Goal: Task Accomplishment & Management: Use online tool/utility

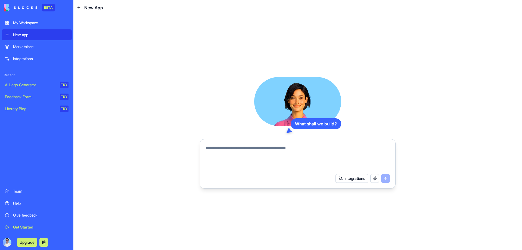
click at [354, 182] on button "Integrations" at bounding box center [352, 178] width 33 height 9
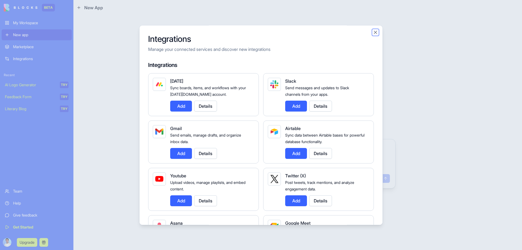
click at [377, 33] on button "Close" at bounding box center [375, 32] width 5 height 5
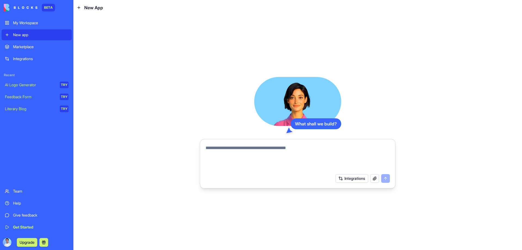
click at [261, 156] on textarea at bounding box center [298, 158] width 184 height 26
click at [289, 150] on textarea "**********" at bounding box center [298, 158] width 184 height 26
click at [216, 153] on textarea "**********" at bounding box center [298, 158] width 184 height 26
click at [215, 153] on textarea "**********" at bounding box center [298, 158] width 184 height 26
click at [230, 157] on textarea "**********" at bounding box center [298, 158] width 184 height 26
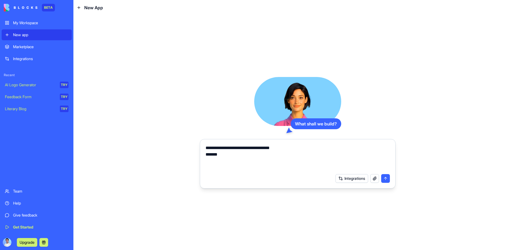
click at [216, 154] on textarea "**********" at bounding box center [298, 158] width 184 height 26
click at [220, 153] on textarea "**********" at bounding box center [298, 158] width 184 height 26
click at [229, 154] on textarea "**********" at bounding box center [298, 158] width 184 height 26
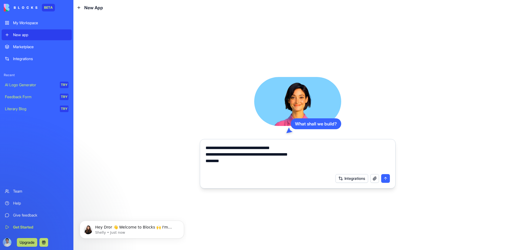
drag, startPoint x: 234, startPoint y: 164, endPoint x: 202, endPoint y: 155, distance: 33.2
click at [202, 155] on div "**********" at bounding box center [297, 155] width 191 height 29
click at [374, 179] on button "button" at bounding box center [374, 178] width 9 height 9
click at [227, 157] on textarea "**********" at bounding box center [298, 158] width 184 height 26
drag, startPoint x: 286, startPoint y: 156, endPoint x: 197, endPoint y: 153, distance: 89.3
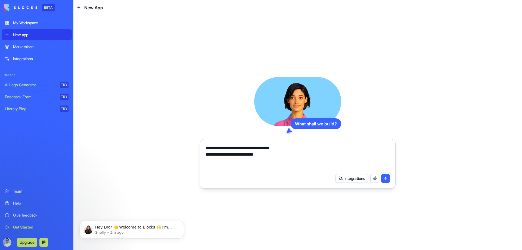
click at [197, 153] on div "**********" at bounding box center [297, 132] width 449 height 235
click at [376, 177] on button "button" at bounding box center [374, 178] width 9 height 9
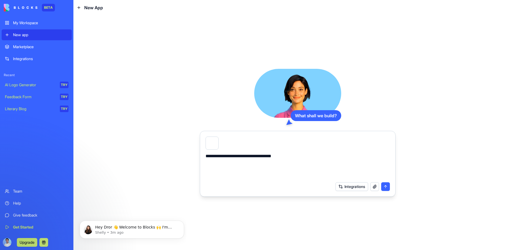
click at [293, 166] on textarea "**********" at bounding box center [298, 166] width 184 height 26
click at [248, 163] on textarea "**********" at bounding box center [298, 166] width 184 height 26
click at [247, 163] on textarea "**********" at bounding box center [298, 166] width 184 height 26
type textarea "**********"
click at [387, 186] on button "submit" at bounding box center [385, 186] width 9 height 9
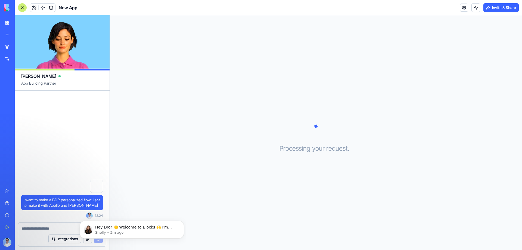
click at [82, 51] on video at bounding box center [62, 41] width 95 height 53
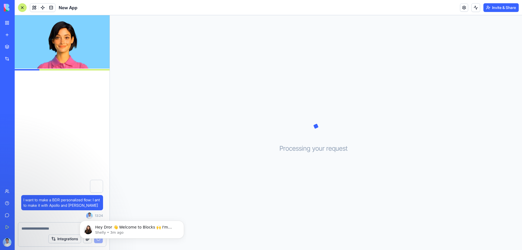
click at [82, 51] on video at bounding box center [62, 41] width 95 height 53
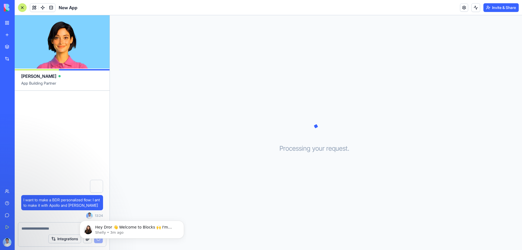
click at [82, 51] on video at bounding box center [62, 41] width 95 height 53
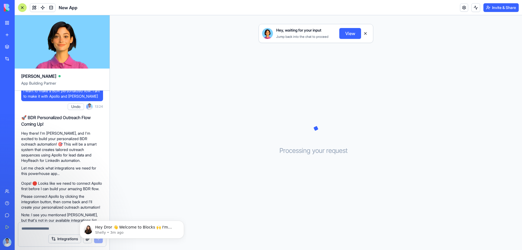
scroll to position [27, 0]
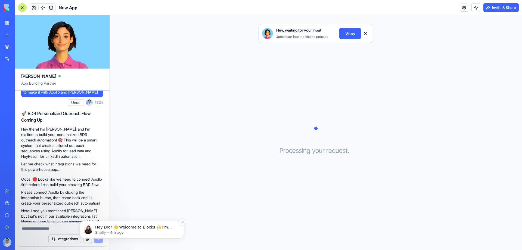
click at [133, 235] on div "Hey Dror 👋 Welcome to Blocks 🙌 I'm here if you have any questions! Shelly • 4m …" at bounding box center [132, 230] width 104 height 18
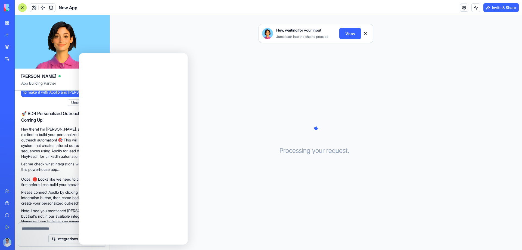
scroll to position [0, 0]
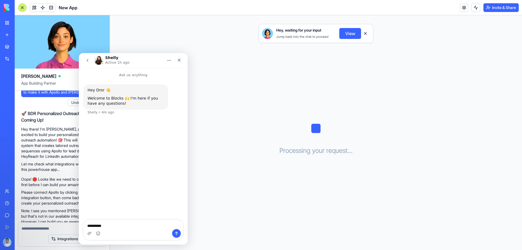
type textarea "*********"
click at [178, 230] on button "Send a message…" at bounding box center [176, 233] width 9 height 9
click at [180, 58] on icon "Close" at bounding box center [179, 60] width 4 height 4
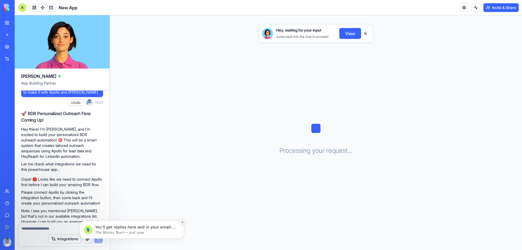
click at [183, 222] on icon "Dismiss notification" at bounding box center [182, 222] width 3 height 3
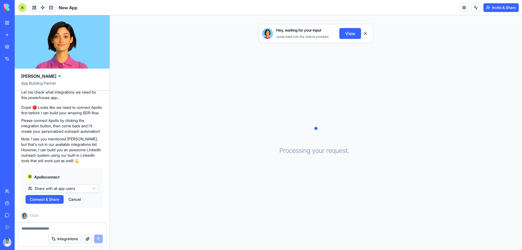
scroll to position [109, 0]
click at [59, 202] on span "Connect & Share" at bounding box center [44, 199] width 29 height 5
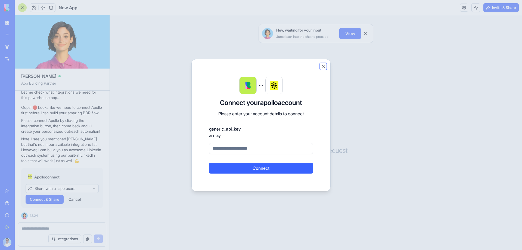
click at [325, 65] on button "Close" at bounding box center [323, 66] width 5 height 5
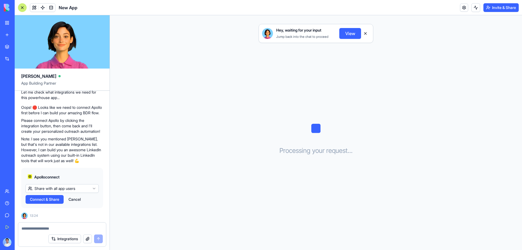
scroll to position [110, 0]
click at [55, 201] on span "Connect & Share" at bounding box center [44, 199] width 29 height 5
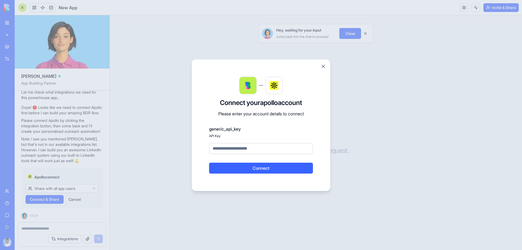
paste input "**********"
type input "**********"
click at [269, 169] on button "Connect" at bounding box center [261, 168] width 104 height 11
click at [252, 171] on button "Connect" at bounding box center [261, 168] width 104 height 11
click at [323, 69] on button "Close" at bounding box center [323, 66] width 5 height 5
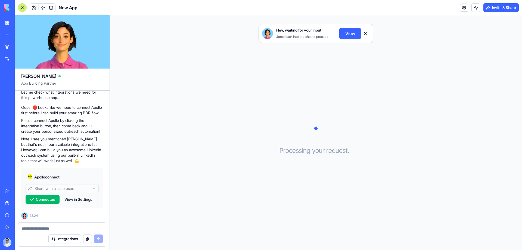
click at [64, 223] on div at bounding box center [62, 227] width 88 height 9
click at [64, 226] on textarea at bounding box center [61, 228] width 81 height 5
type textarea "**********"
click at [98, 237] on button "submit" at bounding box center [98, 238] width 9 height 9
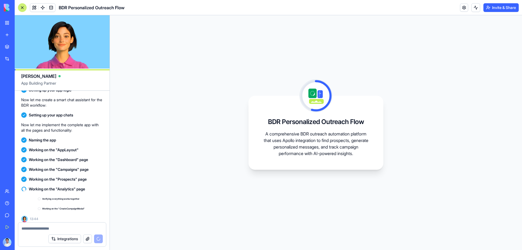
scroll to position [415, 0]
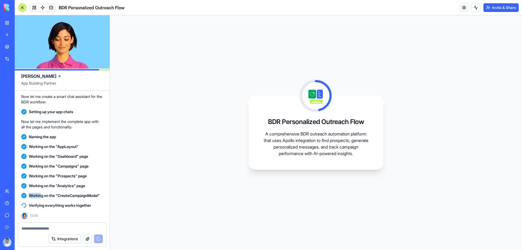
drag, startPoint x: 23, startPoint y: 191, endPoint x: 41, endPoint y: 190, distance: 18.3
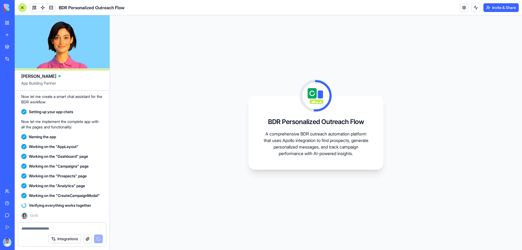
click at [75, 193] on span "Working on the "CreateCampaignModal"" at bounding box center [64, 195] width 71 height 5
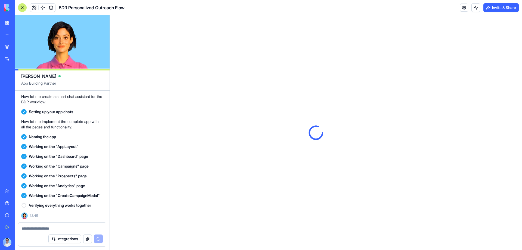
scroll to position [0, 0]
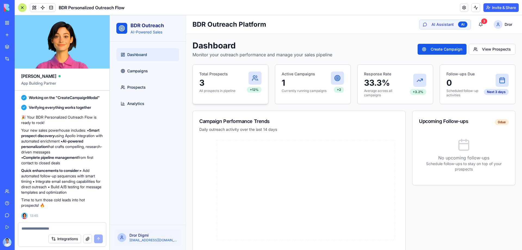
click at [202, 82] on p "3" at bounding box center [223, 83] width 48 height 10
click at [476, 21] on button "3" at bounding box center [480, 25] width 11 height 10
click at [481, 23] on div "3" at bounding box center [484, 20] width 6 height 5
click at [481, 22] on div "3" at bounding box center [484, 20] width 6 height 5
click at [228, 89] on p "All prospects in pipeline" at bounding box center [223, 91] width 48 height 4
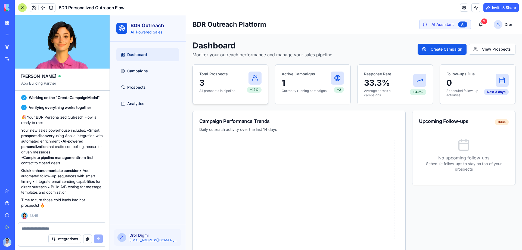
click at [257, 86] on div "+12%" at bounding box center [254, 82] width 15 height 21
click at [301, 81] on p "1" at bounding box center [306, 83] width 49 height 10
click at [370, 84] on p "33.3%" at bounding box center [387, 83] width 46 height 10
click at [455, 87] on p "0" at bounding box center [466, 83] width 38 height 10
click at [467, 147] on icon at bounding box center [464, 144] width 13 height 13
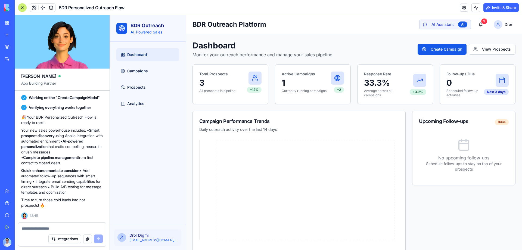
click at [311, 155] on icon at bounding box center [297, 194] width 197 height 111
click at [134, 69] on span "Campaigns" at bounding box center [137, 70] width 21 height 5
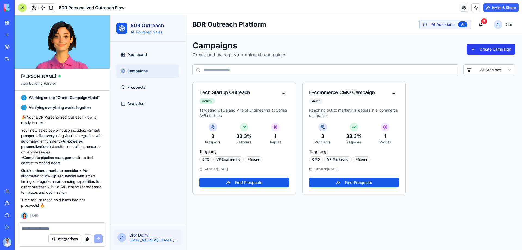
click at [478, 49] on button "Create Campaign" at bounding box center [491, 49] width 49 height 11
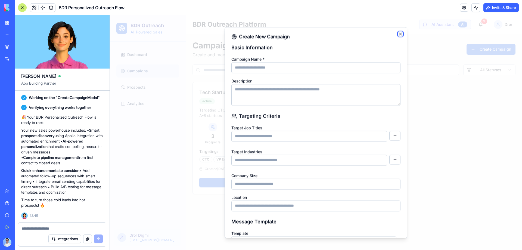
click at [399, 33] on icon "button" at bounding box center [401, 34] width 4 height 4
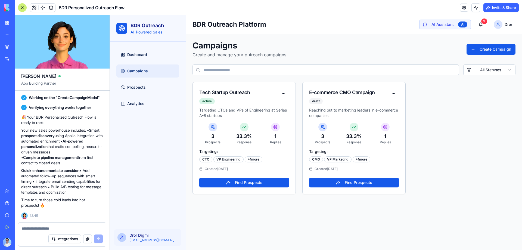
click at [275, 69] on input at bounding box center [326, 69] width 267 height 11
click at [342, 184] on button "Find Prospects" at bounding box center [354, 183] width 90 height 10
click at [146, 87] on span "Prospects" at bounding box center [136, 87] width 18 height 5
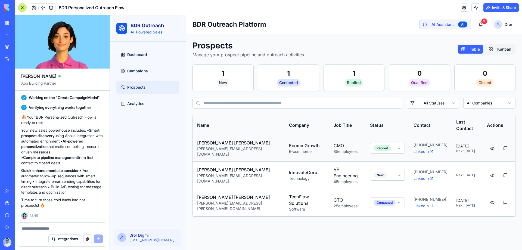
click at [387, 143] on body "BDR Outreach AI-Powered Sales Dashboard Campaigns Prospects Analytics Dror Digm…" at bounding box center [316, 132] width 412 height 235
click at [390, 181] on html "BDR Outreach AI-Powered Sales Dashboard Campaigns Prospects Analytics Dror Digm…" at bounding box center [316, 132] width 412 height 235
click at [154, 110] on div "Dashboard Campaigns Prospects Analytics" at bounding box center [147, 79] width 67 height 66
click at [146, 105] on link "Analytics" at bounding box center [147, 103] width 63 height 13
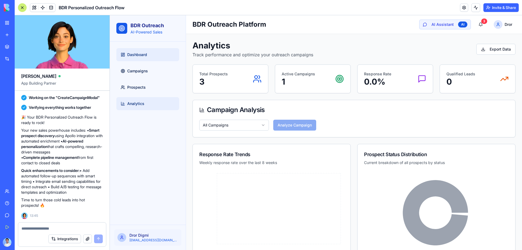
click at [134, 55] on span "Dashboard" at bounding box center [137, 54] width 20 height 5
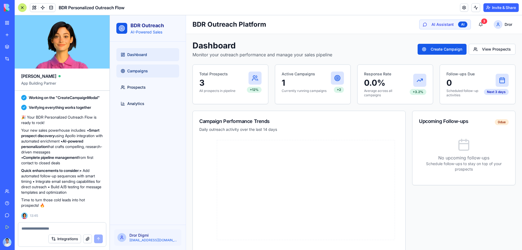
click at [151, 70] on link "Campaigns" at bounding box center [147, 70] width 63 height 13
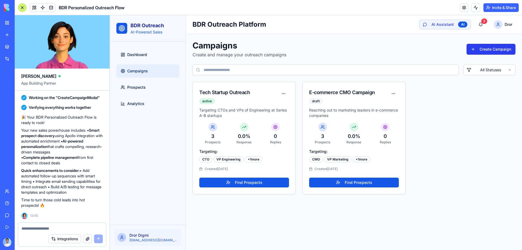
click at [500, 49] on button "Create Campaign" at bounding box center [491, 49] width 49 height 11
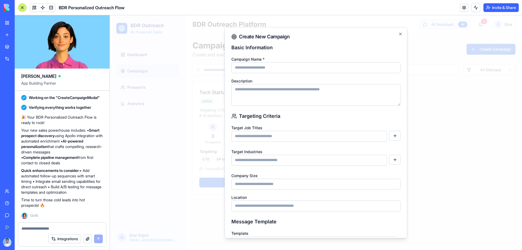
click at [359, 140] on input at bounding box center [309, 136] width 156 height 11
click at [424, 45] on div at bounding box center [316, 132] width 412 height 235
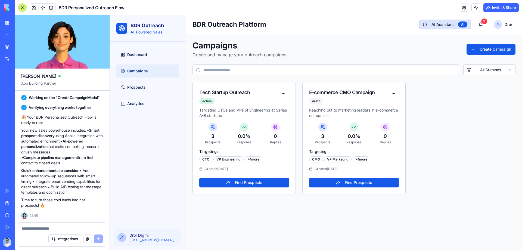
click at [454, 23] on button "AI Assistant AI" at bounding box center [445, 25] width 52 height 10
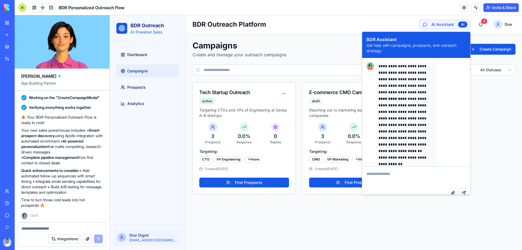
scroll to position [12, 0]
click at [413, 176] on textarea at bounding box center [416, 178] width 108 height 22
click at [495, 111] on div "Tech Startup Outreach active Targeting CTOs and VPs of Engineering at Series A-…" at bounding box center [354, 138] width 323 height 112
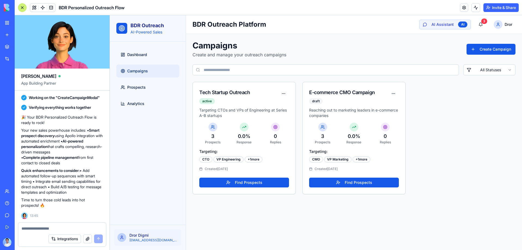
click at [70, 227] on textarea at bounding box center [61, 228] width 81 height 5
drag, startPoint x: 71, startPoint y: 227, endPoint x: 63, endPoint y: 229, distance: 8.0
click at [63, 229] on textarea "**********" at bounding box center [61, 228] width 81 height 5
click at [79, 227] on textarea "**********" at bounding box center [61, 228] width 81 height 5
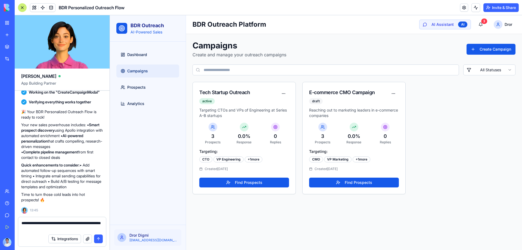
click at [47, 230] on textarea "**********" at bounding box center [61, 225] width 81 height 11
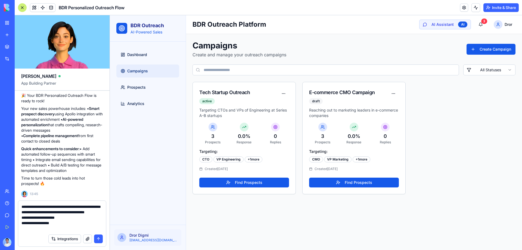
type textarea "**********"
click at [102, 237] on button "submit" at bounding box center [98, 238] width 9 height 9
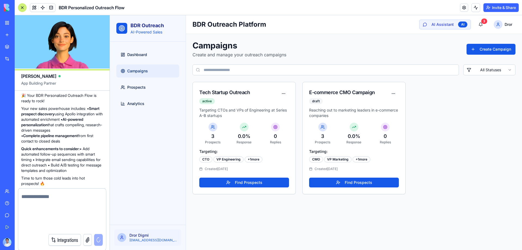
scroll to position [549, 0]
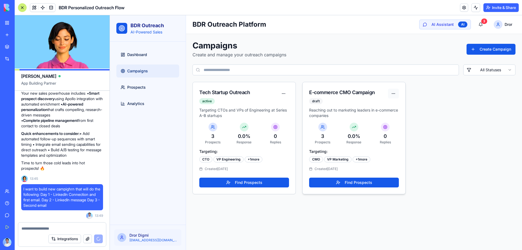
click at [394, 94] on html "BDR Outreach AI-Powered Sales Dashboard Campaigns Prospects Analytics Dror Digm…" at bounding box center [316, 132] width 412 height 235
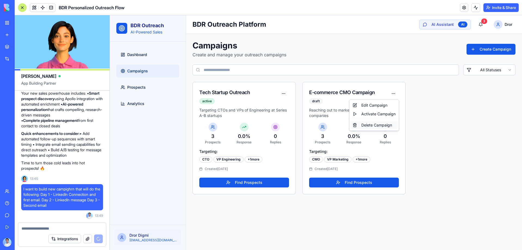
click at [386, 127] on div "Delete Campaign" at bounding box center [374, 125] width 47 height 9
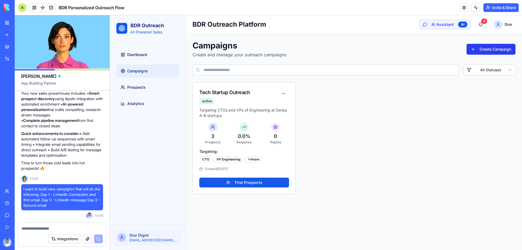
click at [499, 52] on button "Create Campaign" at bounding box center [491, 49] width 49 height 11
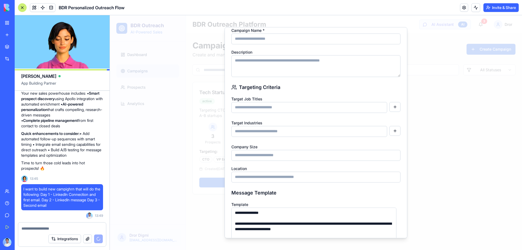
scroll to position [0, 0]
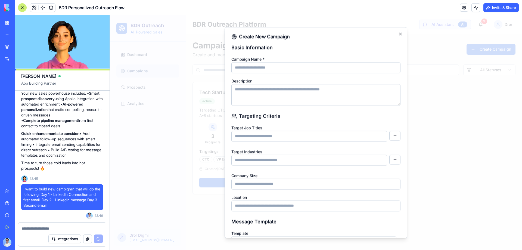
click at [278, 99] on textarea "Description" at bounding box center [315, 95] width 169 height 22
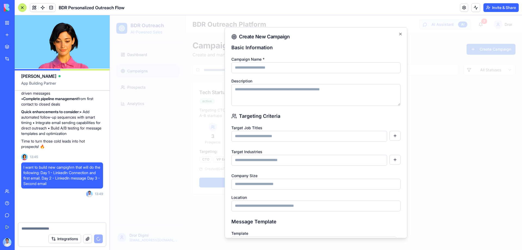
scroll to position [613, 0]
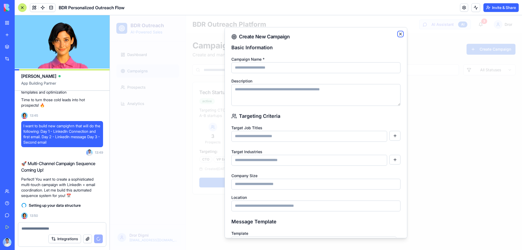
click at [399, 35] on icon "button" at bounding box center [401, 34] width 4 height 4
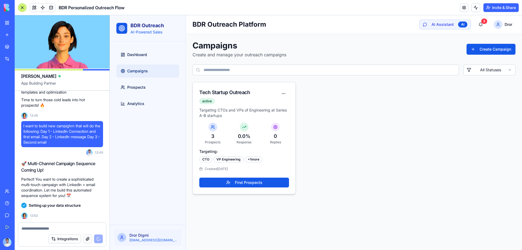
click at [223, 91] on div "Tech Startup Outreach" at bounding box center [238, 93] width 79 height 8
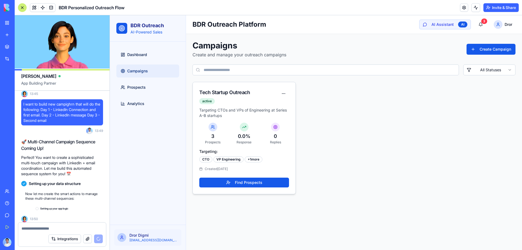
scroll to position [638, 0]
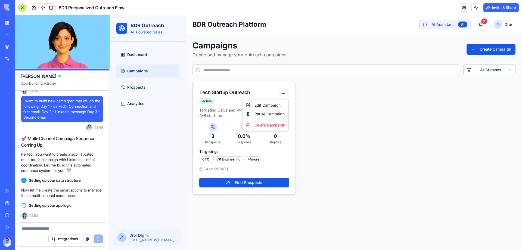
click at [284, 93] on html "BDR Outreach AI-Powered Sales Dashboard Campaigns Prospects Analytics Dror Digm…" at bounding box center [316, 132] width 412 height 235
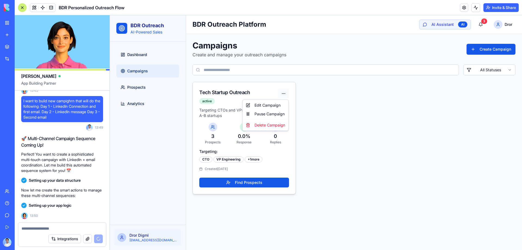
click at [284, 93] on html "BDR Outreach AI-Powered Sales Dashboard Campaigns Prospects Analytics Dror Digm…" at bounding box center [316, 132] width 412 height 235
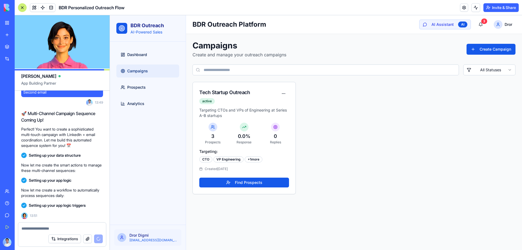
scroll to position [678, 0]
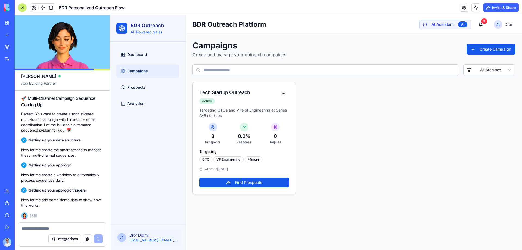
click at [501, 6] on button "Invite & Share" at bounding box center [501, 7] width 35 height 9
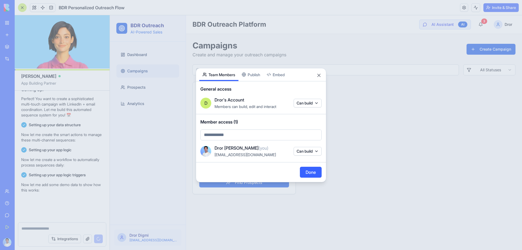
scroll to position [699, 0]
click at [319, 74] on button "Close" at bounding box center [318, 75] width 5 height 5
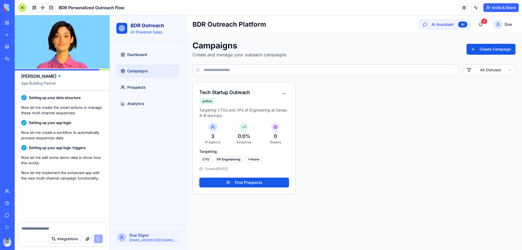
scroll to position [757, 0]
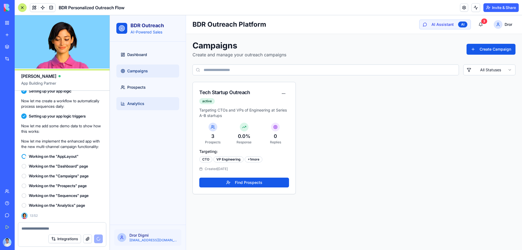
click at [139, 98] on link "Analytics" at bounding box center [147, 103] width 63 height 13
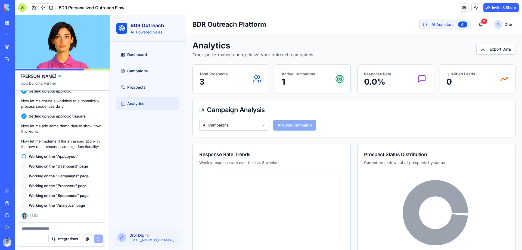
click at [229, 78] on div "Total Prospects 3" at bounding box center [230, 78] width 62 height 15
click at [251, 81] on div "Total Prospects 3" at bounding box center [230, 78] width 62 height 15
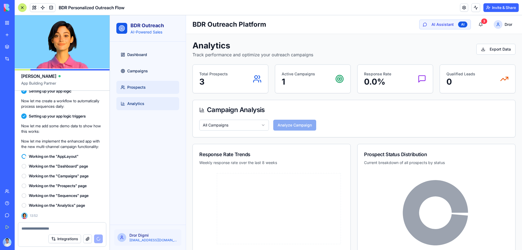
click at [130, 86] on span "Prospects" at bounding box center [136, 87] width 18 height 5
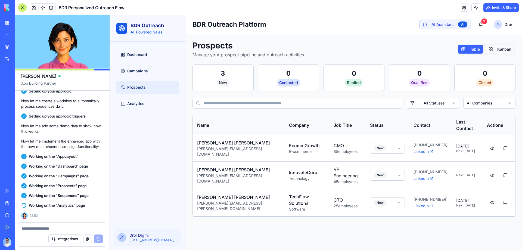
click at [500, 45] on button "Kanban" at bounding box center [500, 49] width 29 height 9
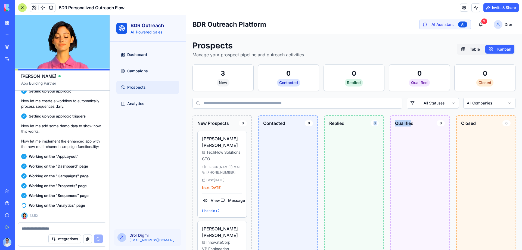
drag, startPoint x: 407, startPoint y: 141, endPoint x: 357, endPoint y: 138, distance: 50.1
click at [357, 138] on div "New Prospects 3 Sarah Chen TechFlow Solutions CTO sarah.chen@techstartup.com +1…" at bounding box center [354, 255] width 323 height 280
click at [349, 134] on div "Replied 0" at bounding box center [354, 255] width 59 height 280
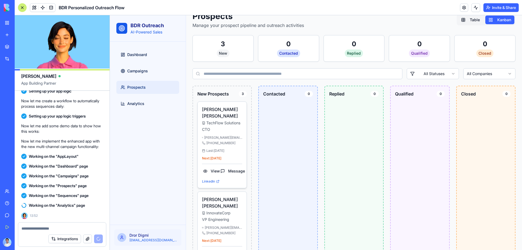
scroll to position [54, 0]
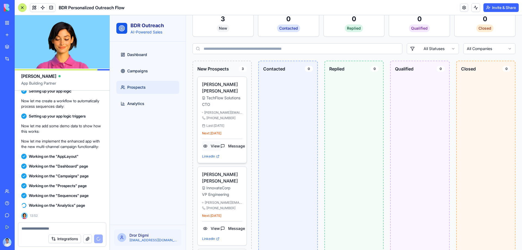
click at [219, 141] on button "View" at bounding box center [211, 146] width 19 height 10
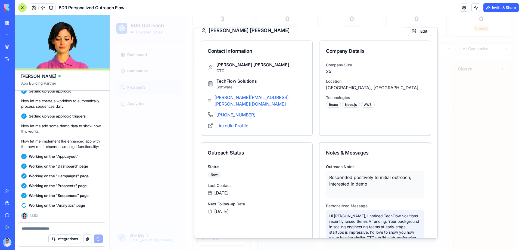
scroll to position [0, 0]
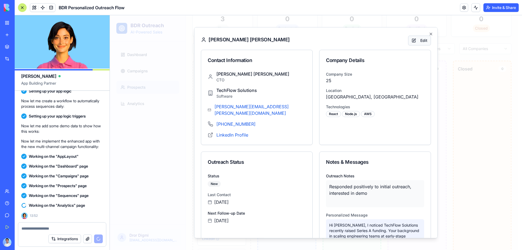
click at [419, 42] on button "Edit" at bounding box center [419, 40] width 23 height 10
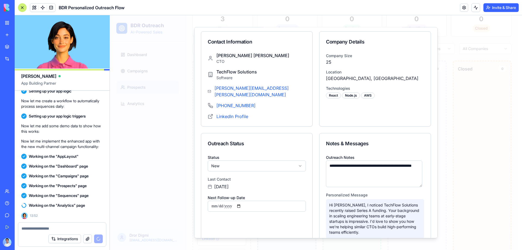
scroll to position [25, 0]
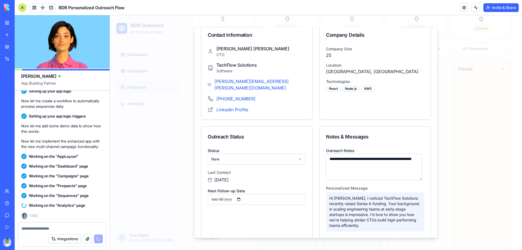
click at [359, 212] on p "Hi Sarah, I noticed TechFlow Solutions recently raised Series A funding. Your b…" at bounding box center [375, 211] width 92 height 33
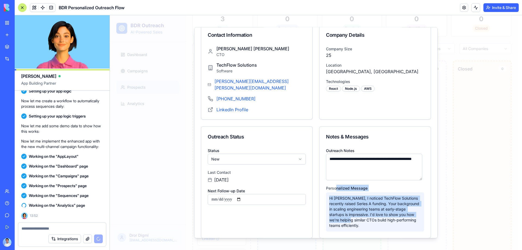
drag, startPoint x: 352, startPoint y: 213, endPoint x: 335, endPoint y: 182, distance: 34.8
click at [335, 184] on div "Personalized Message Hi Sarah, I noticed TechFlow Solutions recently raised Ser…" at bounding box center [375, 207] width 98 height 47
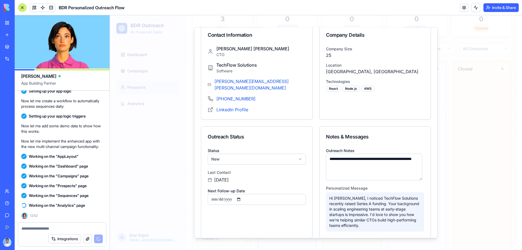
click at [344, 161] on textarea "**********" at bounding box center [374, 166] width 96 height 27
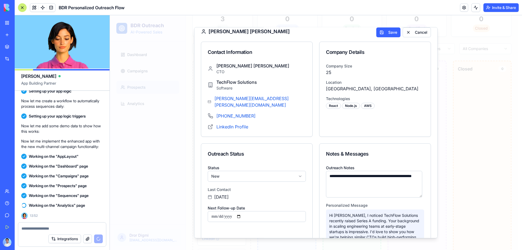
scroll to position [0, 0]
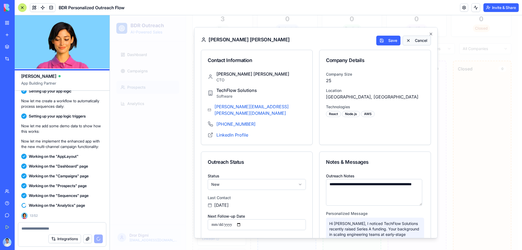
click at [408, 42] on button "Cancel" at bounding box center [417, 40] width 28 height 10
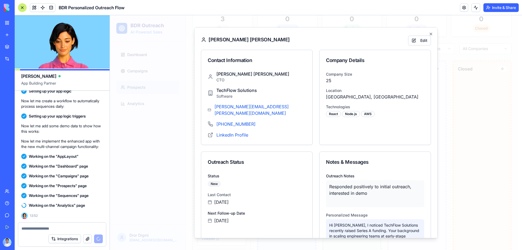
click at [363, 183] on div "Responded positively to initial outreach, interested in demo" at bounding box center [375, 193] width 98 height 27
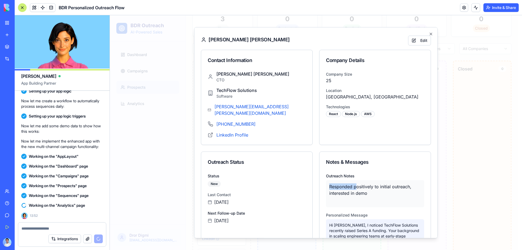
drag, startPoint x: 354, startPoint y: 182, endPoint x: 324, endPoint y: 176, distance: 30.7
click at [326, 180] on div "Responded positively to initial outreach, interested in demo" at bounding box center [375, 193] width 98 height 27
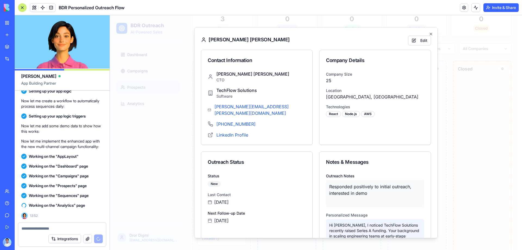
click at [372, 193] on div "Responded positively to initial outreach, interested in demo" at bounding box center [375, 193] width 98 height 27
click at [430, 34] on icon "button" at bounding box center [431, 34] width 2 height 2
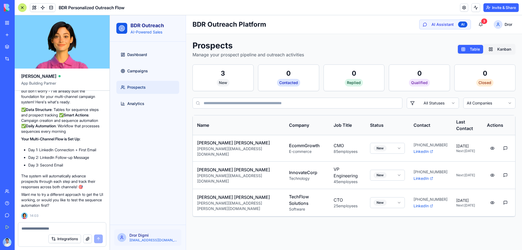
scroll to position [916, 0]
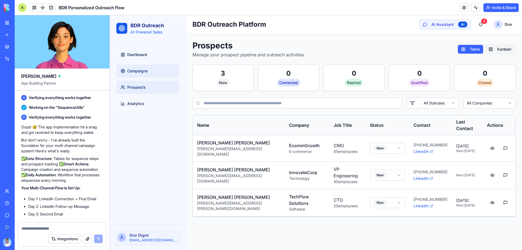
click at [136, 67] on link "Campaigns" at bounding box center [147, 70] width 63 height 13
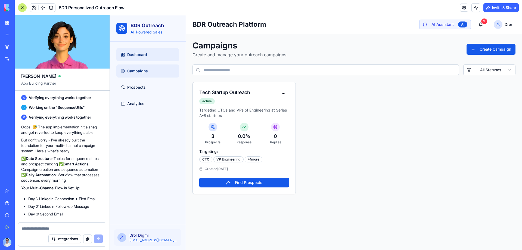
click at [142, 53] on span "Dashboard" at bounding box center [137, 54] width 20 height 5
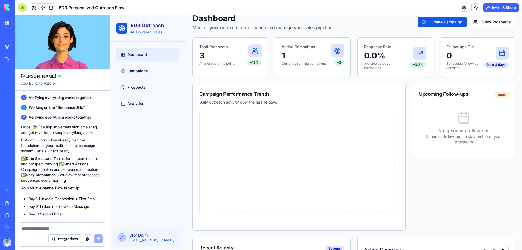
scroll to position [152, 0]
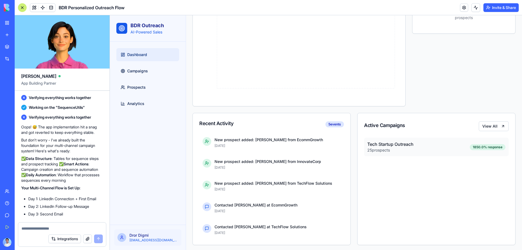
drag, startPoint x: 234, startPoint y: 163, endPoint x: 180, endPoint y: 187, distance: 59.0
click at [233, 164] on div "New prospect added: Michael Rodriguez from InnovateCorp Sep 29, 2025" at bounding box center [278, 164] width 126 height 11
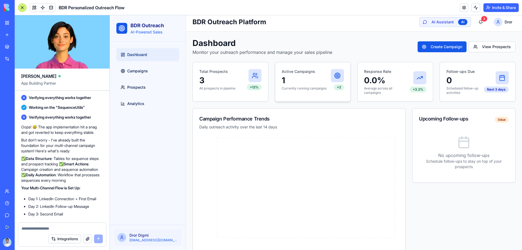
scroll to position [0, 0]
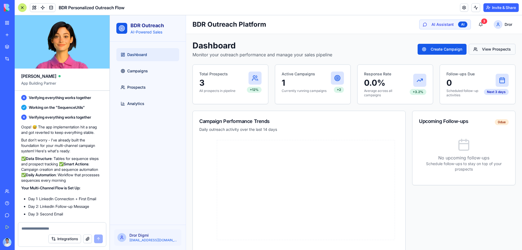
click at [488, 49] on button "View Prospects" at bounding box center [492, 49] width 47 height 11
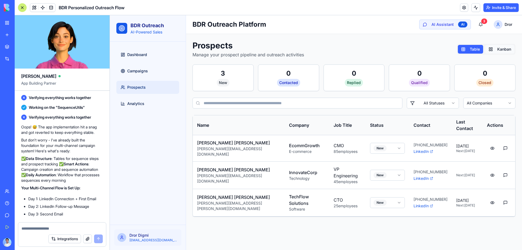
click at [509, 47] on button "Kanban" at bounding box center [500, 49] width 29 height 9
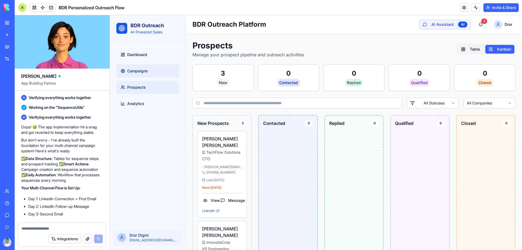
click at [152, 72] on link "Campaigns" at bounding box center [147, 70] width 63 height 13
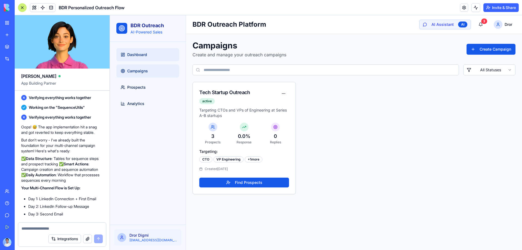
click at [150, 54] on link "Dashboard" at bounding box center [147, 54] width 63 height 13
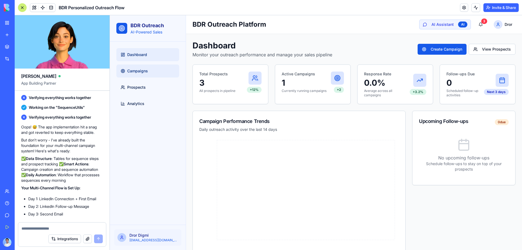
click at [156, 74] on link "Campaigns" at bounding box center [147, 70] width 63 height 13
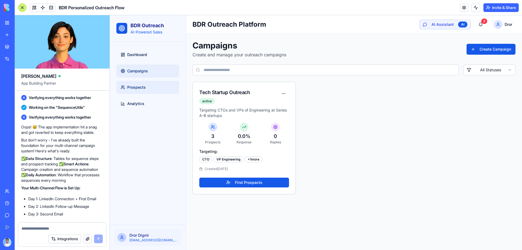
click at [146, 88] on span "Prospects" at bounding box center [136, 87] width 18 height 5
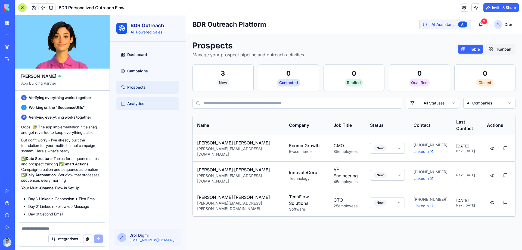
click at [145, 106] on link "Analytics" at bounding box center [147, 103] width 63 height 13
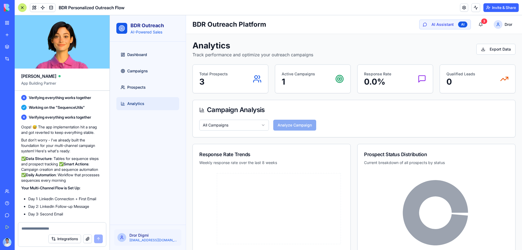
click at [52, 226] on textarea at bounding box center [61, 228] width 81 height 5
click at [52, 226] on textarea "*****" at bounding box center [61, 228] width 81 height 5
type textarea "**********"
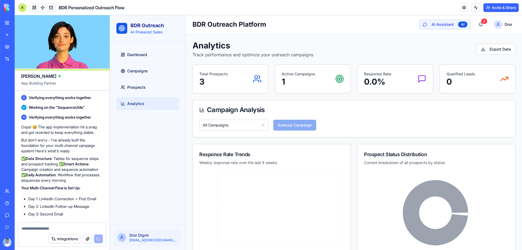
scroll to position [1018, 0]
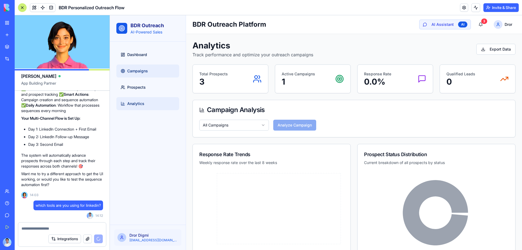
click at [138, 68] on span "Campaigns" at bounding box center [137, 70] width 21 height 5
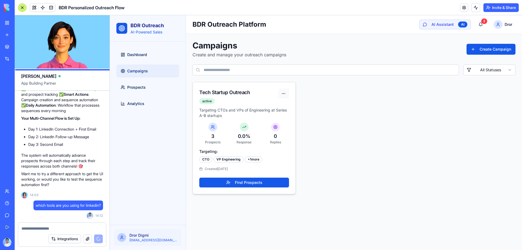
click at [282, 91] on html "BDR Outreach AI-Powered Sales Dashboard Campaigns Prospects Analytics Dror Digm…" at bounding box center [316, 132] width 412 height 235
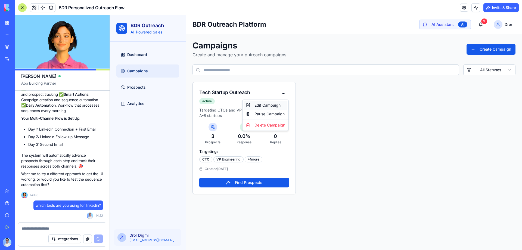
click at [277, 105] on div "Edit Campaign" at bounding box center [266, 105] width 44 height 9
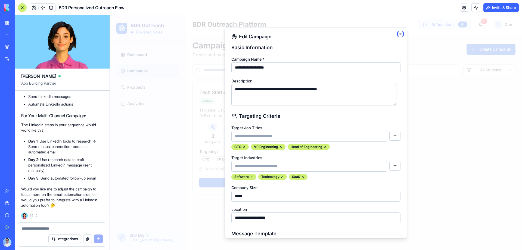
click at [400, 34] on icon "button" at bounding box center [401, 34] width 2 height 2
type textarea "**********"
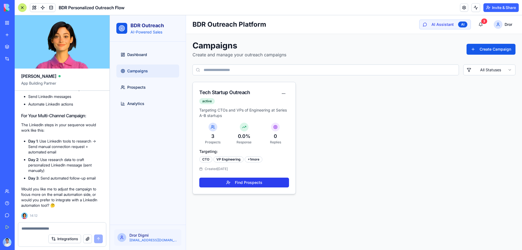
click at [260, 184] on button "Find Prospects" at bounding box center [244, 183] width 90 height 10
click at [357, 48] on div "Campaigns Create and manage your outreach campaigns Create Campaign" at bounding box center [354, 49] width 323 height 17
click at [436, 73] on input at bounding box center [326, 69] width 267 height 11
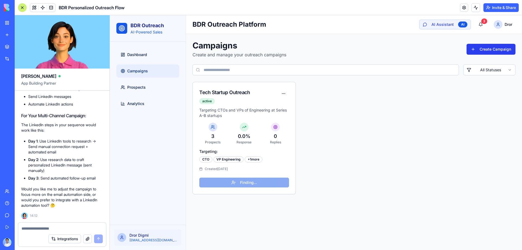
click at [486, 46] on button "Create Campaign" at bounding box center [491, 49] width 49 height 11
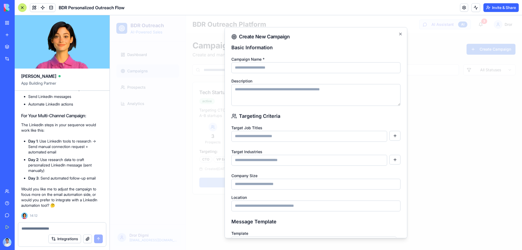
click at [293, 68] on input "Campaign Name *" at bounding box center [315, 67] width 169 height 11
type input "**********"
click at [280, 88] on textarea "Description" at bounding box center [315, 95] width 169 height 22
type textarea "***"
click at [303, 126] on div "Target Job Titles" at bounding box center [315, 134] width 169 height 20
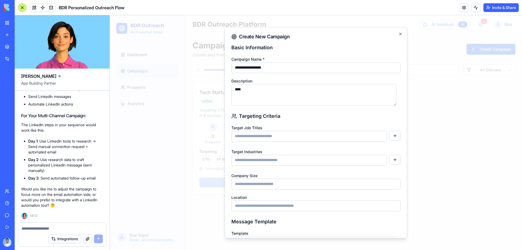
click at [307, 136] on input at bounding box center [309, 136] width 156 height 11
click at [394, 139] on button "button" at bounding box center [395, 136] width 11 height 10
click at [390, 135] on button "button" at bounding box center [395, 136] width 11 height 10
click at [363, 137] on input at bounding box center [309, 136] width 156 height 11
type input "***"
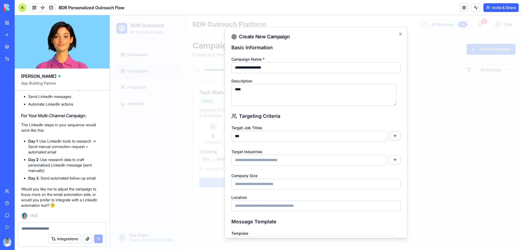
click at [394, 133] on button "button" at bounding box center [395, 136] width 11 height 10
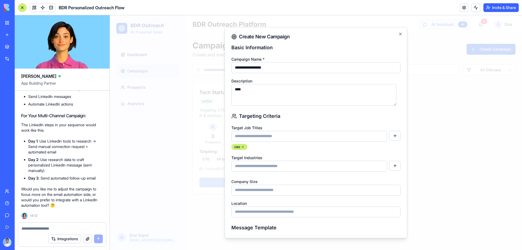
click at [350, 138] on input at bounding box center [309, 136] width 156 height 11
click at [348, 167] on input at bounding box center [309, 165] width 156 height 11
type input "****"
click at [393, 167] on button "button" at bounding box center [395, 165] width 11 height 10
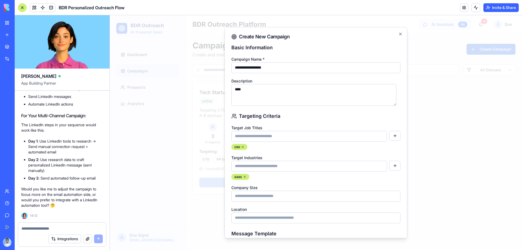
click at [339, 194] on input "Company Size" at bounding box center [315, 195] width 169 height 11
type input "******"
click at [352, 186] on div "Company Size ******" at bounding box center [315, 192] width 169 height 17
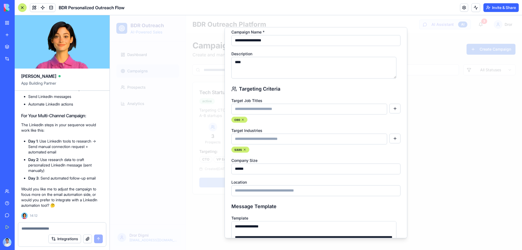
click at [305, 191] on input "Location" at bounding box center [315, 190] width 169 height 11
type input "***"
click at [332, 202] on form "**********" at bounding box center [315, 151] width 169 height 271
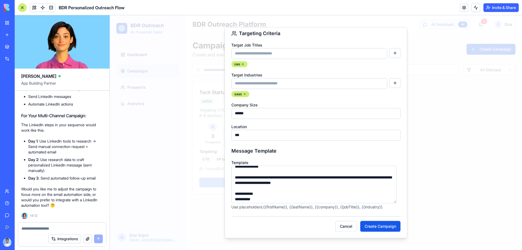
scroll to position [5, 0]
click at [375, 225] on button "Create Campaign" at bounding box center [380, 226] width 40 height 11
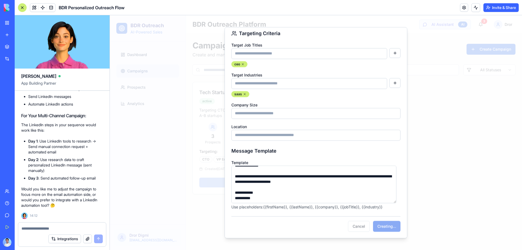
scroll to position [71, 0]
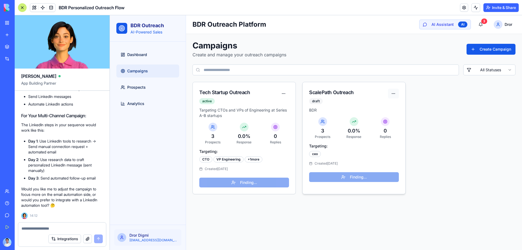
click at [393, 92] on html "BDR Outreach AI-Powered Sales Dashboard Campaigns Prospects Analytics Dror Digm…" at bounding box center [316, 132] width 412 height 235
click at [384, 107] on div "Edit Campaign" at bounding box center [374, 105] width 47 height 9
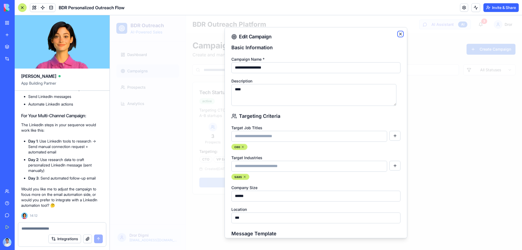
click at [399, 34] on icon "button" at bounding box center [401, 34] width 4 height 4
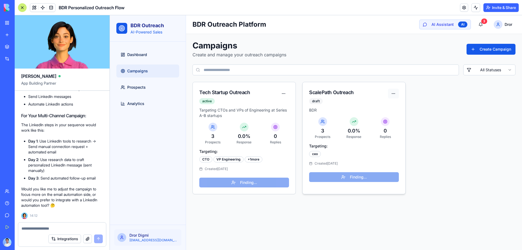
click at [396, 95] on html "BDR Outreach AI-Powered Sales Dashboard Campaigns Prospects Analytics Dror Digm…" at bounding box center [316, 132] width 412 height 235
click at [385, 118] on div "Activate Campaign" at bounding box center [374, 114] width 47 height 9
click at [395, 92] on html "BDR Outreach AI-Powered Sales Dashboard Campaigns Prospects Analytics Dror Digm…" at bounding box center [316, 132] width 412 height 235
click at [385, 116] on div "Pause Campaign" at bounding box center [376, 114] width 44 height 9
click at [394, 93] on html "BDR Outreach AI-Powered Sales Dashboard Campaigns Prospects Analytics Dror Digm…" at bounding box center [316, 132] width 412 height 235
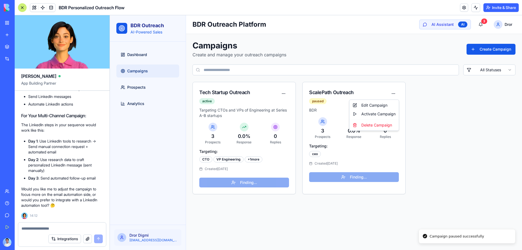
click at [380, 81] on html "BDR Outreach AI-Powered Sales Dashboard Campaigns Prospects Analytics Dror Digm…" at bounding box center [316, 132] width 412 height 235
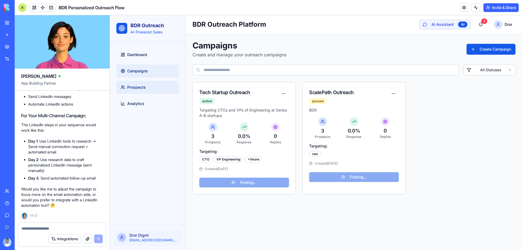
click at [168, 87] on link "Prospects" at bounding box center [147, 87] width 63 height 13
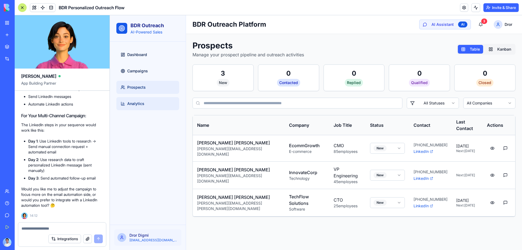
click at [165, 102] on link "Analytics" at bounding box center [147, 103] width 63 height 13
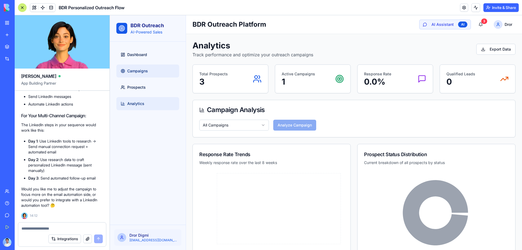
click at [160, 70] on link "Campaigns" at bounding box center [147, 70] width 63 height 13
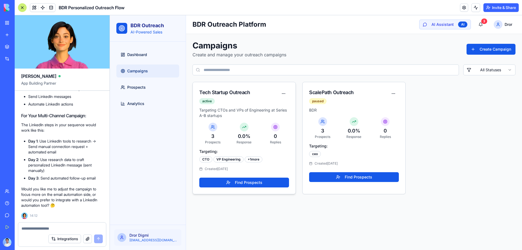
click at [240, 89] on div "Tech Startup Outreach" at bounding box center [238, 93] width 79 height 8
click at [221, 95] on div "Tech Startup Outreach" at bounding box center [238, 93] width 79 height 8
click at [207, 100] on div "active" at bounding box center [207, 101] width 16 height 6
click at [246, 96] on div "Tech Startup Outreach" at bounding box center [238, 93] width 79 height 8
click at [286, 94] on html "BDR Outreach AI-Powered Sales Dashboard Campaigns Prospects Analytics Dror Digm…" at bounding box center [316, 132] width 412 height 235
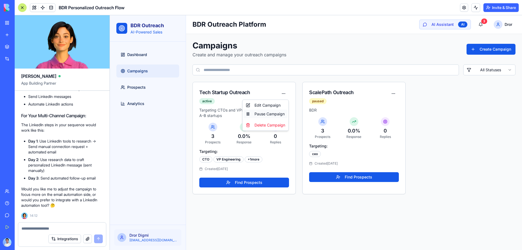
click at [271, 116] on div "Pause Campaign" at bounding box center [266, 114] width 44 height 9
click at [153, 85] on link "Prospects" at bounding box center [147, 87] width 63 height 13
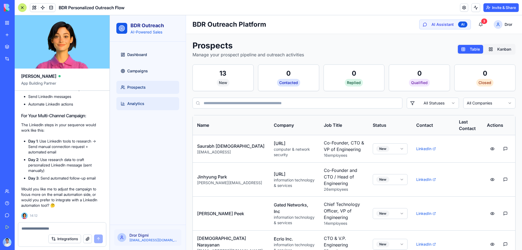
click at [148, 102] on link "Analytics" at bounding box center [147, 103] width 63 height 13
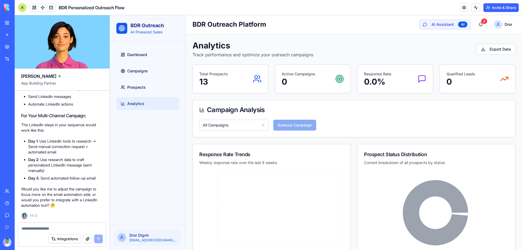
click at [249, 77] on div "Total Prospects 13" at bounding box center [230, 78] width 62 height 15
click at [221, 84] on p "13" at bounding box center [213, 82] width 29 height 10
click at [156, 93] on link "Prospects" at bounding box center [147, 87] width 63 height 13
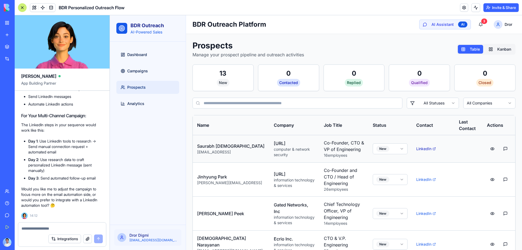
click at [429, 150] on link "LinkedIn" at bounding box center [433, 148] width 34 height 5
click at [490, 147] on button at bounding box center [492, 149] width 11 height 10
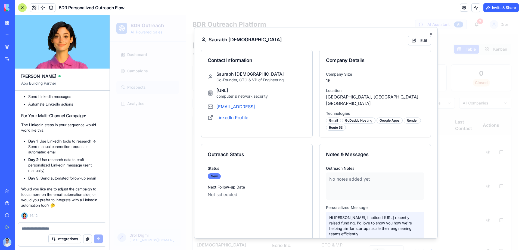
click at [217, 173] on div "New" at bounding box center [214, 176] width 13 height 6
click at [216, 173] on div "New" at bounding box center [214, 176] width 13 height 6
click at [243, 165] on div "Status New" at bounding box center [257, 172] width 98 height 14
click at [335, 117] on div "Gmail" at bounding box center [333, 120] width 15 height 6
click at [350, 117] on div "GoDaddy Hosting" at bounding box center [358, 120] width 33 height 6
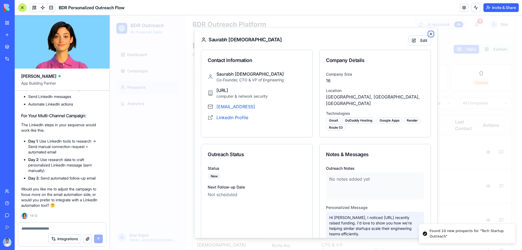
click at [429, 34] on icon "button" at bounding box center [431, 34] width 4 height 4
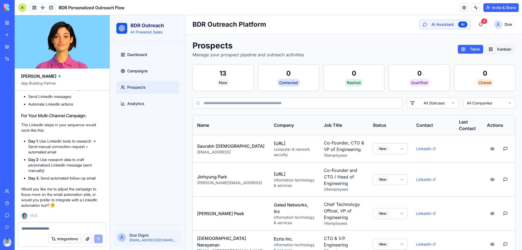
click at [490, 56] on div "Prospects Manage your prospect pipeline and outreach activities Table Kanban" at bounding box center [354, 49] width 323 height 17
click at [495, 52] on button "Kanban" at bounding box center [500, 49] width 29 height 9
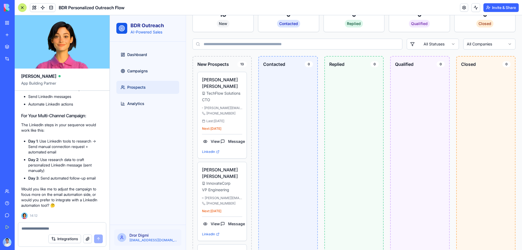
scroll to position [27, 0]
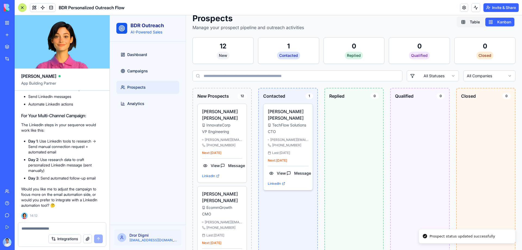
click at [297, 122] on span "TechFlow Solutions" at bounding box center [289, 124] width 34 height 5
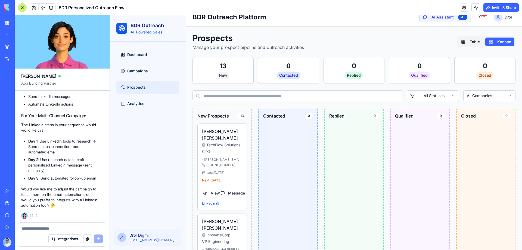
scroll to position [0, 0]
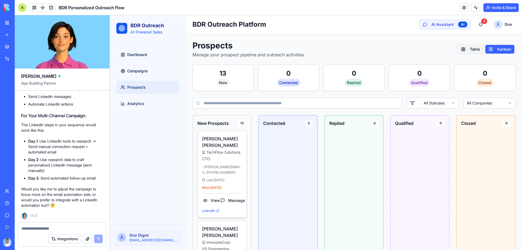
click at [218, 170] on span "+1-555-0123" at bounding box center [220, 172] width 29 height 4
click at [211, 150] on span "TechFlow Solutions" at bounding box center [223, 152] width 34 height 5
click at [211, 140] on h4 "Sarah Chen" at bounding box center [222, 141] width 40 height 13
click at [134, 82] on link "Prospects" at bounding box center [147, 87] width 63 height 13
click at [477, 50] on button "Table" at bounding box center [470, 49] width 25 height 9
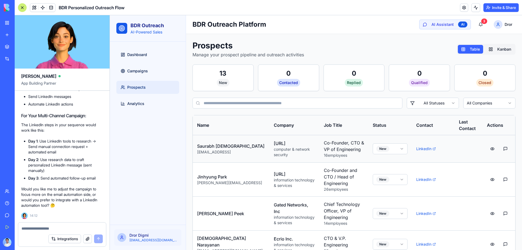
click at [209, 149] on p "Saurabh Jain" at bounding box center [231, 146] width 68 height 7
click at [209, 146] on p "Saurabh Jain" at bounding box center [231, 146] width 68 height 7
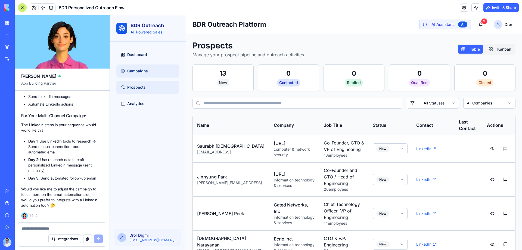
click at [139, 70] on span "Campaigns" at bounding box center [137, 70] width 21 height 5
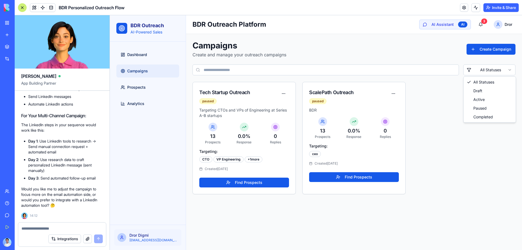
click at [506, 72] on html "BDR Outreach AI-Powered Sales Dashboard Campaigns Prospects Analytics Dror Digm…" at bounding box center [316, 132] width 412 height 235
click at [414, 119] on html "BDR Outreach AI-Powered Sales Dashboard Campaigns Prospects Analytics Dror Digm…" at bounding box center [316, 132] width 412 height 235
click at [153, 59] on link "Dashboard" at bounding box center [147, 54] width 63 height 13
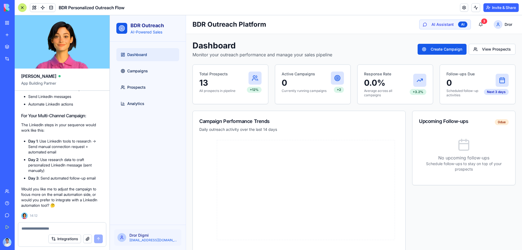
click at [76, 242] on button "Integrations" at bounding box center [64, 238] width 33 height 9
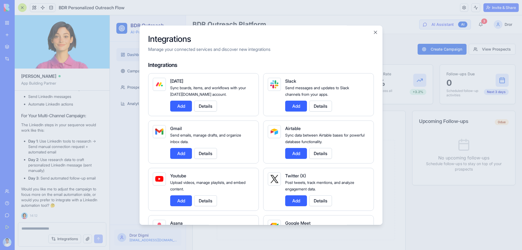
click at [457, 229] on div at bounding box center [261, 125] width 522 height 250
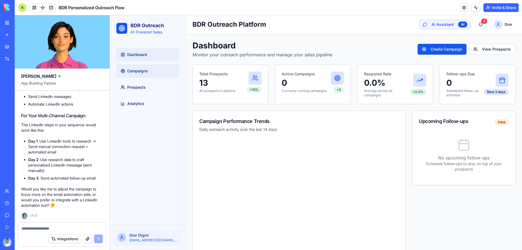
click at [142, 73] on span "Campaigns" at bounding box center [137, 70] width 21 height 5
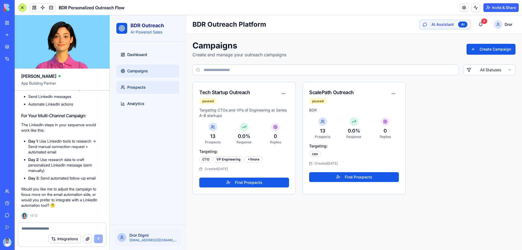
click at [145, 81] on link "Prospects" at bounding box center [147, 87] width 63 height 13
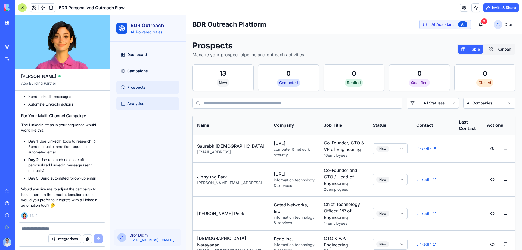
click at [148, 101] on link "Analytics" at bounding box center [147, 103] width 63 height 13
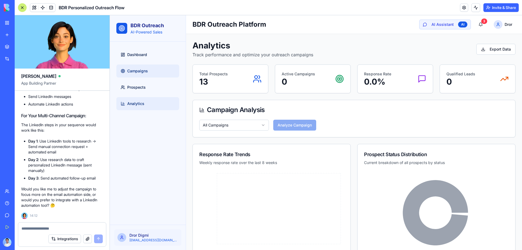
click at [145, 68] on span "Campaigns" at bounding box center [137, 70] width 21 height 5
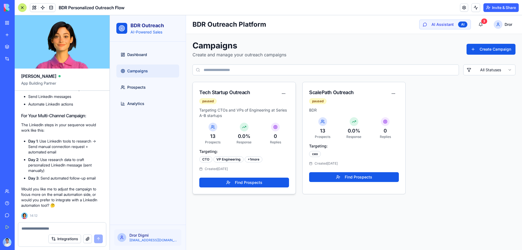
click at [232, 95] on div "Tech Startup Outreach" at bounding box center [238, 93] width 79 height 8
click at [284, 93] on html "BDR Outreach AI-Powered Sales Dashboard Campaigns Prospects Analytics Dror Digm…" at bounding box center [316, 132] width 412 height 235
click at [262, 89] on html "BDR Outreach AI-Powered Sales Dashboard Campaigns Prospects Analytics Dror Digm…" at bounding box center [316, 132] width 412 height 235
click at [165, 89] on link "Prospects" at bounding box center [147, 87] width 63 height 13
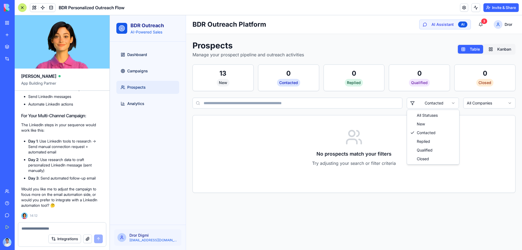
click at [423, 106] on html "BDR Outreach AI-Powered Sales Dashboard Campaigns Prospects Analytics Dror Digm…" at bounding box center [316, 132] width 412 height 235
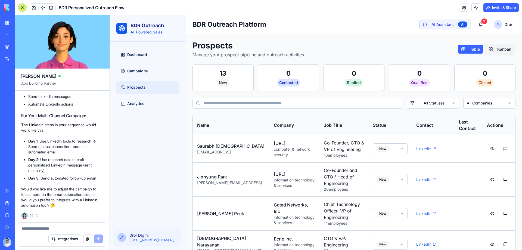
click at [67, 226] on textarea at bounding box center [61, 228] width 81 height 5
drag, startPoint x: 48, startPoint y: 224, endPoint x: 48, endPoint y: 227, distance: 2.8
drag, startPoint x: 79, startPoint y: 229, endPoint x: 88, endPoint y: 232, distance: 8.8
click at [88, 232] on div "Integrations" at bounding box center [62, 238] width 88 height 15
click at [73, 229] on textarea "**********" at bounding box center [61, 228] width 81 height 5
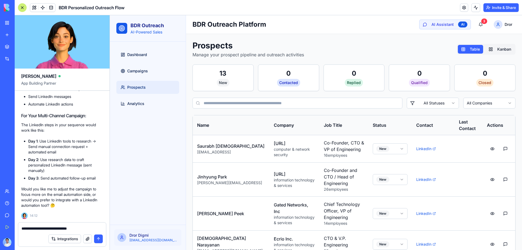
click at [73, 229] on textarea "**********" at bounding box center [61, 228] width 81 height 5
type textarea "**********"
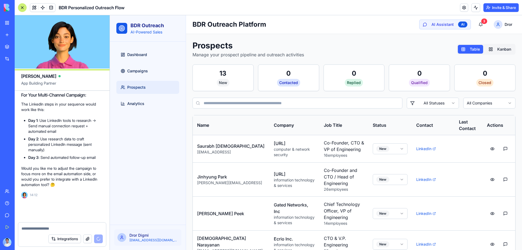
scroll to position [1393, 0]
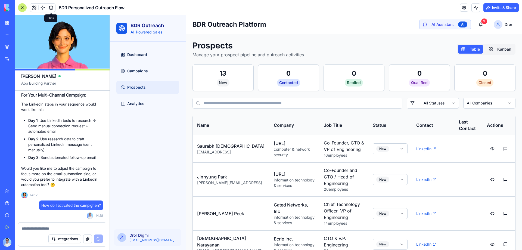
click at [50, 10] on span at bounding box center [51, 7] width 15 height 15
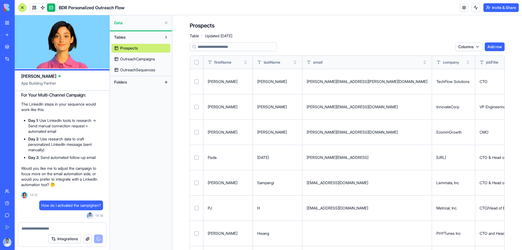
click at [195, 81] on button "Select row" at bounding box center [196, 81] width 4 height 4
click at [197, 82] on button "Select row" at bounding box center [196, 82] width 4 height 4
click at [144, 61] on span "OutreachCampaigns" at bounding box center [137, 58] width 35 height 5
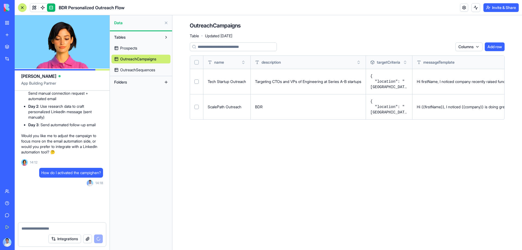
scroll to position [1758, 0]
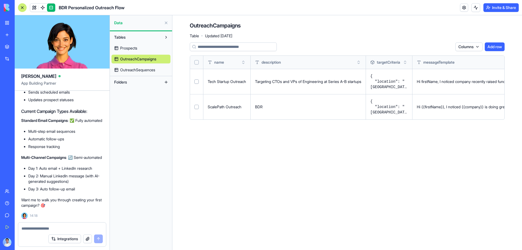
click at [149, 69] on span "OutreachSequences" at bounding box center [137, 69] width 35 height 5
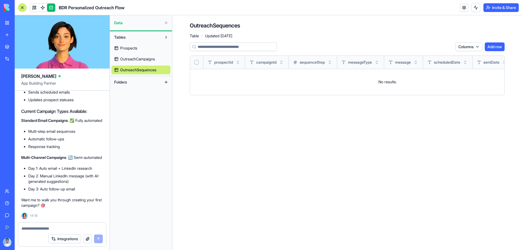
click at [272, 67] on div "campaignId" at bounding box center [267, 62] width 35 height 13
click at [43, 8] on span at bounding box center [42, 7] width 15 height 15
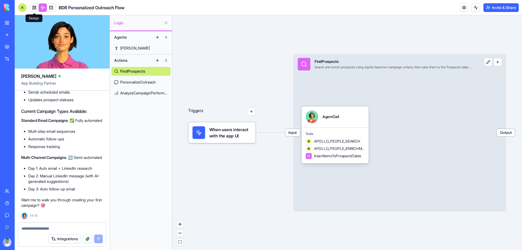
click at [34, 7] on link at bounding box center [34, 8] width 8 height 8
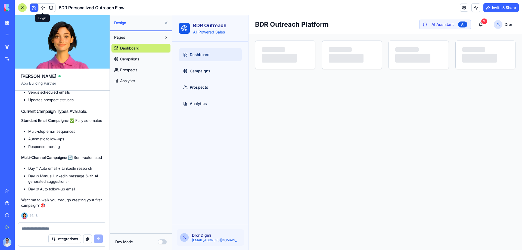
click at [43, 8] on link at bounding box center [43, 8] width 8 height 8
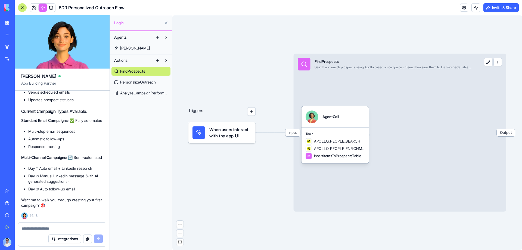
click at [499, 61] on button "button" at bounding box center [498, 62] width 8 height 8
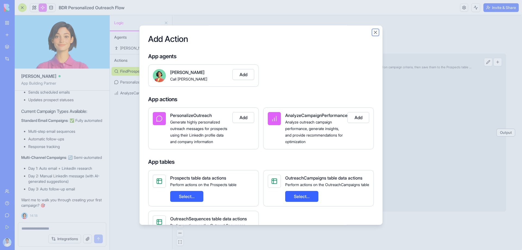
click at [375, 33] on button "Close" at bounding box center [375, 32] width 5 height 5
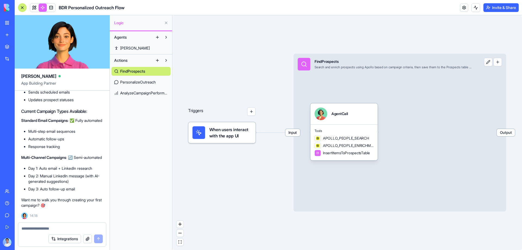
drag, startPoint x: 326, startPoint y: 130, endPoint x: 301, endPoint y: 127, distance: 25.5
click at [301, 127] on div "Triggers When users interact with the app UI Input FindProspects Search and enr…" at bounding box center [463, 167] width 339 height 227
click at [150, 82] on span "PersonalizeOutreach" at bounding box center [138, 81] width 36 height 5
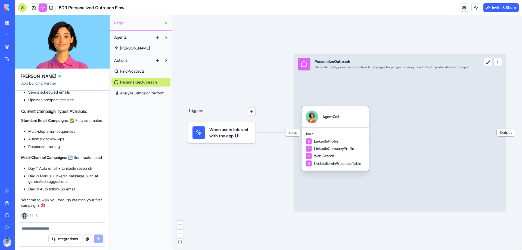
click at [336, 143] on span "LinkedInProfile" at bounding box center [326, 141] width 24 height 5
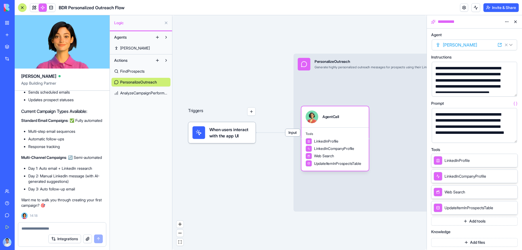
click at [516, 17] on div "**********" at bounding box center [474, 21] width 95 height 13
click at [515, 20] on button at bounding box center [515, 21] width 9 height 9
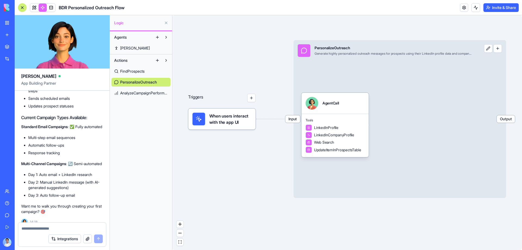
scroll to position [1758, 0]
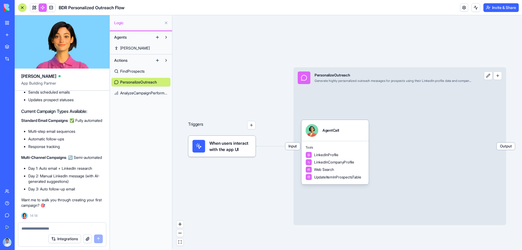
click at [143, 90] on link "AnalyzeCampaignPerformance" at bounding box center [141, 93] width 59 height 9
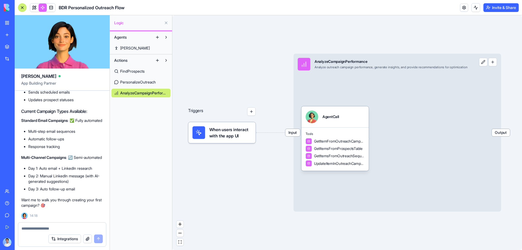
click at [141, 82] on span "PersonalizeOutreach" at bounding box center [138, 81] width 36 height 5
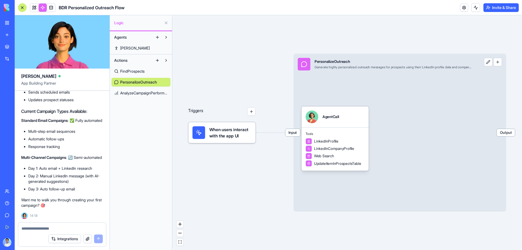
drag, startPoint x: 293, startPoint y: 133, endPoint x: 257, endPoint y: 114, distance: 40.6
click at [264, 116] on div "Triggers When users interact with the app UI Input PersonalizeOutreach Generate…" at bounding box center [347, 132] width 350 height 235
click at [251, 112] on button "button" at bounding box center [251, 111] width 8 height 8
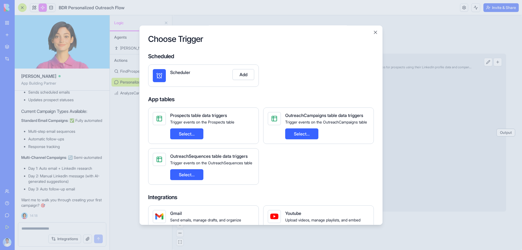
click at [199, 139] on button "Select..." at bounding box center [186, 133] width 33 height 11
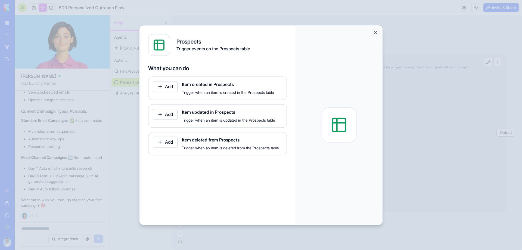
click at [171, 83] on button "Add" at bounding box center [165, 86] width 25 height 11
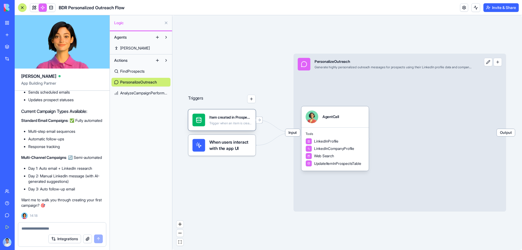
click at [228, 126] on div "Triggers Item created in Prospects Trigger when an item is created in the Prosp…" at bounding box center [347, 132] width 350 height 235
drag, startPoint x: 244, startPoint y: 118, endPoint x: 248, endPoint y: 94, distance: 23.8
click at [294, 95] on div "Triggers Item created in Prospects Trigger when an item is created in the Prosp…" at bounding box center [463, 167] width 339 height 227
click at [244, 139] on span "When users interact with the app UI" at bounding box center [230, 145] width 42 height 13
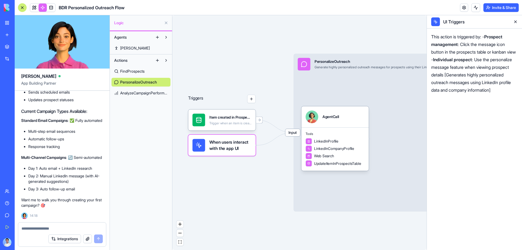
drag, startPoint x: 237, startPoint y: 142, endPoint x: 236, endPoint y: 146, distance: 4.8
click at [236, 146] on span "When users interact with the app UI" at bounding box center [230, 145] width 42 height 13
click at [518, 17] on div "UI Triggers" at bounding box center [474, 21] width 95 height 13
click at [515, 19] on button at bounding box center [515, 21] width 9 height 9
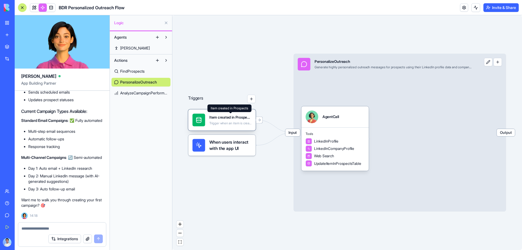
click at [219, 120] on div "Item created in Prospects" at bounding box center [230, 117] width 42 height 5
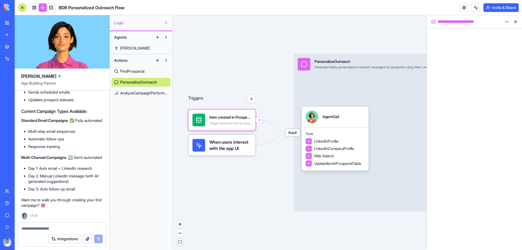
click at [180, 243] on icon "fit view" at bounding box center [179, 241] width 3 height 3
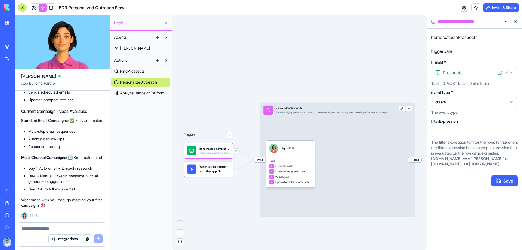
click at [180, 225] on icon "zoom in" at bounding box center [179, 224] width 3 height 3
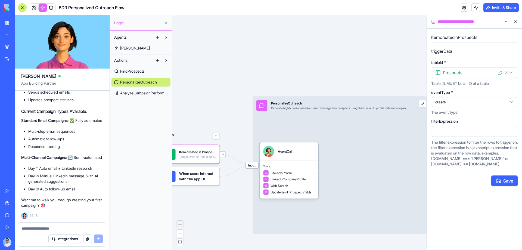
click at [180, 225] on icon "zoom in" at bounding box center [179, 224] width 3 height 3
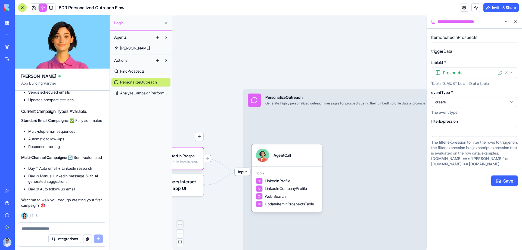
click at [180, 225] on icon "zoom in" at bounding box center [179, 224] width 3 height 3
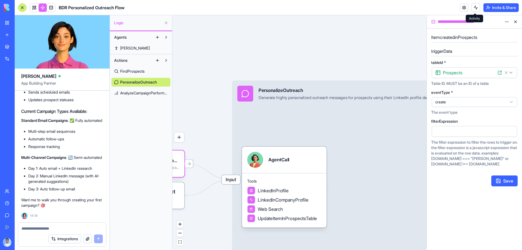
click at [517, 23] on button at bounding box center [515, 21] width 9 height 9
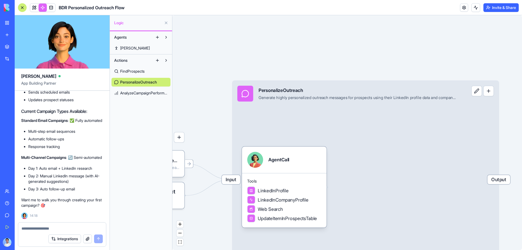
drag, startPoint x: 344, startPoint y: 171, endPoint x: 289, endPoint y: 186, distance: 56.8
click at [360, 121] on div "Input PersonalizeOutreach Generate highly personalized outreach messages for pr…" at bounding box center [365, 180] width 267 height 199
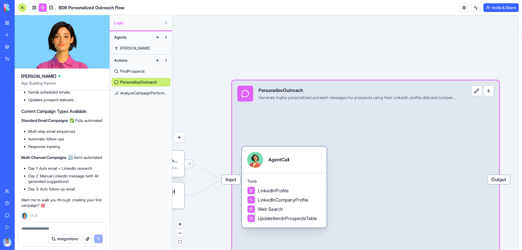
click at [289, 187] on div "LinkedInProfile" at bounding box center [267, 191] width 41 height 8
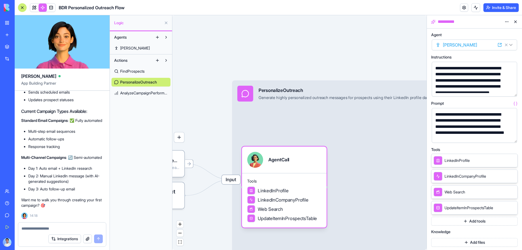
click at [294, 42] on div "Triggers Item created in Prospects Trigger when an item is created in the Prosp…" at bounding box center [299, 132] width 254 height 235
click at [149, 74] on link "FindProspects" at bounding box center [141, 71] width 59 height 9
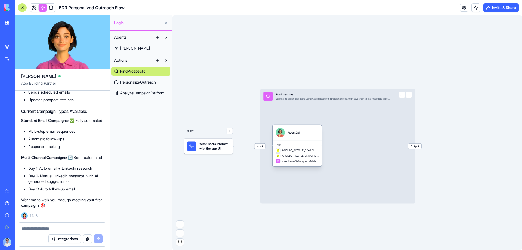
click at [301, 150] on span "APOLLO_PEOPLE_SEARCH" at bounding box center [298, 151] width 33 height 4
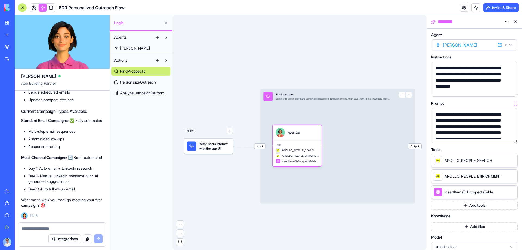
click at [485, 208] on button "Add tools" at bounding box center [474, 205] width 87 height 9
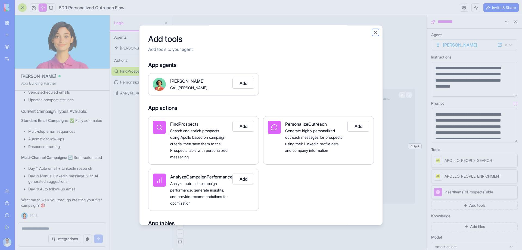
click at [375, 31] on button "Close" at bounding box center [375, 32] width 5 height 5
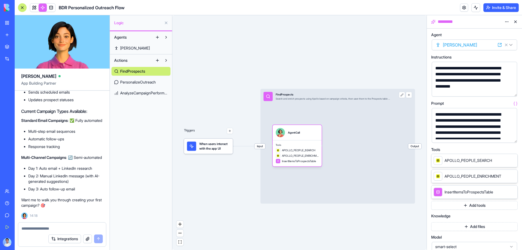
click at [461, 225] on button "Add files" at bounding box center [474, 226] width 87 height 9
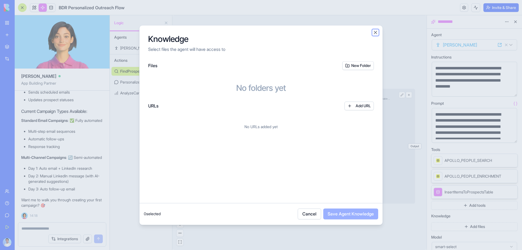
click at [375, 33] on button "Close" at bounding box center [375, 32] width 5 height 5
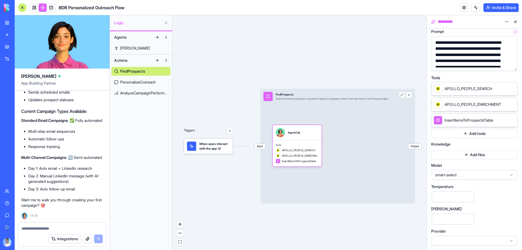
scroll to position [72, 0]
click at [467, 238] on div at bounding box center [474, 240] width 85 height 10
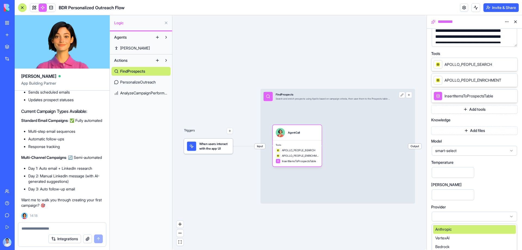
click at [486, 194] on div "**********" at bounding box center [474, 79] width 87 height 285
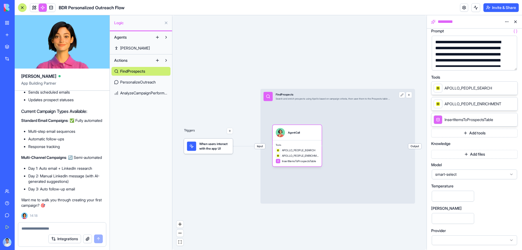
scroll to position [0, 0]
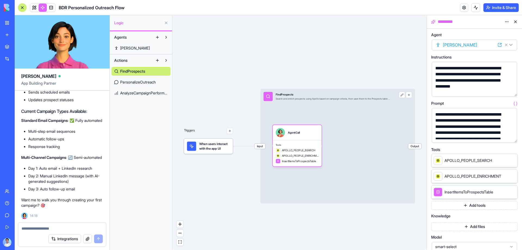
click at [515, 21] on button at bounding box center [515, 21] width 9 height 9
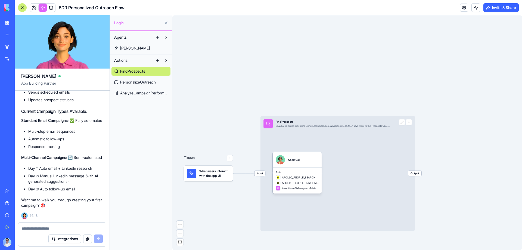
click at [219, 176] on span "When users interact with the app UI" at bounding box center [214, 173] width 31 height 9
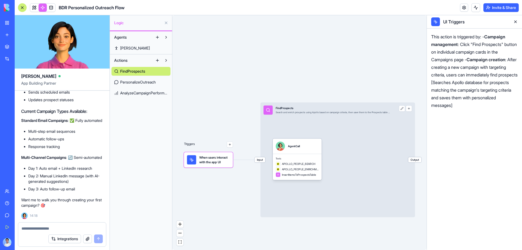
click at [138, 48] on link "[PERSON_NAME]" at bounding box center [141, 48] width 59 height 9
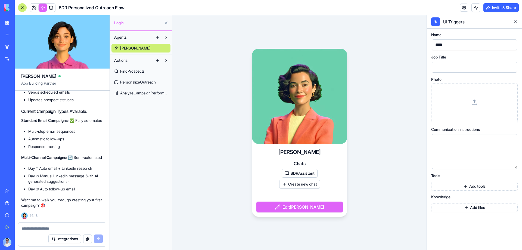
click at [319, 206] on button "Edit Nina" at bounding box center [300, 207] width 87 height 11
click at [289, 208] on button "Edit Nina" at bounding box center [300, 207] width 87 height 11
click at [292, 119] on video at bounding box center [299, 96] width 95 height 95
drag, startPoint x: 293, startPoint y: 81, endPoint x: 310, endPoint y: 77, distance: 17.4
click at [310, 77] on video at bounding box center [299, 96] width 95 height 95
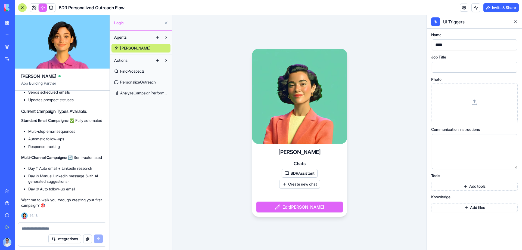
click at [468, 71] on div at bounding box center [474, 67] width 85 height 11
click at [517, 22] on button at bounding box center [515, 21] width 9 height 9
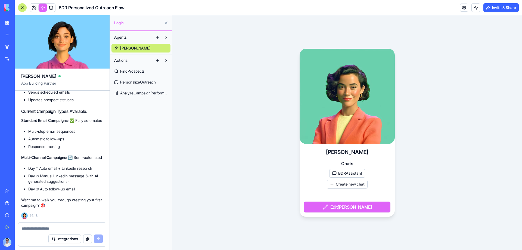
click at [135, 58] on button "Actions" at bounding box center [133, 60] width 42 height 9
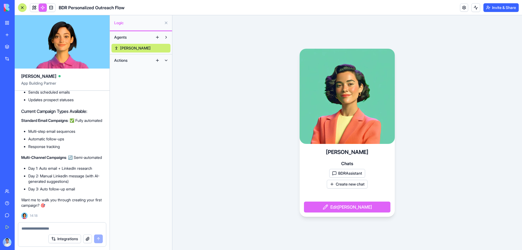
click at [141, 60] on button "Actions" at bounding box center [133, 60] width 42 height 9
click at [145, 70] on span "FindProspects" at bounding box center [132, 71] width 24 height 5
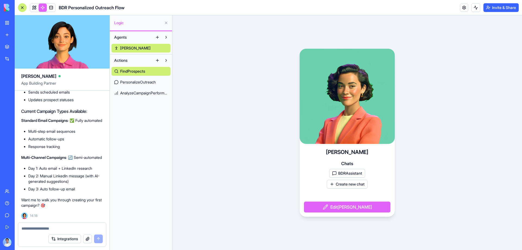
click at [144, 69] on span "FindProspects" at bounding box center [132, 71] width 25 height 5
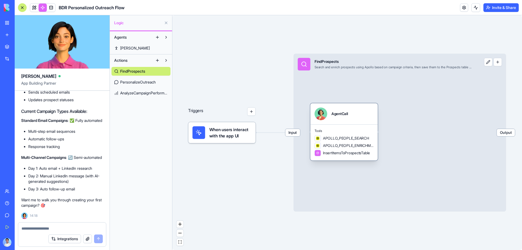
click at [352, 149] on div "APOLLO_PEOPLE_ENRICHMENT" at bounding box center [344, 146] width 59 height 6
click at [344, 132] on span "Tools" at bounding box center [344, 131] width 59 height 4
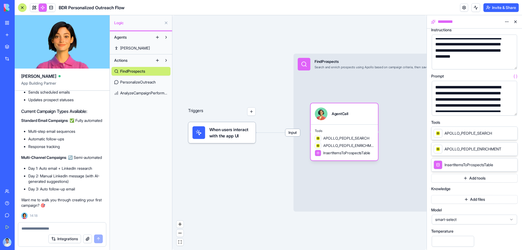
scroll to position [27, 0]
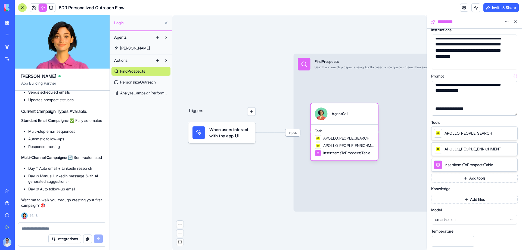
click at [479, 181] on button "Add tools" at bounding box center [474, 178] width 87 height 9
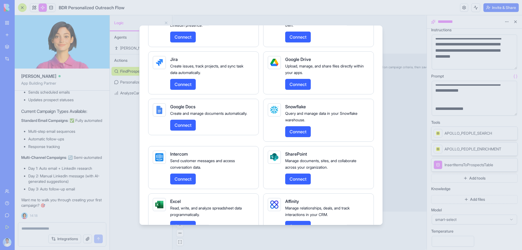
scroll to position [952, 0]
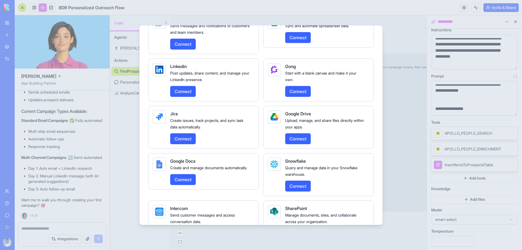
click at [181, 97] on button "Connect" at bounding box center [183, 91] width 26 height 11
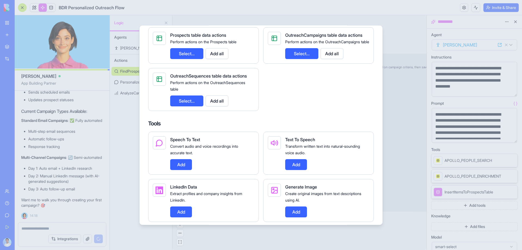
scroll to position [299, 0]
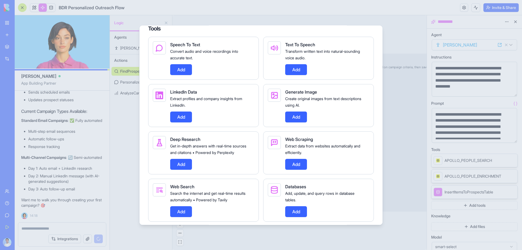
click at [177, 122] on button "Add" at bounding box center [181, 117] width 22 height 11
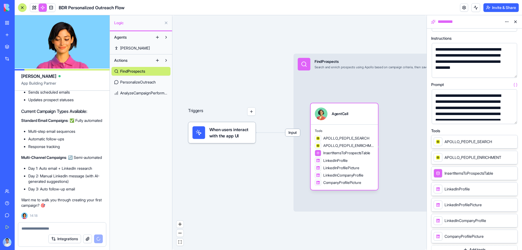
scroll to position [0, 0]
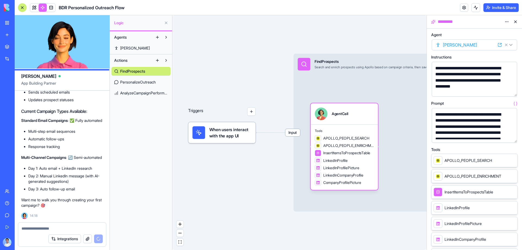
click at [208, 134] on div "When users interact with the app UI" at bounding box center [222, 132] width 59 height 13
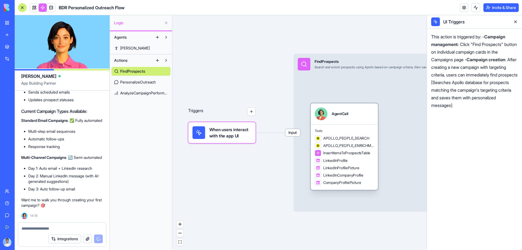
click at [338, 143] on span "APOLLO_PEOPLE_ENRICHMENT" at bounding box center [348, 145] width 51 height 5
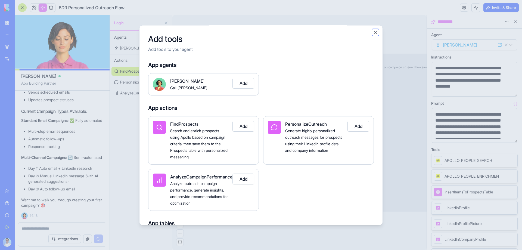
click at [376, 31] on button "Close" at bounding box center [375, 32] width 5 height 5
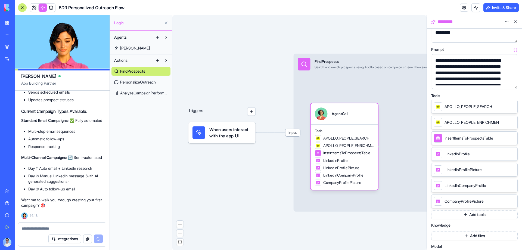
scroll to position [81, 0]
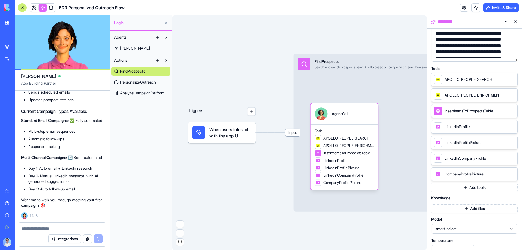
click at [473, 186] on button "Add tools" at bounding box center [474, 187] width 87 height 9
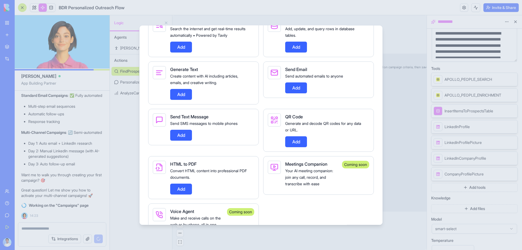
scroll to position [462, 0]
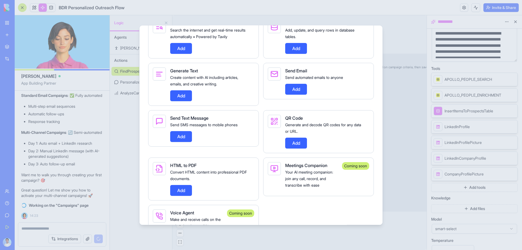
click at [402, 97] on div at bounding box center [261, 125] width 522 height 250
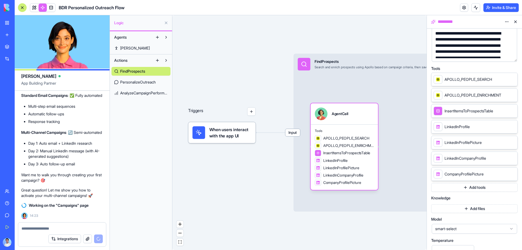
click at [295, 135] on span "Input" at bounding box center [293, 132] width 15 height 7
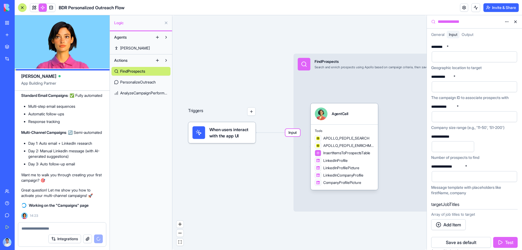
click at [463, 113] on div at bounding box center [470, 117] width 72 height 8
click at [468, 145] on input "**" at bounding box center [453, 146] width 42 height 11
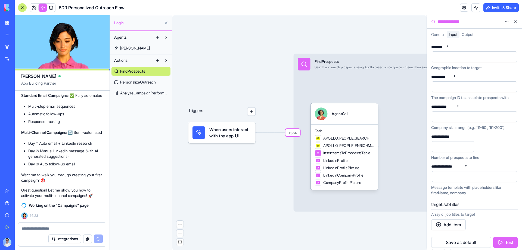
click at [468, 145] on input "**" at bounding box center [453, 146] width 42 height 11
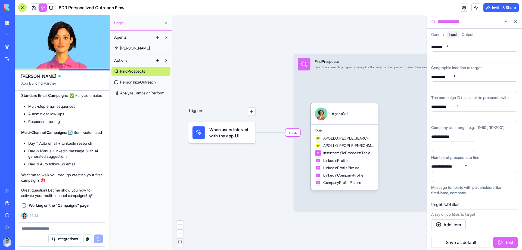
click at [468, 145] on input "**" at bounding box center [453, 146] width 42 height 11
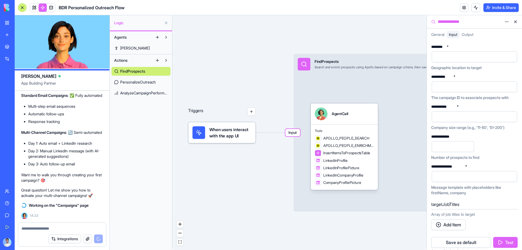
type input "**"
click at [468, 145] on input "**" at bounding box center [453, 146] width 42 height 11
click at [451, 60] on div at bounding box center [470, 57] width 72 height 8
click at [466, 89] on div at bounding box center [470, 87] width 72 height 8
click at [508, 76] on html "BETA My Workspace New app Marketplace Integrations Recent BDR Personalized Outr…" at bounding box center [261, 125] width 522 height 250
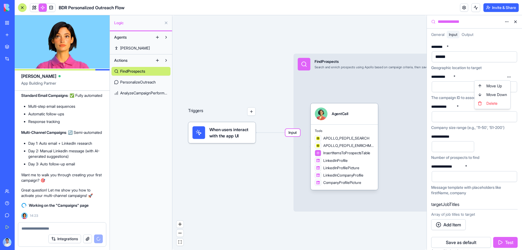
click at [508, 76] on html "BETA My Workspace New app Marketplace Integrations Recent BDR Personalized Outr…" at bounding box center [261, 125] width 522 height 250
click at [454, 76] on label "**********" at bounding box center [443, 77] width 24 height 4
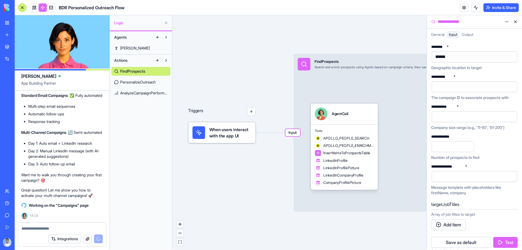
click at [440, 77] on div "**********" at bounding box center [441, 77] width 21 height 4
click at [455, 91] on div at bounding box center [470, 87] width 72 height 8
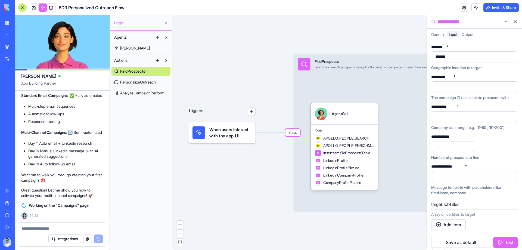
click at [512, 87] on button "button" at bounding box center [512, 86] width 9 height 9
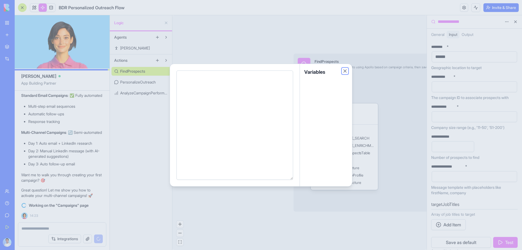
click at [346, 73] on button "Close" at bounding box center [344, 70] width 5 height 5
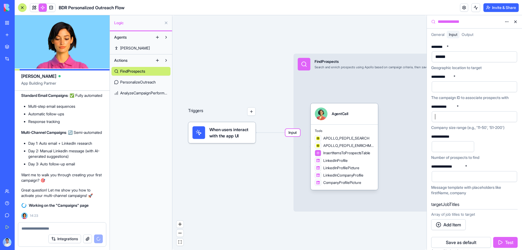
click at [458, 118] on div at bounding box center [470, 117] width 72 height 8
click at [500, 144] on div "**********" at bounding box center [474, 148] width 87 height 26
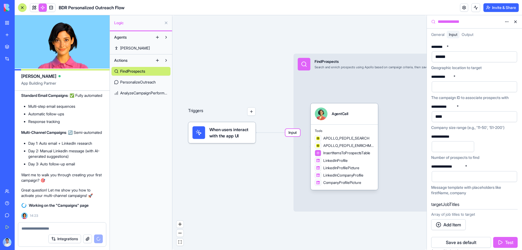
click at [459, 178] on div at bounding box center [470, 176] width 72 height 8
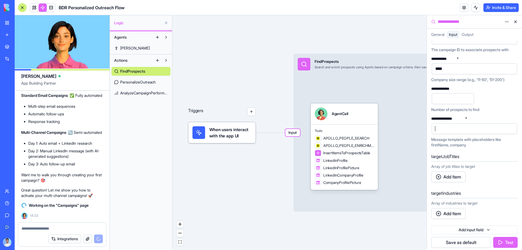
scroll to position [54, 0]
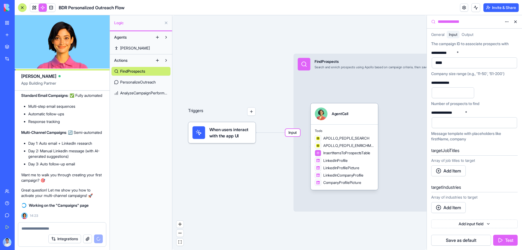
click at [461, 169] on button "Add Item" at bounding box center [448, 170] width 35 height 11
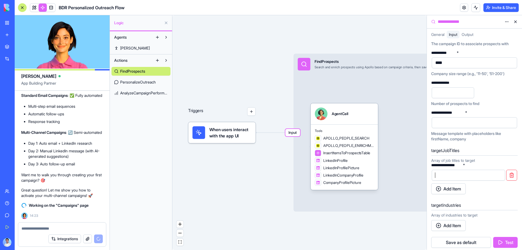
click at [460, 174] on div at bounding box center [464, 175] width 60 height 8
click at [457, 190] on button "Add Item" at bounding box center [448, 188] width 35 height 11
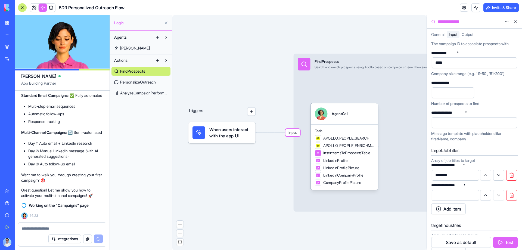
click at [454, 192] on div at bounding box center [451, 195] width 34 height 8
click at [487, 214] on div "Add Item" at bounding box center [474, 208] width 87 height 11
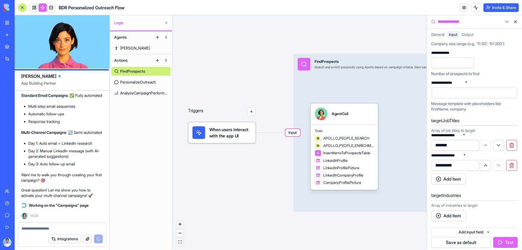
scroll to position [92, 0]
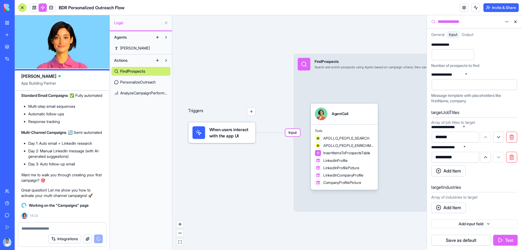
click at [460, 207] on button "Add Item" at bounding box center [448, 207] width 35 height 11
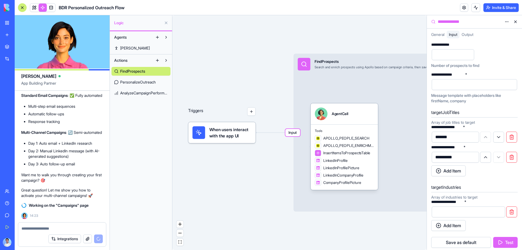
click at [457, 209] on div at bounding box center [464, 212] width 60 height 8
click at [455, 229] on button "Add Item" at bounding box center [448, 225] width 35 height 11
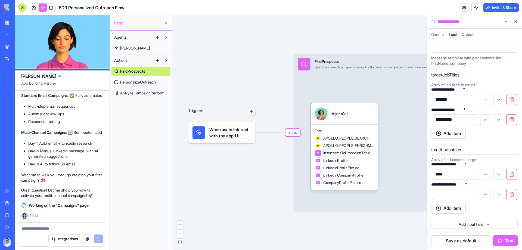
scroll to position [130, 0]
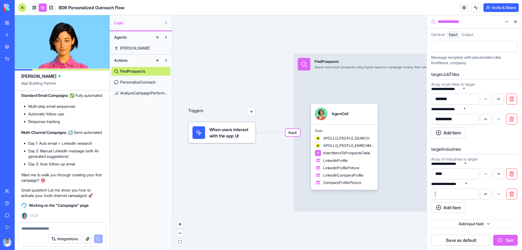
click at [453, 193] on div at bounding box center [451, 194] width 34 height 8
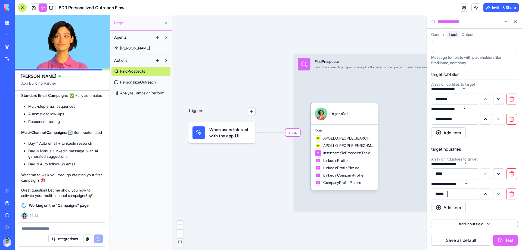
click at [453, 208] on button "Add Item" at bounding box center [448, 207] width 35 height 11
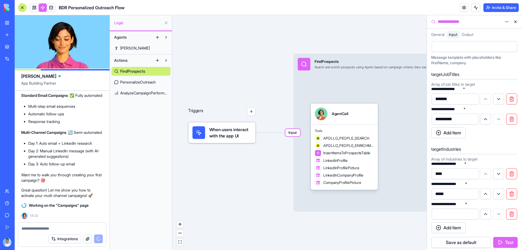
click at [454, 214] on div at bounding box center [451, 214] width 34 height 8
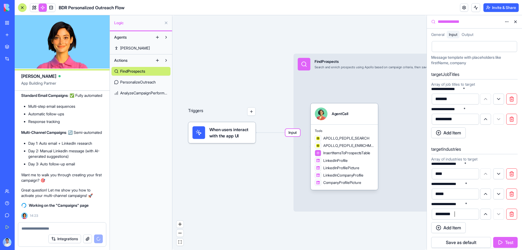
click at [488, 225] on div "Add Item" at bounding box center [474, 227] width 87 height 11
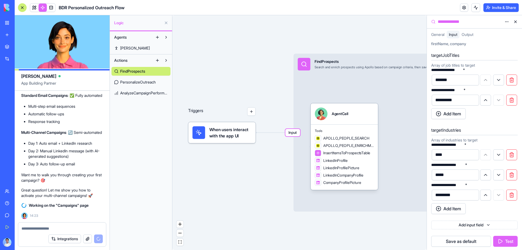
scroll to position [150, 0]
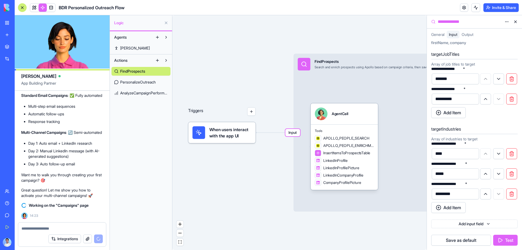
click at [500, 242] on button "Test" at bounding box center [505, 240] width 24 height 11
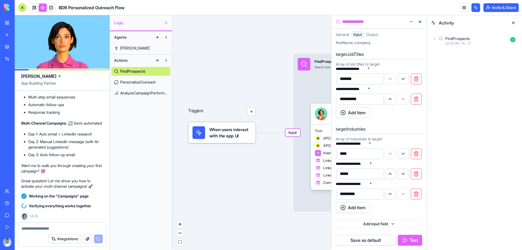
scroll to position [1793, 0]
click at [485, 42] on div "02:25 PM 11 s" at bounding box center [477, 43] width 63 height 4
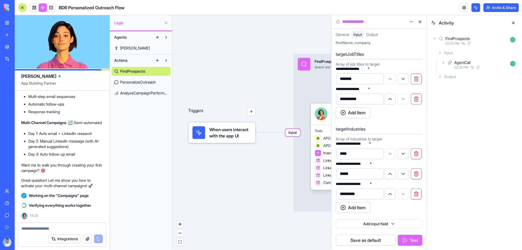
click at [483, 67] on div "02:25 PM 11 s" at bounding box center [482, 67] width 54 height 4
click at [490, 88] on div "ApolloAction" at bounding box center [486, 86] width 45 height 5
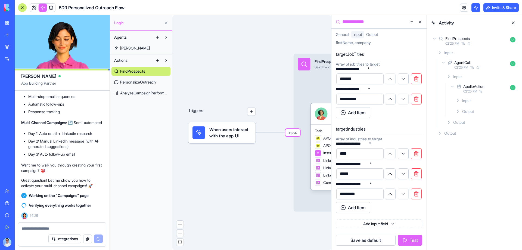
click at [473, 104] on div "Input" at bounding box center [486, 101] width 64 height 10
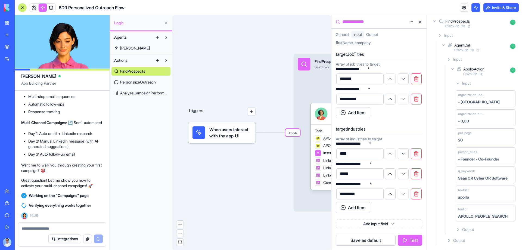
scroll to position [28, 0]
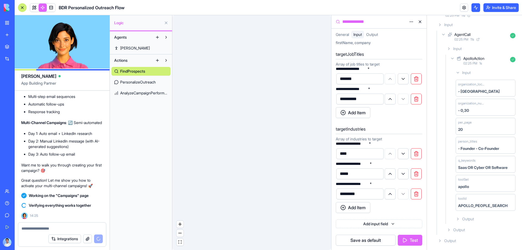
click at [464, 218] on span "Output" at bounding box center [468, 218] width 12 height 5
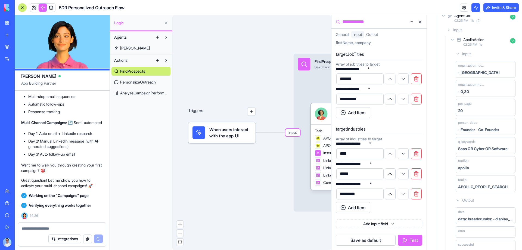
scroll to position [0, 0]
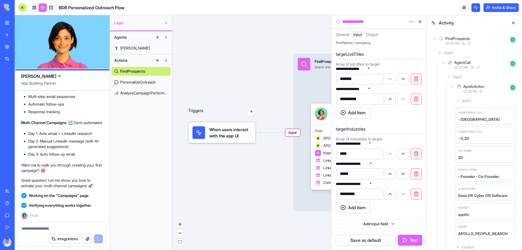
click at [514, 23] on button at bounding box center [513, 22] width 9 height 9
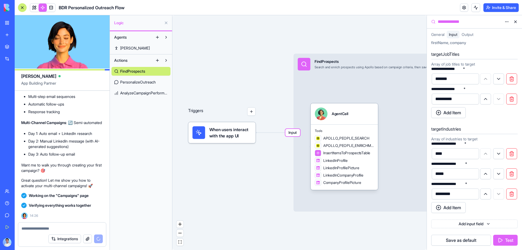
click at [477, 239] on button "Save as default" at bounding box center [461, 240] width 60 height 11
click at [515, 18] on button at bounding box center [515, 21] width 9 height 9
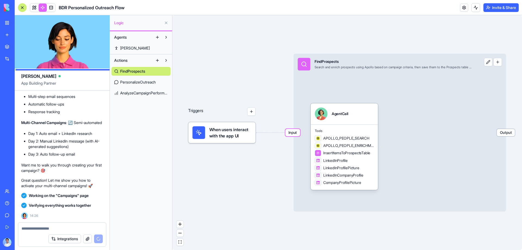
drag, startPoint x: 245, startPoint y: 129, endPoint x: 383, endPoint y: 103, distance: 140.5
click at [334, 106] on div "Triggers When users interact with the app UI Input FindProspects Search and enr…" at bounding box center [463, 167] width 339 height 227
click at [511, 130] on span "Output" at bounding box center [506, 132] width 18 height 7
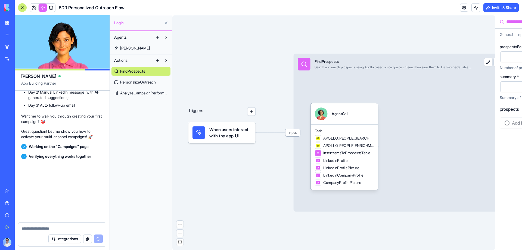
scroll to position [2157, 0]
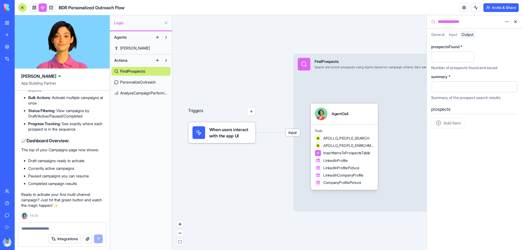
click at [457, 58] on input "prospectsFound *" at bounding box center [453, 56] width 42 height 11
click at [453, 54] on input "prospectsFound *" at bounding box center [453, 56] width 42 height 11
click at [458, 59] on input "prospectsFound *" at bounding box center [453, 56] width 42 height 11
click at [456, 55] on input "prospectsFound *" at bounding box center [453, 56] width 42 height 11
click at [456, 60] on input "prospectsFound *" at bounding box center [453, 56] width 42 height 11
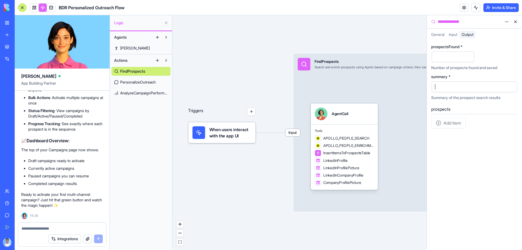
click at [457, 84] on div at bounding box center [470, 87] width 72 height 8
click at [382, 86] on div "Input FindProspects Search and enrich prospects using Apollo based on campaign …" at bounding box center [400, 133] width 213 height 158
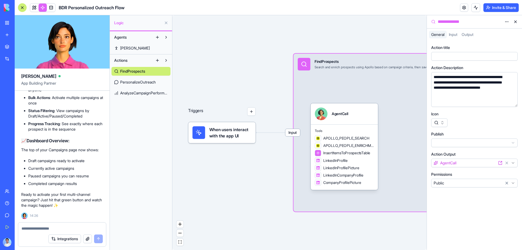
click at [515, 21] on button at bounding box center [515, 21] width 9 height 9
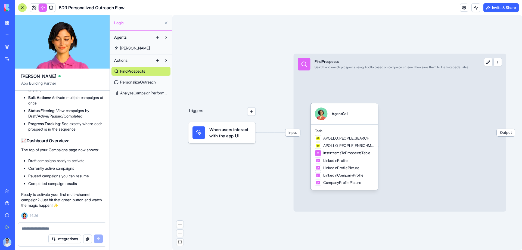
drag, startPoint x: 336, startPoint y: 88, endPoint x: 307, endPoint y: 78, distance: 30.7
click at [307, 78] on div "Input FindProspects Search and enrich prospects using Apollo based on campaign …" at bounding box center [400, 133] width 213 height 158
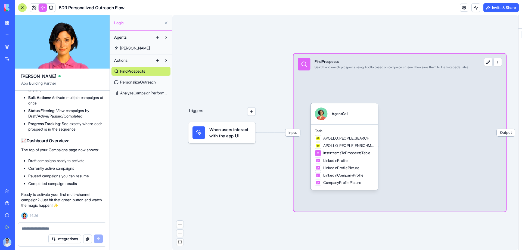
click at [382, 76] on div "Input FindProspects Search and enrich prospects using Apollo based on campaign …" at bounding box center [400, 133] width 213 height 158
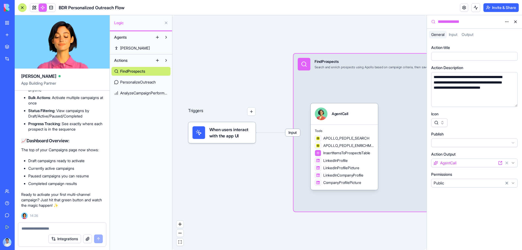
click at [515, 21] on button at bounding box center [515, 21] width 9 height 9
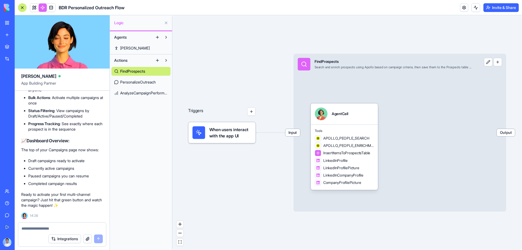
click at [489, 62] on button at bounding box center [488, 62] width 8 height 8
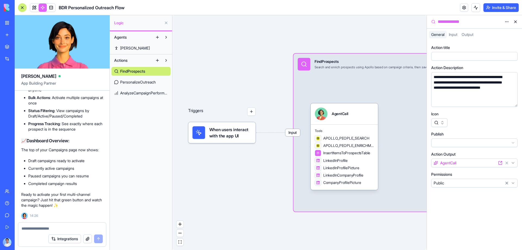
click at [437, 83] on div "**********" at bounding box center [469, 85] width 75 height 21
click at [486, 93] on div "**********" at bounding box center [469, 85] width 75 height 21
click at [474, 99] on div "**********" at bounding box center [469, 88] width 75 height 27
click at [475, 99] on div "**********" at bounding box center [469, 88] width 75 height 27
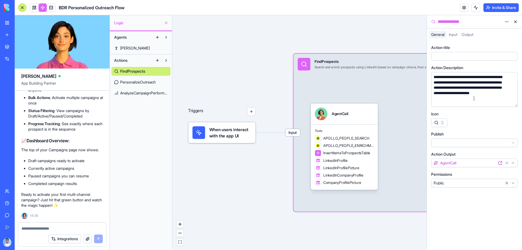
click at [462, 100] on div "**********" at bounding box center [469, 88] width 75 height 27
click at [444, 123] on button "button" at bounding box center [439, 122] width 16 height 9
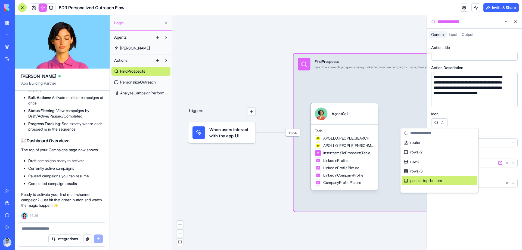
scroll to position [12832, 0]
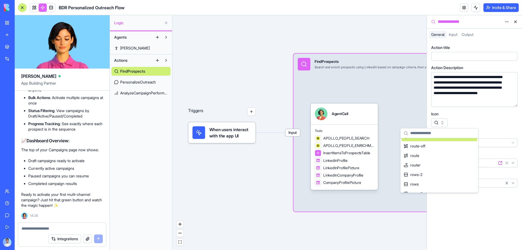
click at [503, 123] on div at bounding box center [474, 122] width 87 height 9
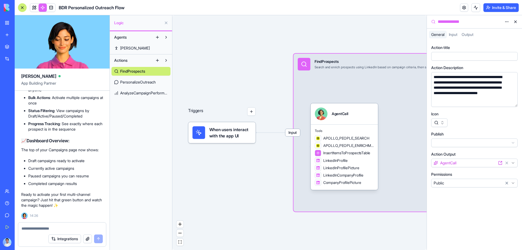
click at [484, 145] on html "BETA My Workspace New app Marketplace Integrations Recent BDR Personalized Outr…" at bounding box center [261, 125] width 522 height 250
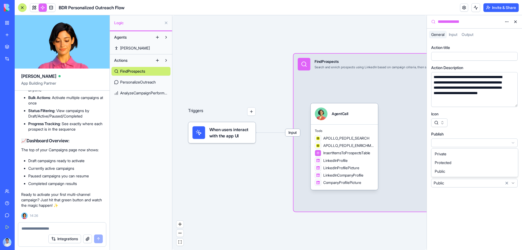
click at [485, 143] on html "BETA My Workspace New app Marketplace Integrations Recent BDR Personalized Outr…" at bounding box center [261, 125] width 522 height 250
click at [487, 143] on html "BETA My Workspace New app Marketplace Integrations Recent BDR Personalized Outr…" at bounding box center [261, 125] width 522 height 250
click at [457, 35] on span "Input" at bounding box center [453, 34] width 8 height 5
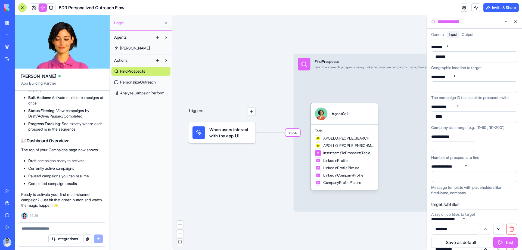
click at [469, 33] on span "Output" at bounding box center [468, 34] width 12 height 5
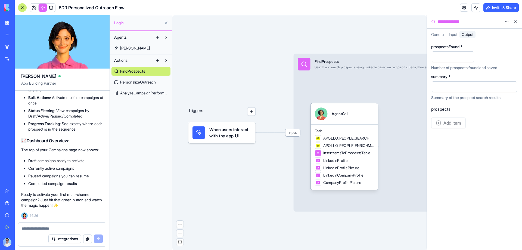
click at [438, 36] on span "General" at bounding box center [437, 34] width 13 height 5
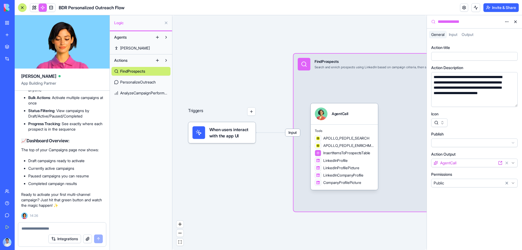
click at [386, 231] on div "Triggers When users interact with the app UI Input FindProspects Search and enr…" at bounding box center [299, 132] width 254 height 235
click at [506, 21] on html "BETA My Workspace New app Marketplace Integrations Recent BDR Personalized Outr…" at bounding box center [261, 125] width 522 height 250
click at [508, 21] on html "BETA My Workspace New app Marketplace Integrations Recent BDR Personalized Outr…" at bounding box center [261, 125] width 522 height 250
click at [517, 20] on button at bounding box center [515, 21] width 9 height 9
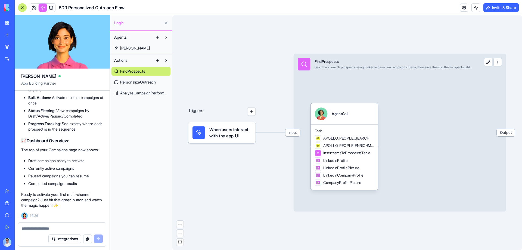
click at [487, 66] on button at bounding box center [488, 62] width 8 height 8
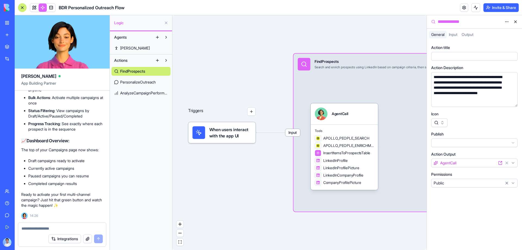
click at [516, 20] on button at bounding box center [515, 21] width 9 height 9
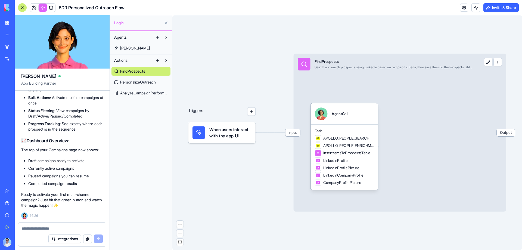
click at [506, 135] on span "Output" at bounding box center [506, 132] width 18 height 7
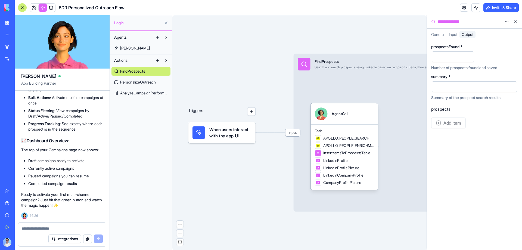
click at [402, 107] on div "Input FindProspects Search and enrich prospects using LinkedIn based on campaig…" at bounding box center [400, 133] width 213 height 158
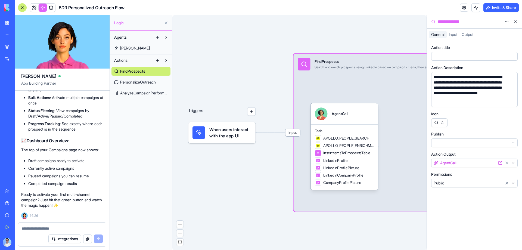
click at [519, 24] on button at bounding box center [515, 21] width 9 height 9
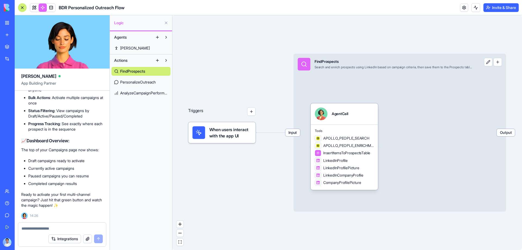
click at [230, 134] on span "When users interact with the app UI" at bounding box center [230, 132] width 42 height 13
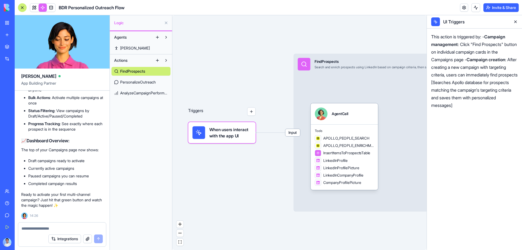
click at [515, 19] on button at bounding box center [515, 21] width 9 height 9
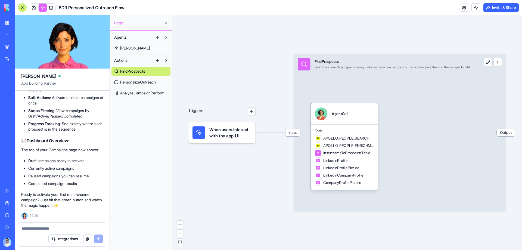
click at [143, 86] on link "PersonalizeOutreach" at bounding box center [141, 82] width 59 height 9
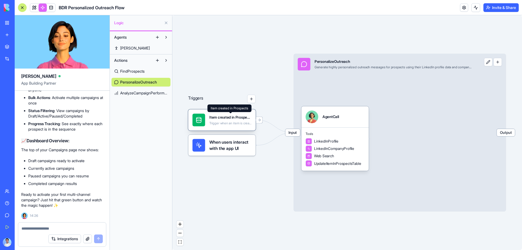
click at [229, 120] on div "Item created in Prospects" at bounding box center [230, 117] width 42 height 5
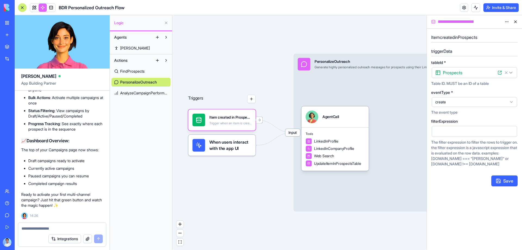
click at [510, 23] on html "BETA My Workspace New app Marketplace Integrations Recent BDR Personalized Outr…" at bounding box center [261, 125] width 522 height 250
click at [499, 33] on div "Delete" at bounding box center [494, 33] width 32 height 9
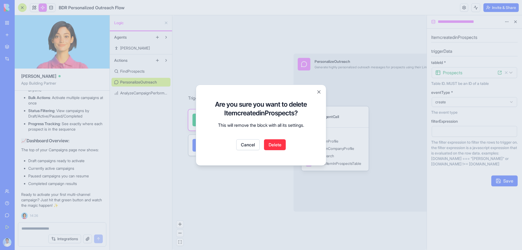
click at [283, 148] on button "Delete" at bounding box center [275, 144] width 22 height 11
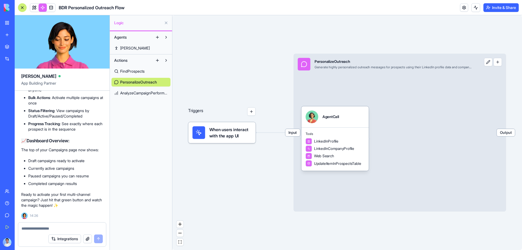
click at [223, 138] on span "When users interact with the app UI" at bounding box center [230, 132] width 42 height 13
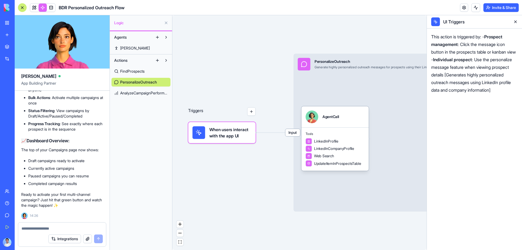
click at [251, 112] on button "button" at bounding box center [251, 111] width 8 height 8
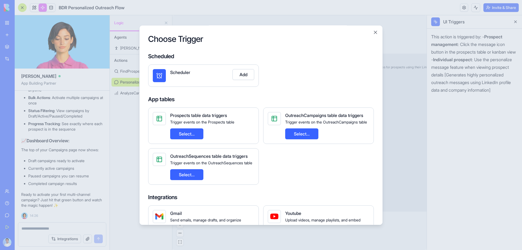
click at [242, 78] on button "Add" at bounding box center [244, 74] width 22 height 11
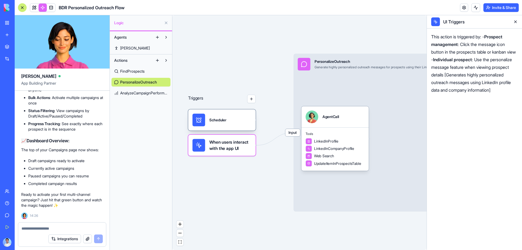
click at [230, 118] on div "Triggers Scheduler When users interact with the app UI Input PersonalizeOutreac…" at bounding box center [299, 132] width 254 height 235
click at [221, 143] on span "When users interact with the app UI" at bounding box center [230, 145] width 42 height 13
click at [215, 113] on div "Scheduler" at bounding box center [221, 119] width 67 height 21
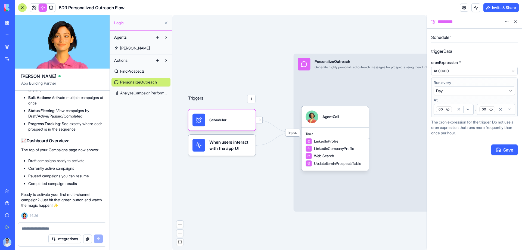
click at [486, 70] on html "BETA My Workspace New app Marketplace Integrations Recent BDR Personalized Outr…" at bounding box center [261, 125] width 522 height 250
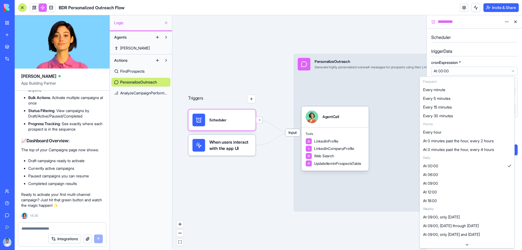
select select "*********"
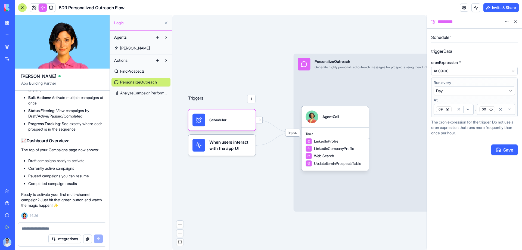
click at [511, 152] on button "Save" at bounding box center [505, 149] width 26 height 11
click at [480, 72] on html "BETA My Workspace New app Marketplace Integrations Recent BDR Personalized Outr…" at bounding box center [261, 125] width 522 height 250
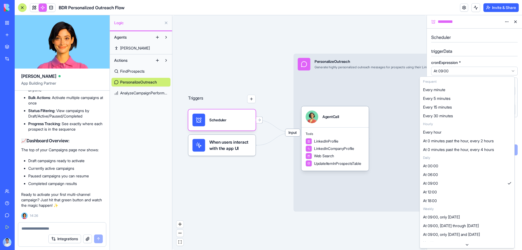
click at [481, 60] on html "BETA My Workspace New app Marketplace Integrations Recent BDR Personalized Outr…" at bounding box center [261, 125] width 522 height 250
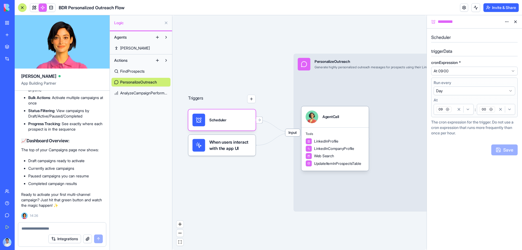
click at [499, 109] on icon "button" at bounding box center [501, 109] width 4 height 4
click at [458, 108] on icon "button" at bounding box center [459, 109] width 4 height 4
click at [501, 110] on icon "button" at bounding box center [501, 109] width 4 height 4
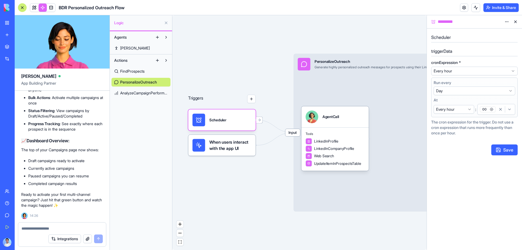
select select "*********"
click at [456, 93] on html "BETA My Workspace New app Marketplace Integrations Recent BDR Personalized Outr…" at bounding box center [261, 125] width 522 height 250
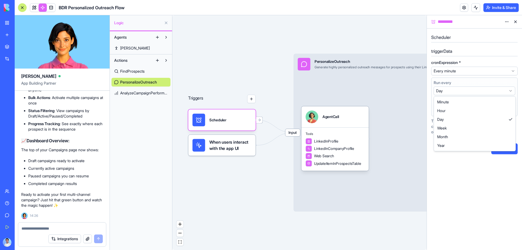
select select "**********"
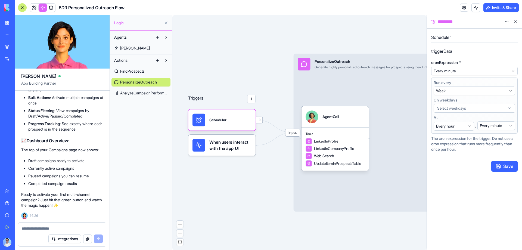
click at [465, 110] on span "Select weekdays" at bounding box center [451, 108] width 29 height 5
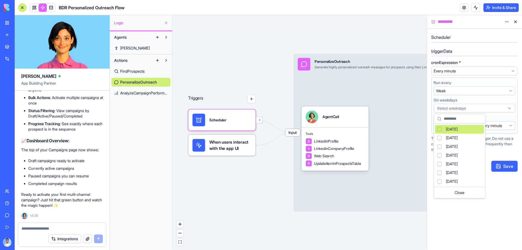
click at [462, 131] on div "Sunday" at bounding box center [459, 129] width 49 height 9
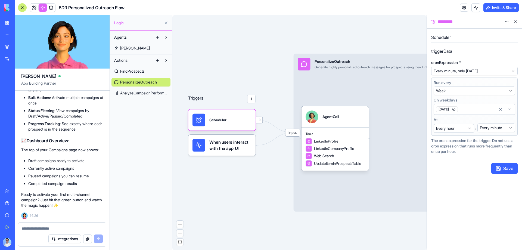
click at [474, 108] on div "Sunday" at bounding box center [465, 109] width 61 height 8
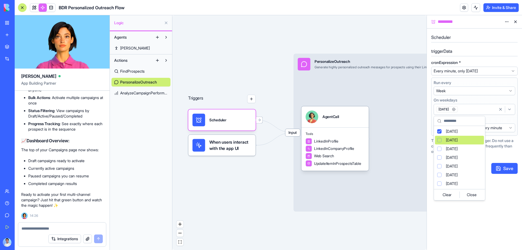
click at [467, 141] on div "Monday" at bounding box center [459, 140] width 49 height 9
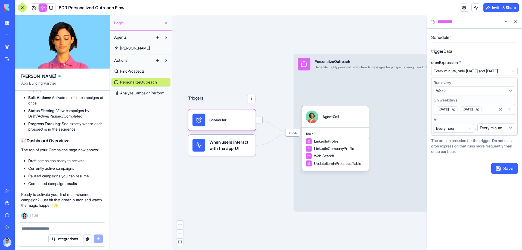
click at [494, 113] on div "Sunday Monday" at bounding box center [465, 109] width 61 height 8
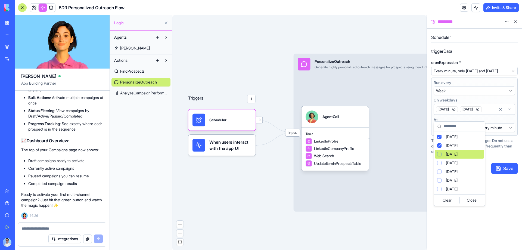
click at [458, 156] on span "Tuesday" at bounding box center [452, 154] width 12 height 5
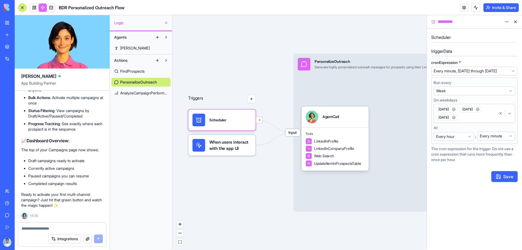
click at [482, 120] on div "Sunday Monday Tuesday" at bounding box center [465, 113] width 61 height 16
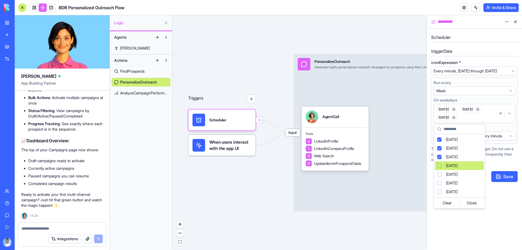
click at [475, 163] on div "Wednesday" at bounding box center [459, 165] width 49 height 9
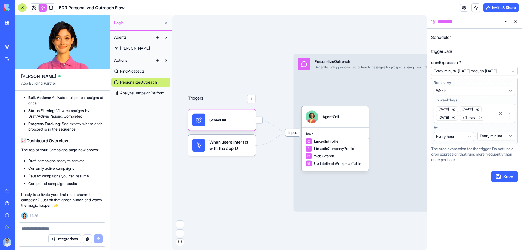
click at [491, 122] on div "Sunday Monday Tuesday + 1 more" at bounding box center [465, 113] width 61 height 16
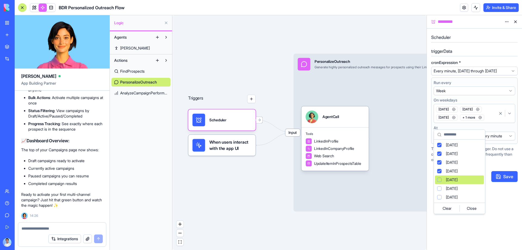
click at [474, 182] on div "Thursday" at bounding box center [459, 179] width 49 height 9
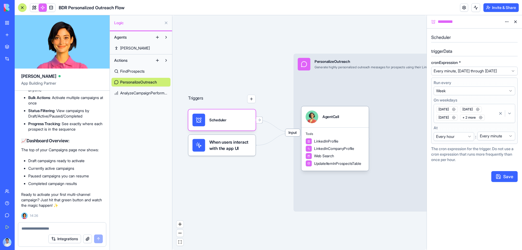
click at [471, 137] on html "BETA My Workspace New app Marketplace Integrations Recent BDR Personalized Outr…" at bounding box center [261, 125] width 522 height 250
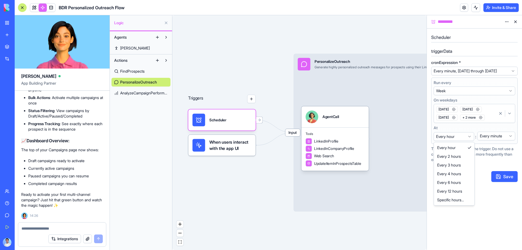
select select "***"
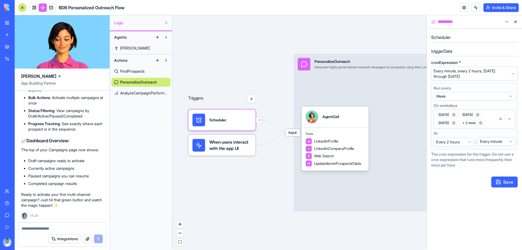
click at [507, 144] on html "BETA My Workspace New app Marketplace Integrations Recent BDR Personalized Outr…" at bounding box center [261, 125] width 522 height 250
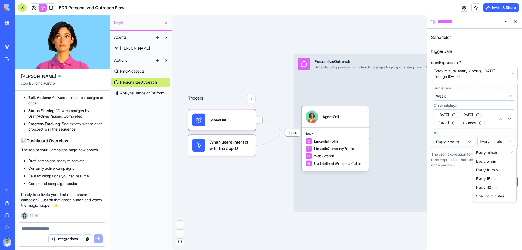
click at [455, 179] on html "BETA My Workspace New app Marketplace Integrations Recent BDR Personalized Outr…" at bounding box center [261, 125] width 522 height 250
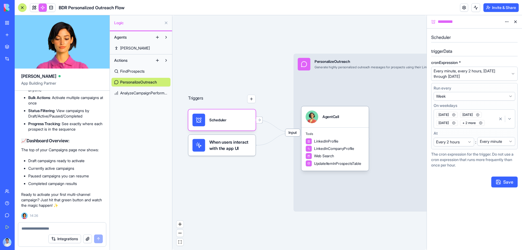
click at [508, 183] on button "Save" at bounding box center [505, 182] width 26 height 11
click at [510, 140] on html "BETA My Workspace New app Marketplace Integrations Recent BDR Personalized Outr…" at bounding box center [261, 125] width 522 height 250
select select "*"
click at [508, 180] on button "Save" at bounding box center [505, 182] width 26 height 11
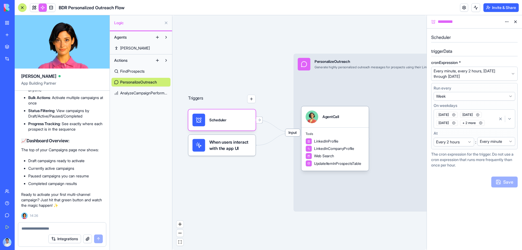
click at [224, 155] on div "When users interact with the app UI" at bounding box center [221, 145] width 67 height 21
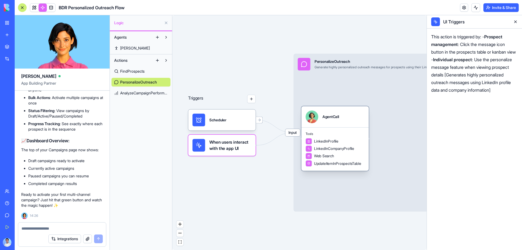
click at [322, 135] on span "Tools" at bounding box center [335, 134] width 59 height 4
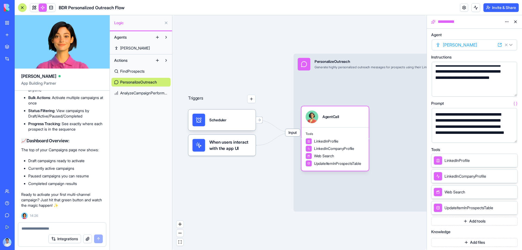
click at [518, 145] on div "**********" at bounding box center [474, 139] width 95 height 221
click at [513, 138] on button "button" at bounding box center [512, 137] width 9 height 9
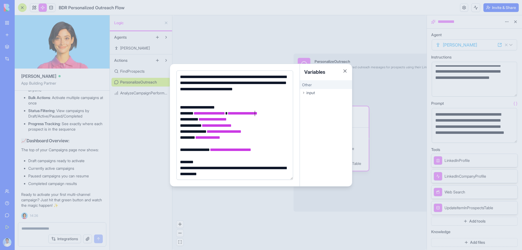
click at [256, 112] on span "**********" at bounding box center [243, 113] width 30 height 4
click at [331, 95] on div "input" at bounding box center [326, 93] width 52 height 8
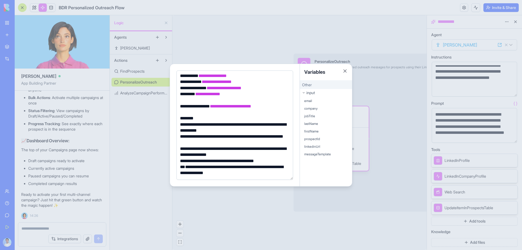
scroll to position [54, 0]
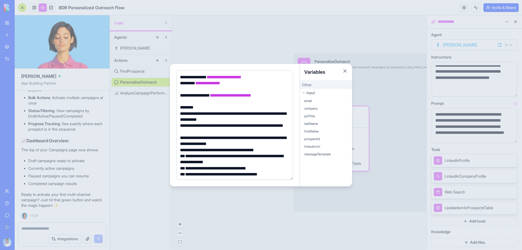
click at [235, 137] on div "**********" at bounding box center [233, 141] width 111 height 12
click at [233, 135] on div "**********" at bounding box center [233, 141] width 111 height 12
click at [230, 133] on div "**********" at bounding box center [233, 129] width 111 height 12
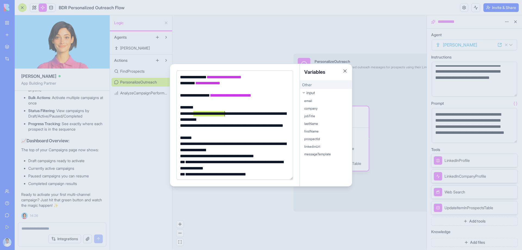
drag, startPoint x: 194, startPoint y: 114, endPoint x: 224, endPoint y: 115, distance: 30.2
click at [224, 115] on div "**********" at bounding box center [233, 117] width 111 height 12
copy div "**********"
click at [199, 138] on div "******" at bounding box center [233, 138] width 111 height 6
click at [180, 144] on div "**********" at bounding box center [233, 147] width 111 height 12
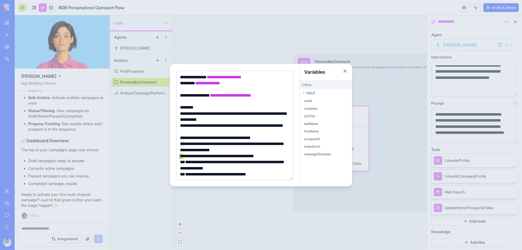
drag, startPoint x: 184, startPoint y: 155, endPoint x: 180, endPoint y: 155, distance: 4.1
click at [180, 155] on div "**********" at bounding box center [233, 156] width 111 height 6
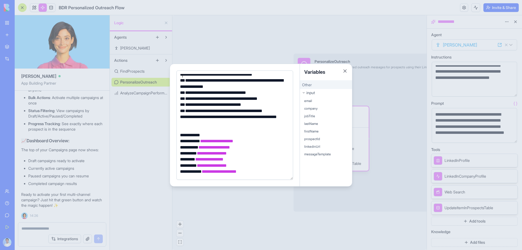
scroll to position [147, 0]
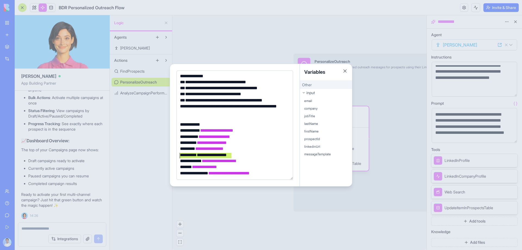
drag, startPoint x: 236, startPoint y: 155, endPoint x: 176, endPoint y: 156, distance: 59.8
click at [176, 156] on div "**********" at bounding box center [235, 125] width 130 height 122
click at [239, 169] on div "**********" at bounding box center [233, 167] width 111 height 6
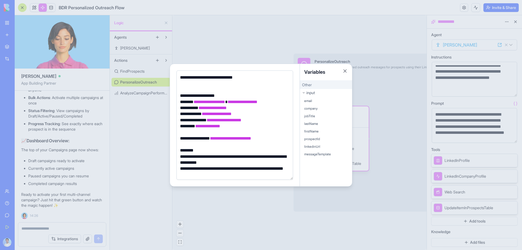
scroll to position [0, 0]
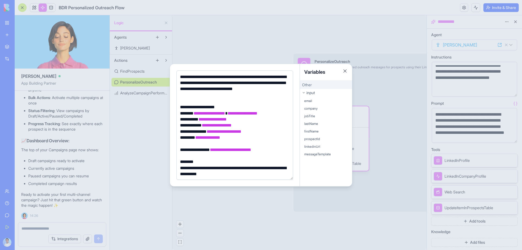
click at [308, 85] on span "Other" at bounding box center [307, 84] width 10 height 5
click at [309, 90] on span "input" at bounding box center [311, 92] width 8 height 5
click at [344, 70] on button "Close" at bounding box center [344, 70] width 5 height 5
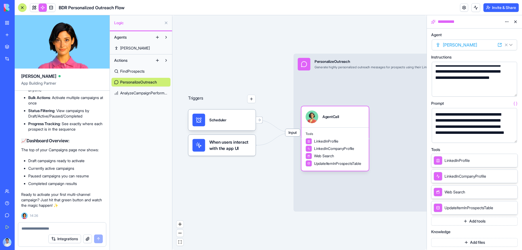
click at [495, 129] on div "**********" at bounding box center [470, 130] width 72 height 36
click at [511, 136] on button "button" at bounding box center [512, 137] width 9 height 9
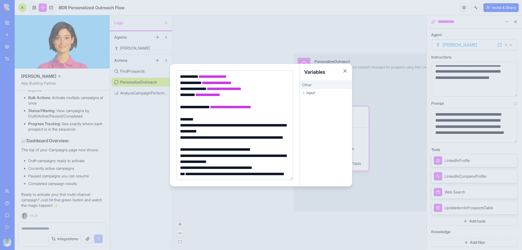
scroll to position [82, 0]
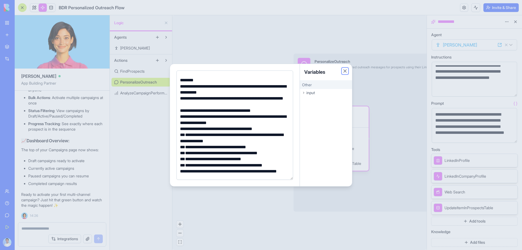
click at [345, 70] on button "Close" at bounding box center [344, 70] width 5 height 5
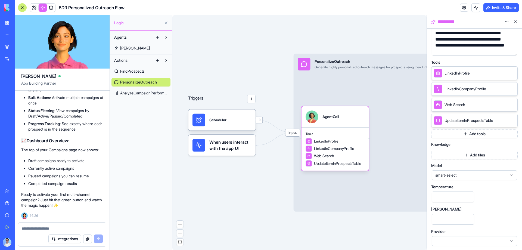
scroll to position [88, 0]
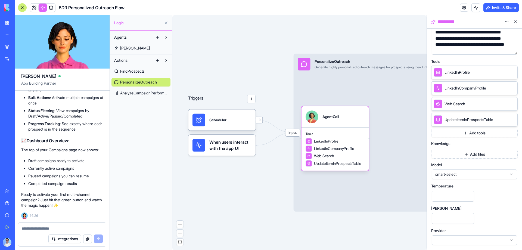
click at [261, 214] on div "Triggers Scheduler When users interact with the app UI Input PersonalizeOutreac…" at bounding box center [299, 132] width 254 height 235
click at [139, 94] on span "AnalyzeCampaignPerformance" at bounding box center [144, 92] width 48 height 5
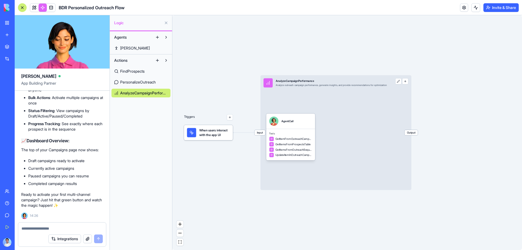
click at [147, 81] on span "PersonalizeOutreach" at bounding box center [138, 81] width 36 height 5
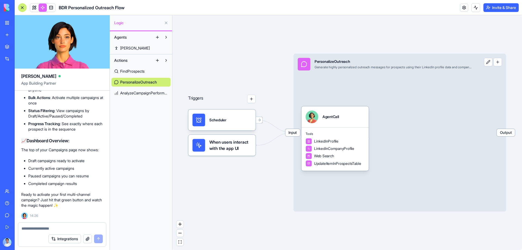
click at [138, 47] on link "[PERSON_NAME]" at bounding box center [141, 48] width 59 height 9
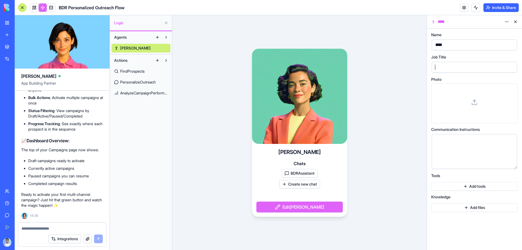
click at [448, 71] on div at bounding box center [470, 67] width 72 height 8
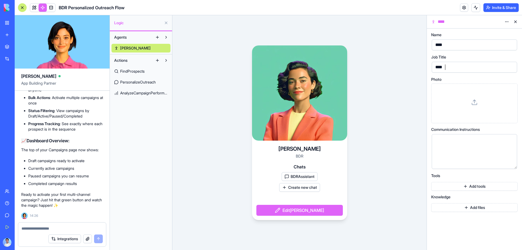
click at [457, 91] on div at bounding box center [474, 103] width 77 height 30
click at [444, 150] on div at bounding box center [470, 152] width 72 height 28
click at [453, 187] on button "Add tools" at bounding box center [474, 186] width 87 height 9
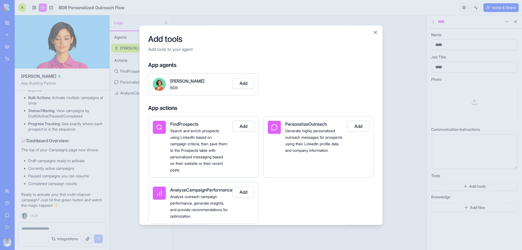
click at [355, 129] on button "Add" at bounding box center [359, 126] width 22 height 11
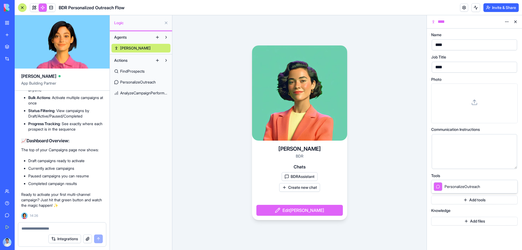
click at [136, 82] on span "PersonalizeOutreach" at bounding box center [138, 81] width 36 height 5
click at [136, 82] on span "PersonalizeOutreach" at bounding box center [138, 81] width 37 height 5
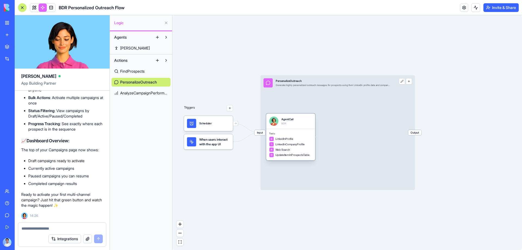
click at [285, 140] on span "LinkedInProfile" at bounding box center [285, 139] width 18 height 4
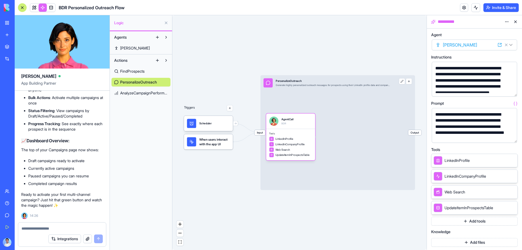
click at [483, 224] on button "Add tools" at bounding box center [474, 221] width 87 height 9
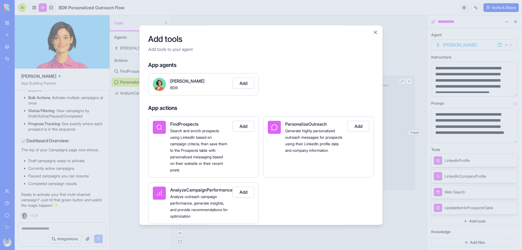
click at [357, 129] on button "Add" at bounding box center [359, 126] width 22 height 11
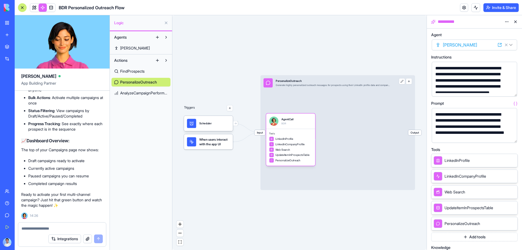
click at [474, 237] on button "Add tools" at bounding box center [474, 237] width 87 height 9
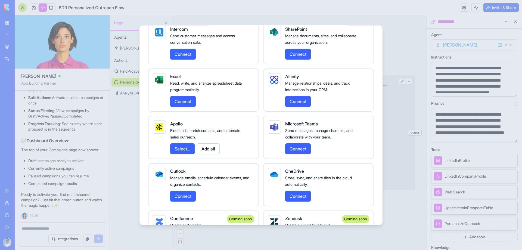
scroll to position [1170, 0]
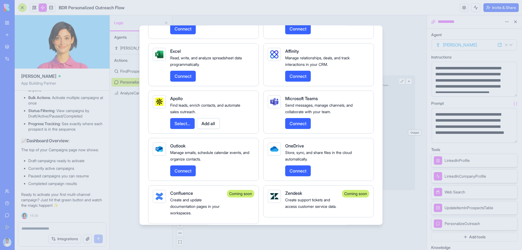
click at [207, 129] on button "Add all" at bounding box center [208, 123] width 23 height 11
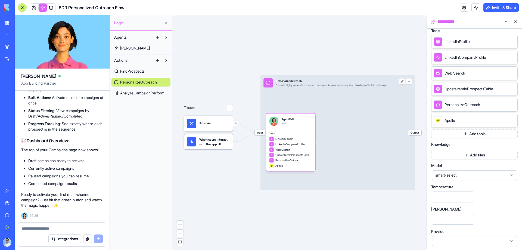
scroll to position [120, 0]
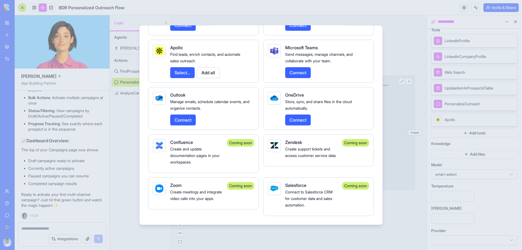
scroll to position [1234, 0]
click at [311, 245] on div at bounding box center [261, 125] width 522 height 250
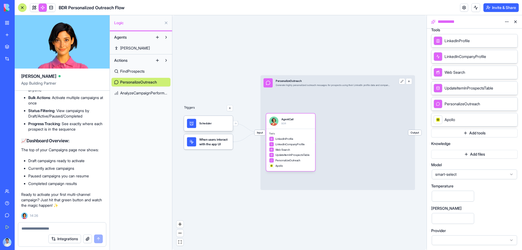
click at [143, 94] on span "AnalyzeCampaignPerformance" at bounding box center [144, 92] width 48 height 5
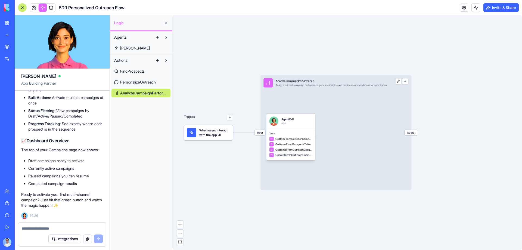
click at [150, 80] on span "PersonalizeOutreach" at bounding box center [138, 81] width 36 height 5
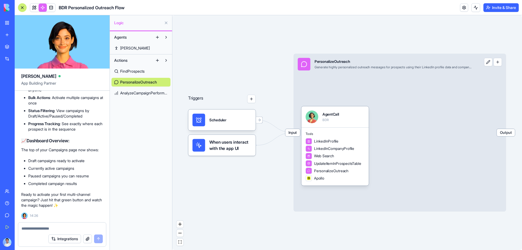
click at [149, 71] on link "FindProspects" at bounding box center [141, 71] width 59 height 9
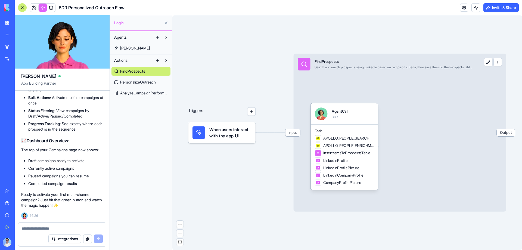
click at [134, 58] on button "Actions" at bounding box center [133, 60] width 42 height 9
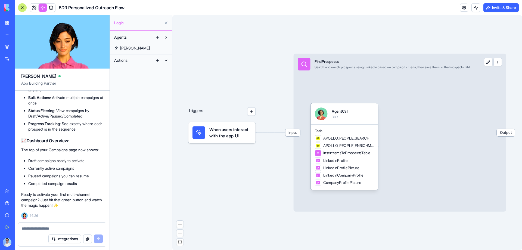
click at [137, 58] on button "Actions" at bounding box center [133, 60] width 42 height 9
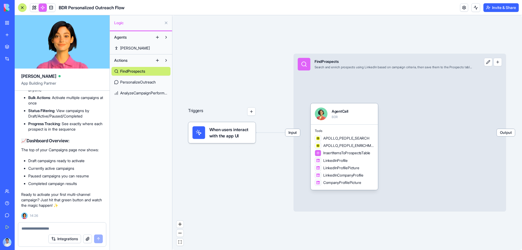
click at [144, 93] on span "AnalyzeCampaignPerformance" at bounding box center [144, 92] width 48 height 5
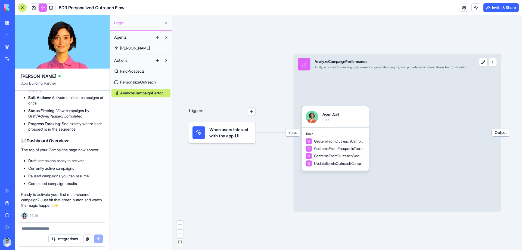
click at [127, 46] on span "[PERSON_NAME]" at bounding box center [135, 47] width 30 height 5
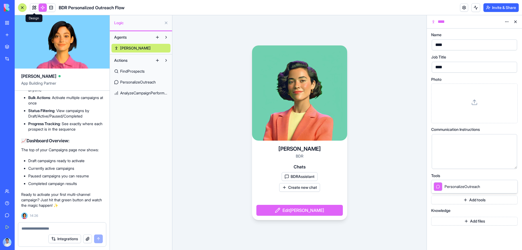
scroll to position [2102, 0]
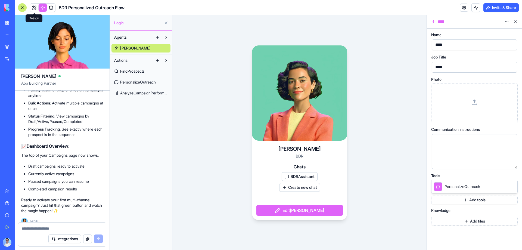
click at [32, 8] on link at bounding box center [34, 8] width 8 height 8
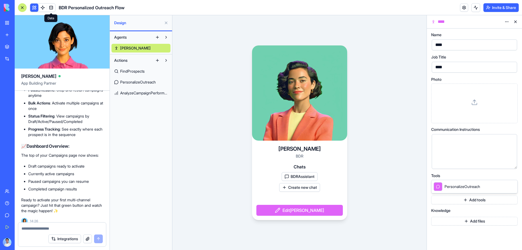
click at [52, 8] on link at bounding box center [51, 8] width 8 height 8
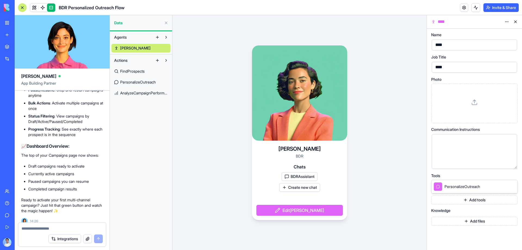
click at [44, 9] on link at bounding box center [43, 8] width 8 height 8
click at [33, 10] on link at bounding box center [34, 8] width 8 height 8
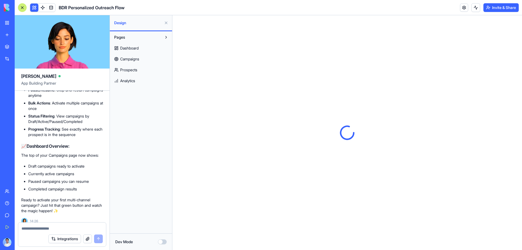
click at [139, 48] on span "Dashboard" at bounding box center [129, 47] width 18 height 5
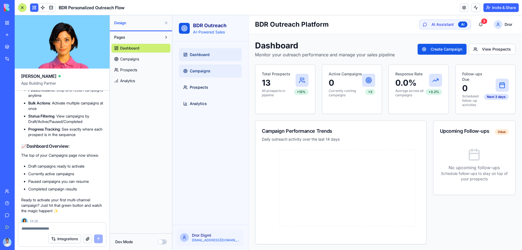
click at [200, 70] on span "Campaigns" at bounding box center [200, 70] width 21 height 5
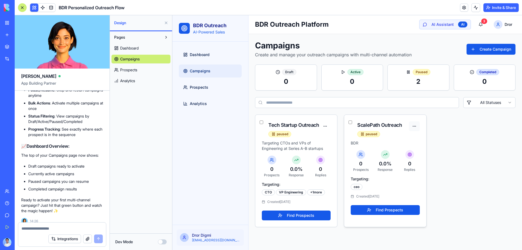
click at [413, 126] on html "BDR Outreach AI-Powered Sales Dashboard Campaigns Prospects Analytics Dror Digm…" at bounding box center [347, 132] width 350 height 235
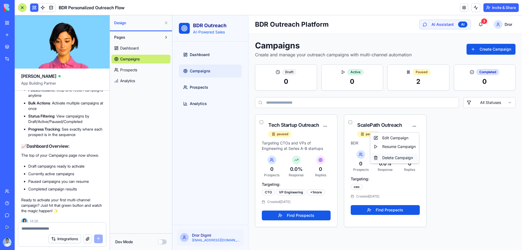
click at [396, 159] on div "Delete Campaign" at bounding box center [395, 157] width 47 height 9
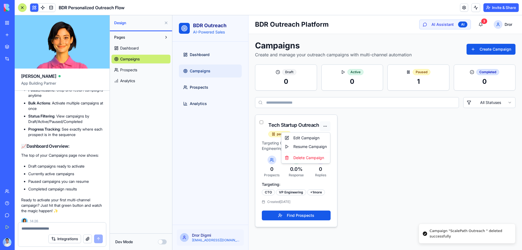
click at [326, 126] on html "BDR Outreach AI-Powered Sales Dashboard Campaigns Prospects Analytics Dror Digm…" at bounding box center [347, 132] width 350 height 235
click at [315, 161] on div "Delete Campaign" at bounding box center [306, 157] width 47 height 9
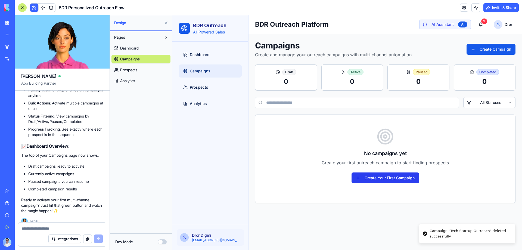
click at [396, 177] on button "Create Your First Campaign" at bounding box center [385, 177] width 67 height 11
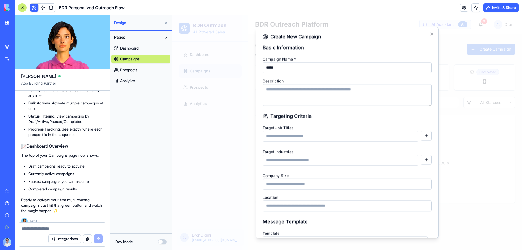
click at [300, 69] on input "*****" at bounding box center [347, 67] width 169 height 11
click at [288, 67] on input "**********" at bounding box center [347, 67] width 169 height 11
click at [285, 64] on input "**********" at bounding box center [347, 67] width 169 height 11
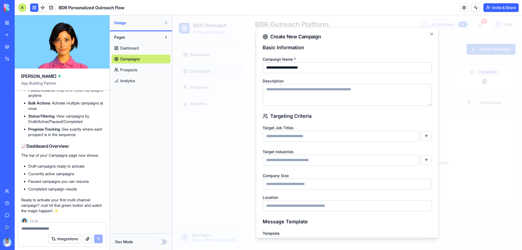
click at [288, 66] on input "**********" at bounding box center [347, 67] width 169 height 11
type input "**********"
click at [305, 90] on textarea "Description" at bounding box center [347, 95] width 169 height 22
click at [352, 140] on input at bounding box center [341, 136] width 156 height 11
type input "***"
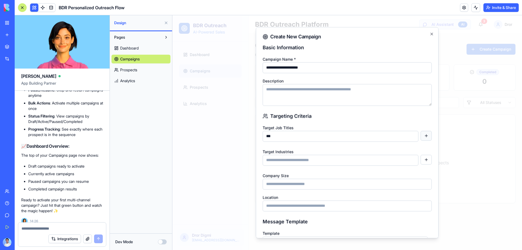
click at [424, 131] on button "button" at bounding box center [426, 136] width 11 height 10
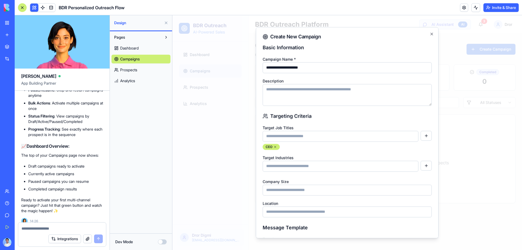
click at [360, 140] on input at bounding box center [341, 136] width 156 height 11
type input "*"
click at [266, 135] on input "********" at bounding box center [341, 136] width 156 height 11
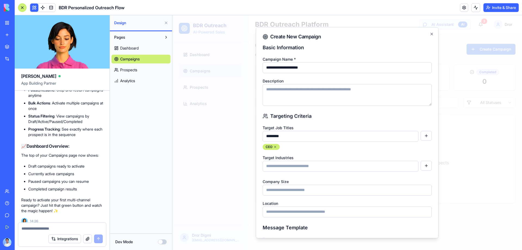
click at [289, 135] on input "********" at bounding box center [341, 136] width 156 height 11
click at [266, 135] on input "********" at bounding box center [341, 136] width 156 height 11
drag, startPoint x: 266, startPoint y: 135, endPoint x: 269, endPoint y: 138, distance: 3.7
click at [269, 138] on input "********" at bounding box center [341, 136] width 156 height 11
click at [282, 136] on input "********" at bounding box center [341, 136] width 156 height 11
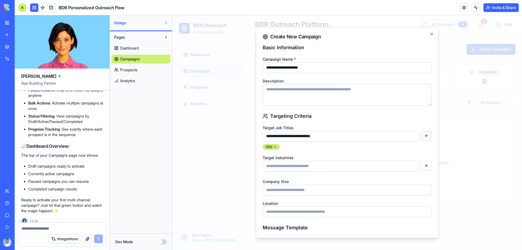
type input "**********"
click at [422, 138] on button "button" at bounding box center [426, 136] width 11 height 10
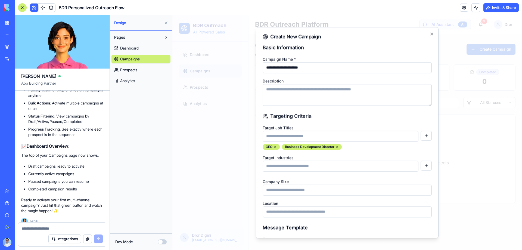
click at [331, 138] on input at bounding box center [341, 136] width 156 height 11
type input "**********"
click at [421, 137] on button "button" at bounding box center [426, 136] width 11 height 10
click at [355, 138] on input at bounding box center [341, 136] width 156 height 11
type input "*******"
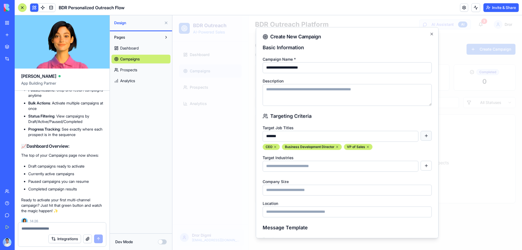
click at [425, 137] on button "button" at bounding box center [426, 136] width 11 height 10
click at [367, 137] on input at bounding box center [341, 136] width 156 height 11
type input "**********"
click at [421, 138] on button "button" at bounding box center [426, 136] width 11 height 10
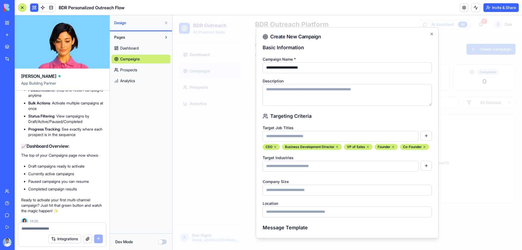
click at [340, 171] on input at bounding box center [341, 165] width 156 height 11
type input "********"
click at [424, 170] on button "button" at bounding box center [426, 165] width 11 height 10
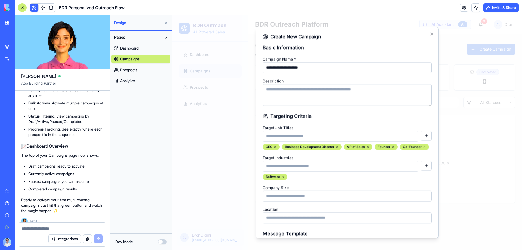
click at [352, 171] on input at bounding box center [341, 165] width 156 height 11
type input "****"
click at [425, 170] on button "button" at bounding box center [426, 165] width 11 height 10
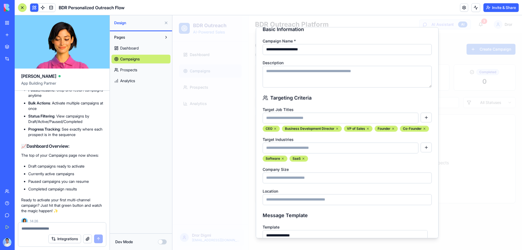
scroll to position [27, 0]
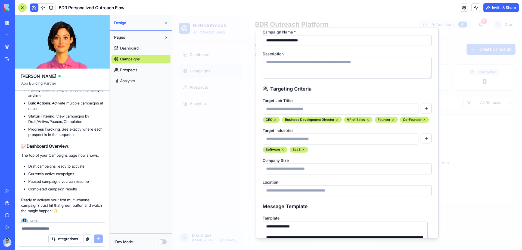
click at [292, 174] on input "Company Size" at bounding box center [347, 168] width 169 height 11
type input "*"
type input "*****"
click at [307, 189] on div "Location" at bounding box center [347, 186] width 169 height 17
click at [305, 196] on input "Location" at bounding box center [347, 190] width 169 height 11
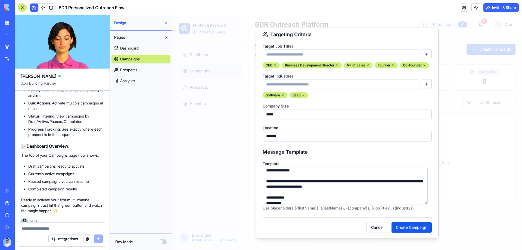
scroll to position [0, 0]
type input "******"
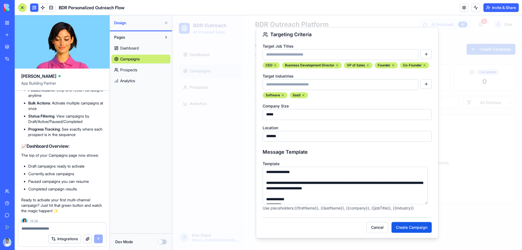
drag, startPoint x: 378, startPoint y: 201, endPoint x: 266, endPoint y: 192, distance: 112.4
click at [266, 192] on textarea "**********" at bounding box center [345, 185] width 165 height 38
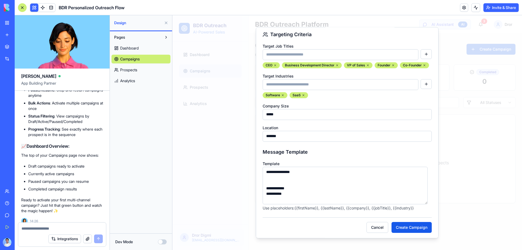
click at [279, 187] on textarea "**********" at bounding box center [345, 185] width 165 height 38
drag, startPoint x: 293, startPoint y: 201, endPoint x: 260, endPoint y: 193, distance: 34.7
click at [260, 193] on div "**********" at bounding box center [347, 132] width 183 height 211
click at [265, 187] on textarea "**********" at bounding box center [345, 185] width 165 height 38
click at [269, 185] on textarea "**********" at bounding box center [345, 185] width 165 height 38
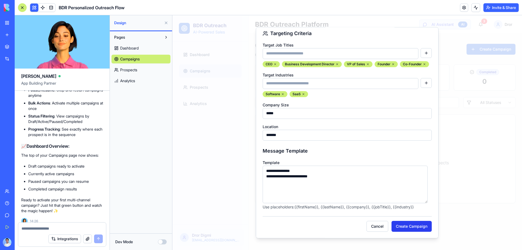
scroll to position [91, 0]
type textarea "**********"
click at [398, 223] on button "Create Campaign" at bounding box center [412, 226] width 40 height 11
type textarea "**********"
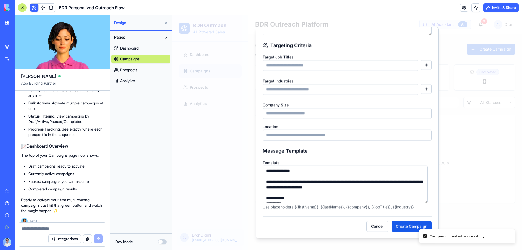
scroll to position [71, 0]
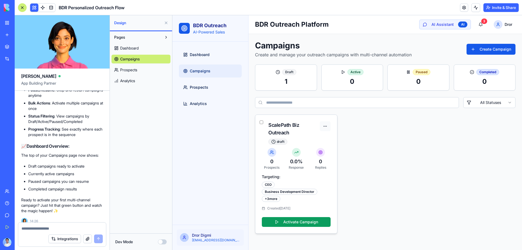
click at [325, 125] on html "BDR Outreach AI-Powered Sales Dashboard Campaigns Prospects Analytics Dror Digm…" at bounding box center [347, 132] width 350 height 235
click at [315, 126] on html "BDR Outreach AI-Powered Sales Dashboard Campaigns Prospects Analytics Dror Digm…" at bounding box center [347, 132] width 350 height 235
click at [292, 220] on button "Activate Campaign" at bounding box center [296, 222] width 69 height 10
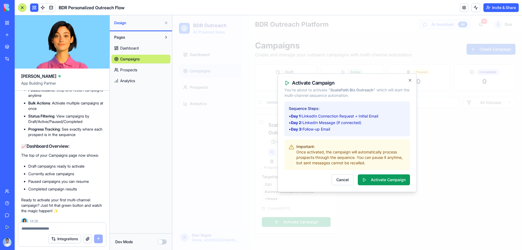
click at [313, 125] on li "• Day 2: LinkedIn Message (if connected)" at bounding box center [347, 122] width 117 height 5
click at [409, 81] on icon "button" at bounding box center [410, 80] width 2 height 2
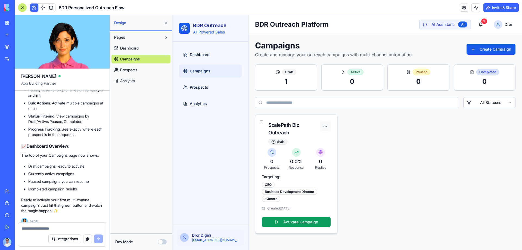
click at [326, 124] on html "BDR Outreach AI-Powered Sales Dashboard Campaigns Prospects Analytics Dror Digm…" at bounding box center [347, 132] width 350 height 235
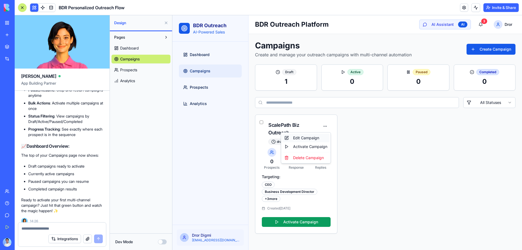
click at [315, 138] on div "Edit Campaign" at bounding box center [305, 138] width 47 height 9
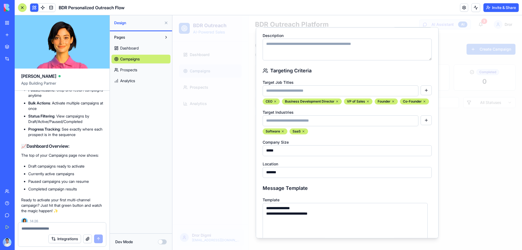
scroll to position [91, 0]
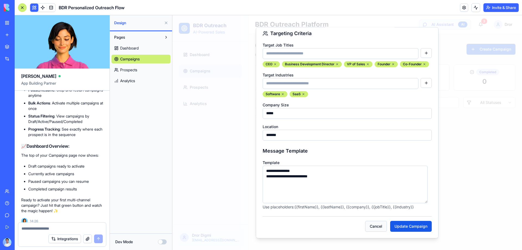
click at [380, 229] on button "Cancel" at bounding box center [376, 226] width 22 height 11
type textarea "**********"
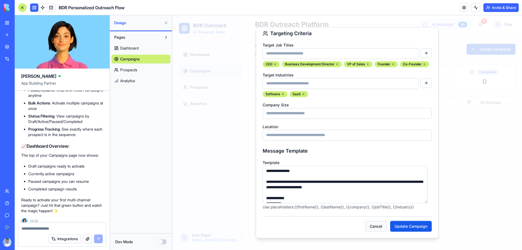
scroll to position [71, 0]
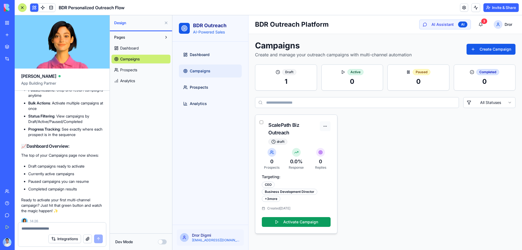
click at [326, 126] on html "BDR Outreach AI-Powered Sales Dashboard Campaigns Prospects Analytics Dror Digm…" at bounding box center [347, 132] width 350 height 235
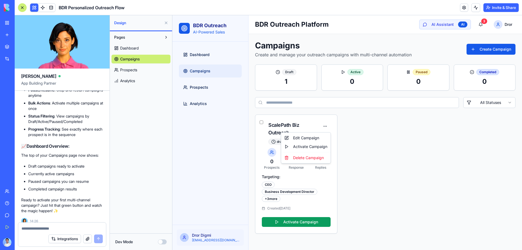
click at [375, 186] on html "BDR Outreach AI-Powered Sales Dashboard Campaigns Prospects Analytics Dror Digm…" at bounding box center [347, 132] width 350 height 235
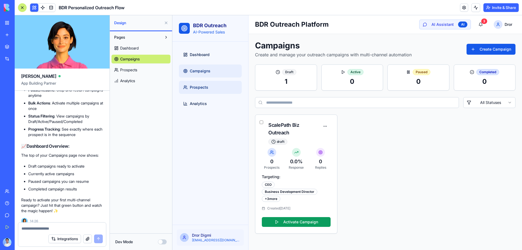
click at [214, 91] on link "Prospects" at bounding box center [210, 87] width 63 height 13
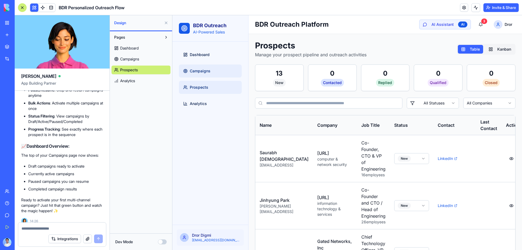
click at [202, 75] on link "Campaigns" at bounding box center [210, 70] width 63 height 13
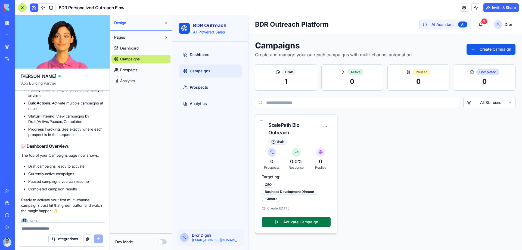
click at [301, 224] on button "Activate Campaign" at bounding box center [296, 222] width 69 height 10
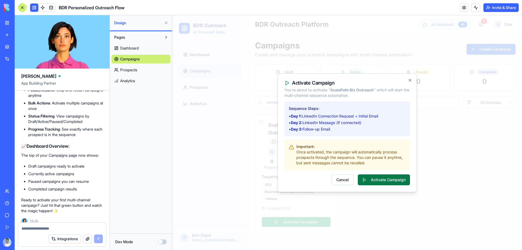
click at [396, 177] on button "Activate Campaign" at bounding box center [384, 179] width 52 height 11
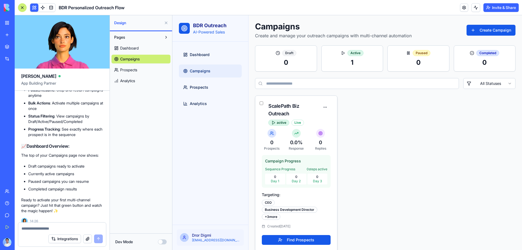
scroll to position [27, 0]
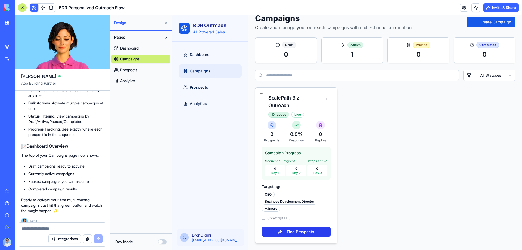
click at [292, 231] on button "Find Prospects" at bounding box center [296, 232] width 69 height 10
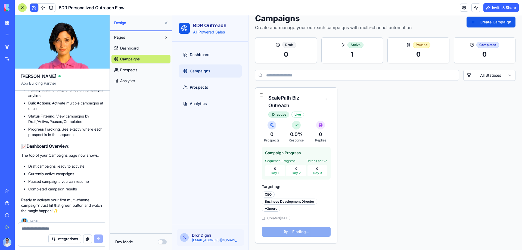
click at [148, 81] on link "Analytics" at bounding box center [141, 80] width 59 height 9
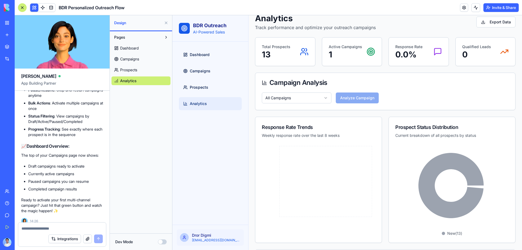
click at [139, 57] on span "Campaigns" at bounding box center [129, 58] width 19 height 5
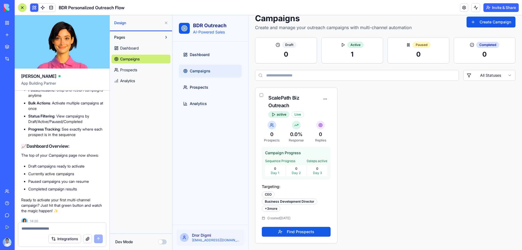
click at [139, 70] on link "Prospects" at bounding box center [141, 70] width 59 height 9
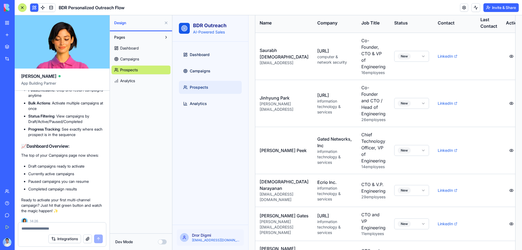
scroll to position [87, 0]
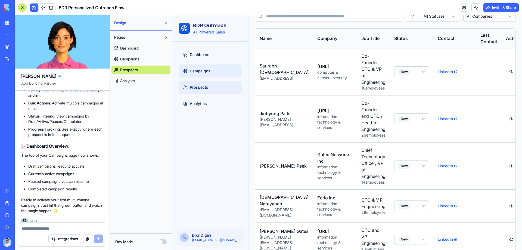
click at [194, 70] on span "Campaigns" at bounding box center [200, 70] width 21 height 5
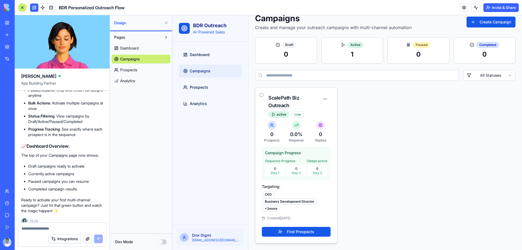
click at [268, 130] on div "0 Prospects" at bounding box center [272, 132] width 20 height 22
click at [268, 127] on div at bounding box center [272, 125] width 9 height 9
click at [297, 115] on div "Live" at bounding box center [298, 115] width 13 height 6
click at [299, 114] on div "Live" at bounding box center [298, 115] width 13 height 6
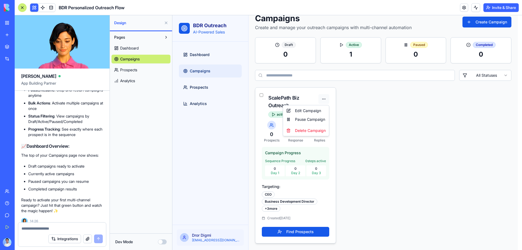
click at [323, 97] on html "BDR Outreach AI-Powered Sales Dashboard Campaigns Prospects Analytics Dror Digm…" at bounding box center [347, 119] width 350 height 262
click at [312, 89] on html "BDR Outreach AI-Powered Sales Dashboard Campaigns Prospects Analytics Dror Digm…" at bounding box center [347, 119] width 350 height 262
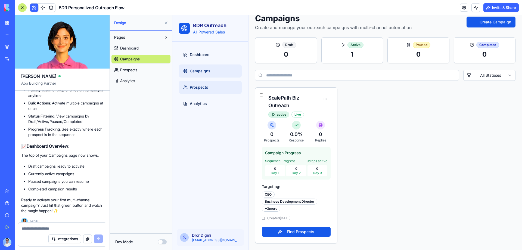
click at [214, 87] on link "Prospects" at bounding box center [210, 87] width 63 height 13
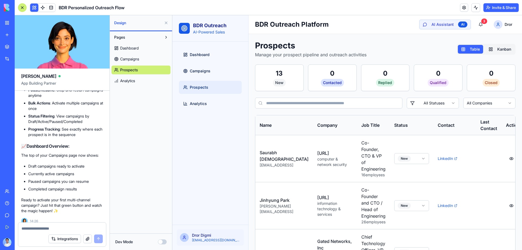
click at [476, 17] on header "Toggle Sidebar BDR Outreach Platform AI Assistant AI 3 Dror" at bounding box center [386, 24] width 274 height 19
click at [477, 23] on button "3" at bounding box center [480, 25] width 11 height 10
click at [497, 9] on button "Invite & Share" at bounding box center [501, 7] width 35 height 9
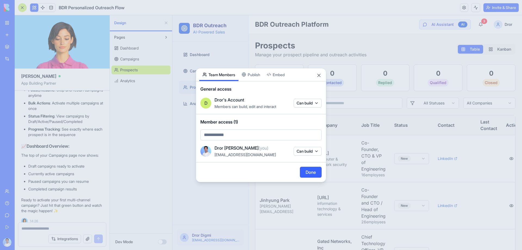
click at [260, 77] on div "Share App Team Members Publish Embed General access D Dror's Account Members ca…" at bounding box center [261, 125] width 131 height 114
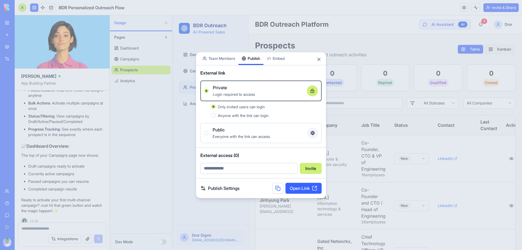
click at [312, 190] on link "Open Link" at bounding box center [304, 188] width 36 height 11
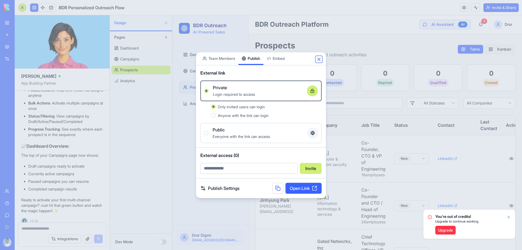
click at [320, 59] on button "Close" at bounding box center [318, 59] width 5 height 5
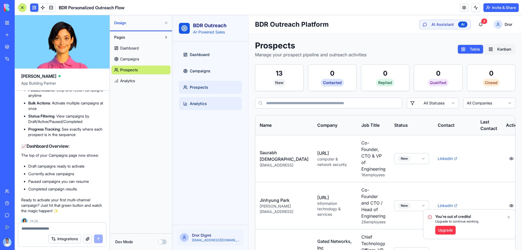
click at [207, 103] on span "Analytics" at bounding box center [198, 103] width 17 height 5
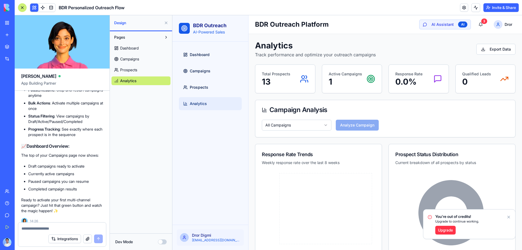
click at [281, 75] on p "Total Prospects" at bounding box center [276, 73] width 29 height 5
click at [213, 69] on link "Campaigns" at bounding box center [210, 70] width 63 height 13
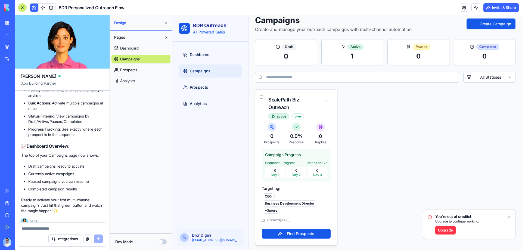
scroll to position [27, 0]
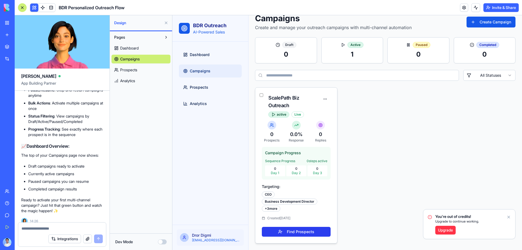
click at [320, 234] on button "Find Prospects" at bounding box center [296, 232] width 69 height 10
click at [511, 215] on div "You're out of credits! Upgrade to continue working. Upgrade" at bounding box center [470, 223] width 92 height 29
click at [510, 217] on icon "Notifications alt+T" at bounding box center [509, 217] width 4 height 4
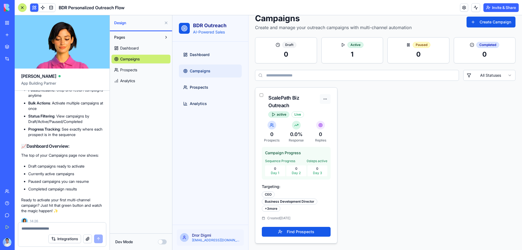
click at [324, 100] on html "BDR Outreach AI-Powered Sales Dashboard Campaigns Prospects Analytics Dror Digm…" at bounding box center [347, 119] width 350 height 262
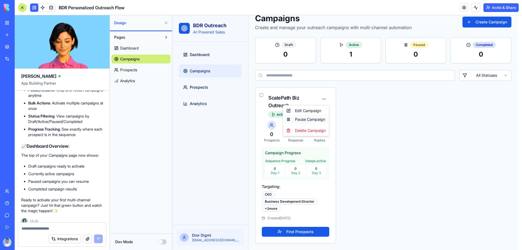
click at [309, 117] on div "Pause Campaign" at bounding box center [306, 119] width 44 height 9
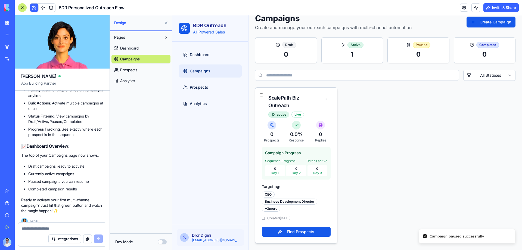
scroll to position [0, 0]
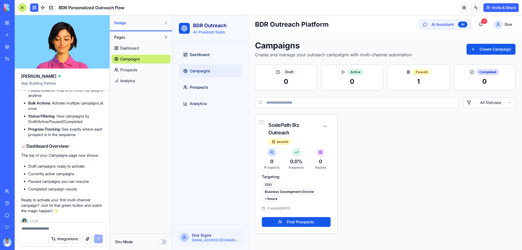
click at [137, 71] on span "Prospects" at bounding box center [128, 69] width 17 height 5
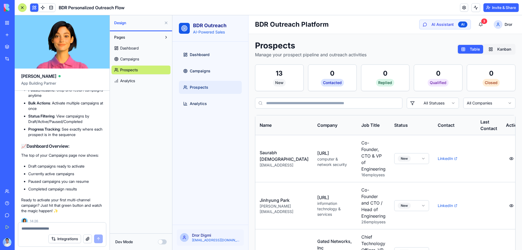
click at [144, 81] on link "Analytics" at bounding box center [141, 80] width 59 height 9
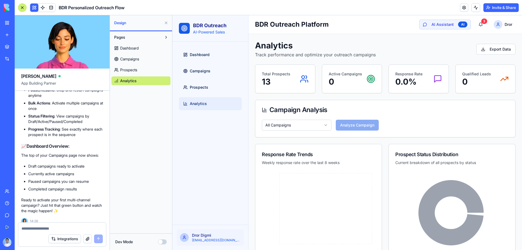
click at [141, 47] on link "Dashboard" at bounding box center [141, 48] width 59 height 9
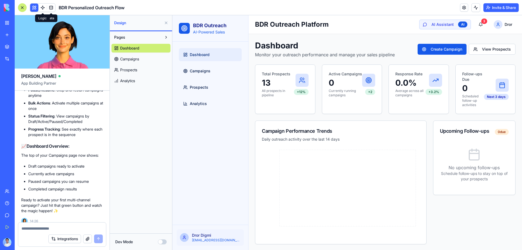
click at [45, 5] on link at bounding box center [43, 8] width 8 height 8
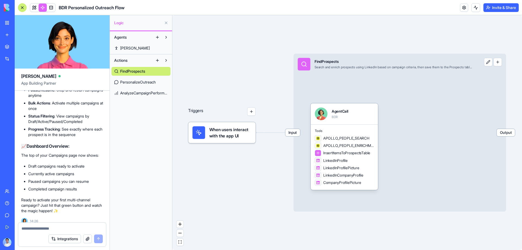
click at [496, 63] on button "button" at bounding box center [498, 62] width 8 height 8
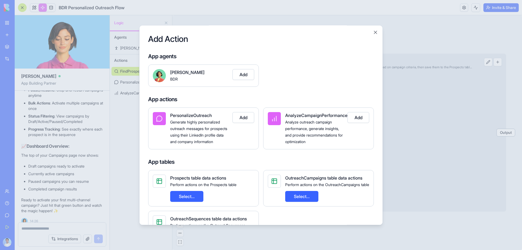
click at [247, 119] on button "Add" at bounding box center [244, 117] width 22 height 11
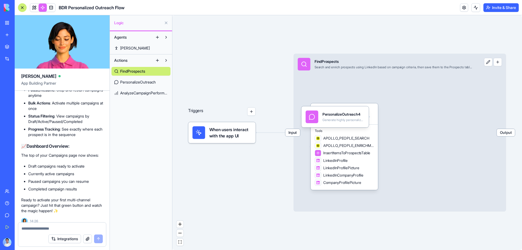
drag, startPoint x: 340, startPoint y: 115, endPoint x: 329, endPoint y: 94, distance: 24.3
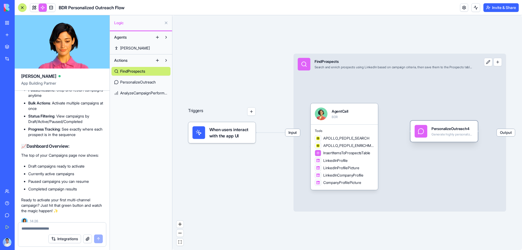
drag, startPoint x: 328, startPoint y: 120, endPoint x: 437, endPoint y: 134, distance: 110.0
click at [437, 134] on div "Generate highly personalized outreach messages for prospects using their Linked…" at bounding box center [453, 134] width 42 height 4
drag, startPoint x: 408, startPoint y: 131, endPoint x: 379, endPoint y: 133, distance: 28.9
click at [381, 132] on div "Input FindProspects Search and enrich prospects using LinkedIn based on campaig…" at bounding box center [400, 133] width 213 height 158
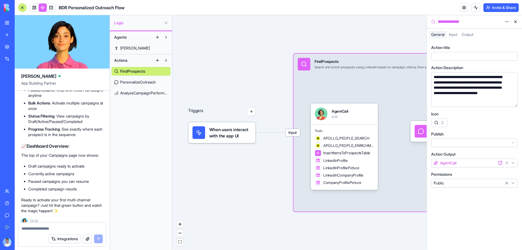
drag, startPoint x: 379, startPoint y: 133, endPoint x: 385, endPoint y: 133, distance: 6.0
click at [385, 133] on div "Input FindProspects Search and enrich prospects using LinkedIn based on campaig…" at bounding box center [400, 133] width 213 height 158
click at [421, 130] on icon at bounding box center [421, 131] width 5 height 5
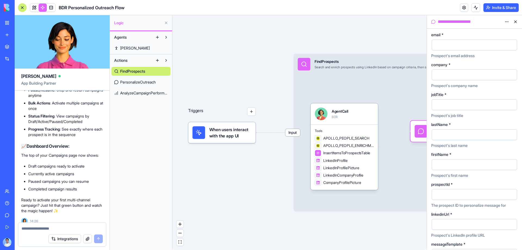
click at [516, 21] on button at bounding box center [515, 21] width 9 height 9
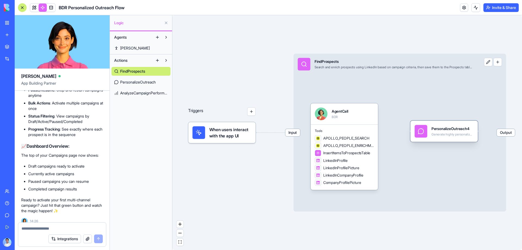
drag, startPoint x: 451, startPoint y: 126, endPoint x: 441, endPoint y: 139, distance: 16.7
click at [441, 139] on div "PersonalizeOutreach4 Generate highly personalized outreach messages for prospec…" at bounding box center [444, 131] width 67 height 21
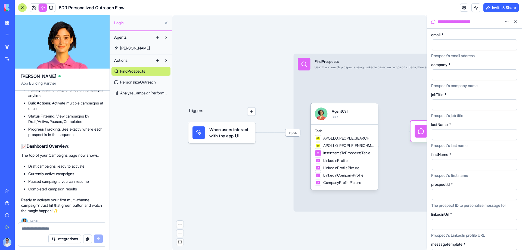
drag, startPoint x: 441, startPoint y: 135, endPoint x: 434, endPoint y: 136, distance: 7.6
click at [419, 137] on div at bounding box center [421, 131] width 13 height 13
click at [402, 154] on div "Input FindProspects Search and enrich prospects using LinkedIn based on campaig…" at bounding box center [398, 133] width 213 height 158
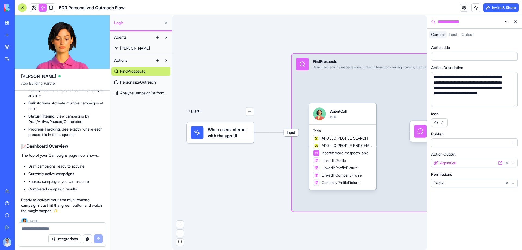
click at [360, 37] on div "Triggers When users interact with the app UI Input FindProspects Search and enr…" at bounding box center [299, 132] width 254 height 235
click at [515, 22] on button at bounding box center [515, 21] width 9 height 9
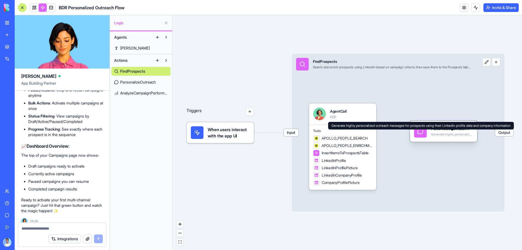
click at [458, 130] on div "PersonalizeOutreach4" at bounding box center [452, 128] width 42 height 5
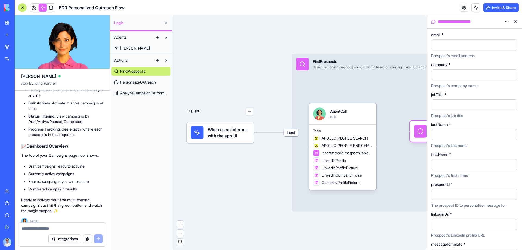
click at [515, 24] on button at bounding box center [515, 21] width 9 height 9
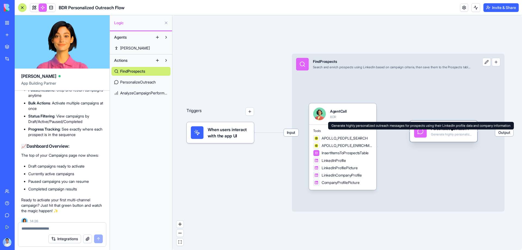
click at [449, 140] on div "PersonalizeOutreach4 Generate highly personalized outreach messages for prospec…" at bounding box center [443, 131] width 67 height 21
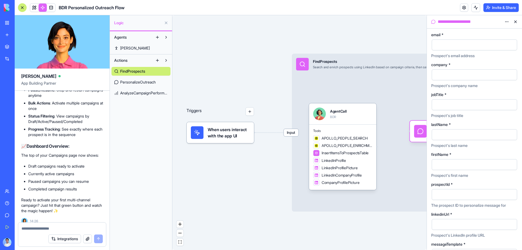
click at [518, 21] on button at bounding box center [515, 21] width 9 height 9
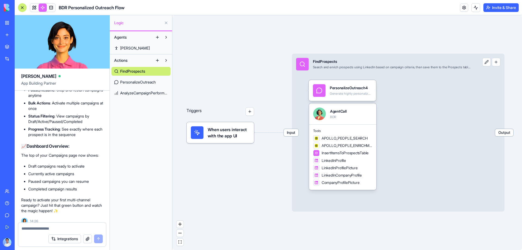
drag, startPoint x: 441, startPoint y: 133, endPoint x: 322, endPoint y: 82, distance: 129.8
click at [322, 82] on div "PersonalizeOutreach4 Generate highly personalized outreach messages for prospec…" at bounding box center [342, 90] width 67 height 21
click at [348, 93] on div "Generate highly personalized outreach messages for prospects using their Linked…" at bounding box center [351, 94] width 42 height 4
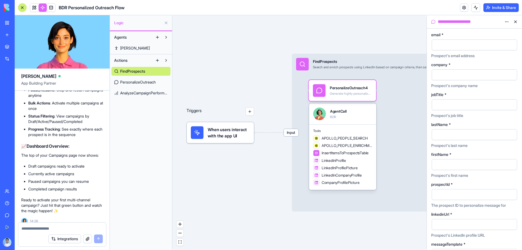
click at [518, 22] on button at bounding box center [515, 21] width 9 height 9
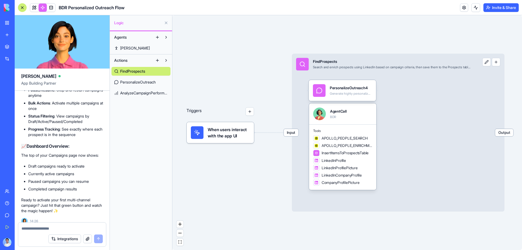
click at [485, 67] on div "Input FindProspects Search and enrich prospects using LinkedIn based on campaig…" at bounding box center [398, 133] width 213 height 158
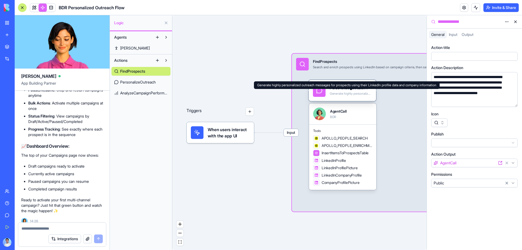
click at [358, 93] on div "Generate highly personalized outreach messages for prospects using their Linked…" at bounding box center [351, 94] width 42 height 4
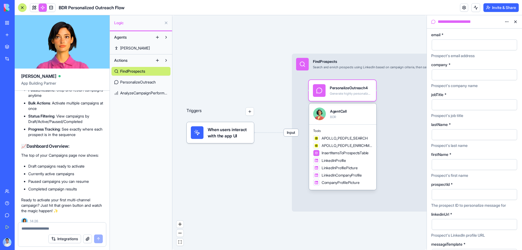
click at [505, 23] on html "BETA My Workspace New app Marketplace Integrations Recent BDR Personalized Outr…" at bounding box center [261, 125] width 522 height 250
click at [498, 36] on div "Delete" at bounding box center [494, 33] width 32 height 9
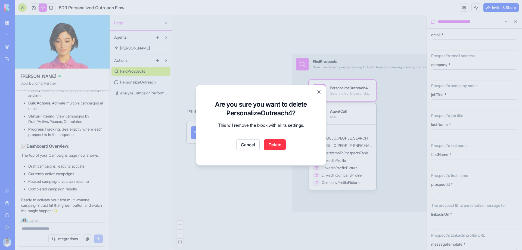
click at [279, 143] on button "Delete" at bounding box center [275, 144] width 22 height 11
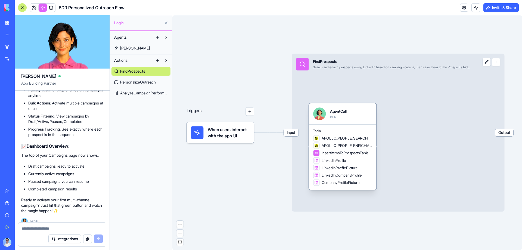
click at [368, 113] on div "AgentCall BDR" at bounding box center [342, 113] width 59 height 13
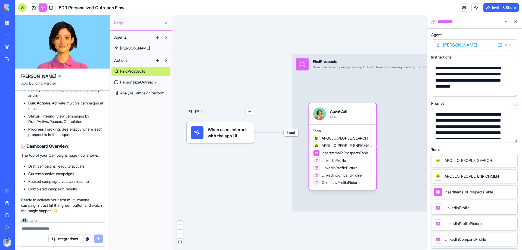
click at [501, 44] on icon at bounding box center [500, 45] width 4 height 4
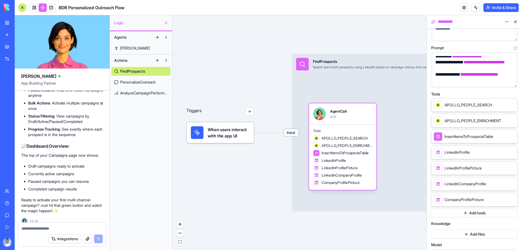
scroll to position [135, 0]
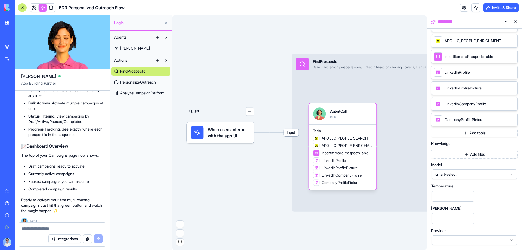
click at [136, 84] on span "PersonalizeOutreach" at bounding box center [138, 81] width 36 height 5
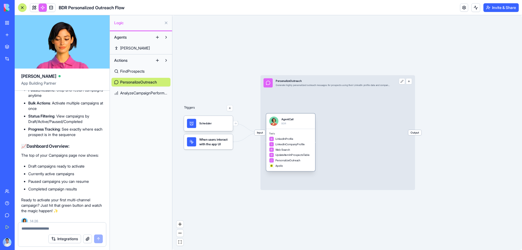
click at [282, 158] on div "PersonalizeOutreach" at bounding box center [284, 160] width 31 height 5
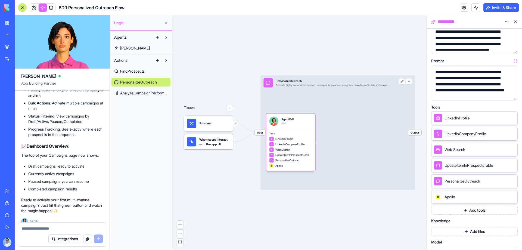
scroll to position [120, 0]
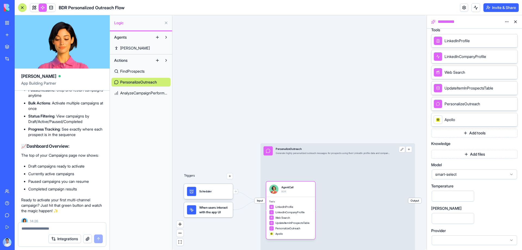
click at [515, 19] on button at bounding box center [515, 21] width 9 height 9
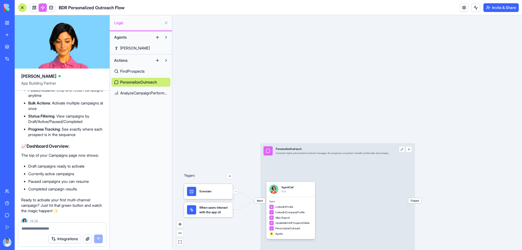
click at [411, 150] on button "button" at bounding box center [409, 149] width 6 height 6
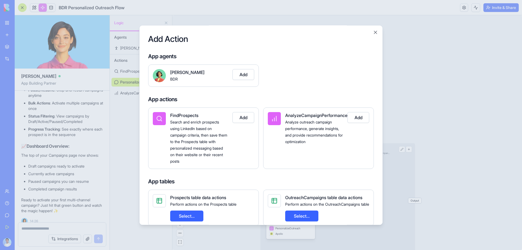
click at [243, 76] on button "Add" at bounding box center [244, 74] width 22 height 11
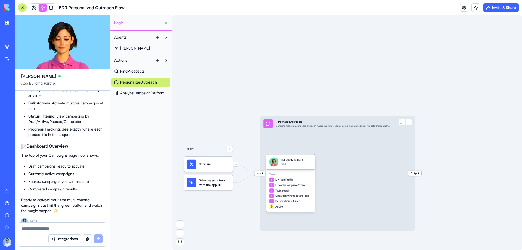
drag, startPoint x: 338, startPoint y: 186, endPoint x: 358, endPoint y: 152, distance: 39.7
click at [338, 137] on div "Input PersonalizeOutreach Generate highly personalized outreach messages for pr…" at bounding box center [338, 173] width 155 height 115
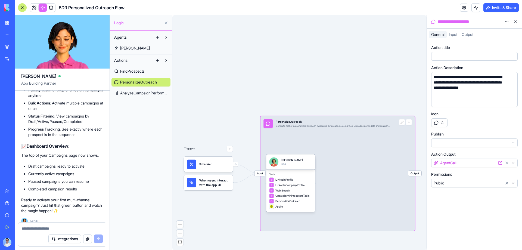
click at [409, 121] on button "button" at bounding box center [409, 122] width 6 height 6
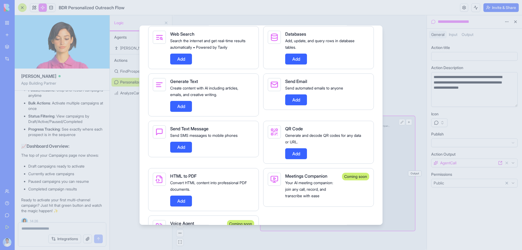
scroll to position [408, 0]
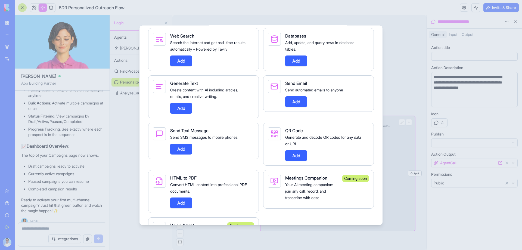
click at [303, 107] on button "Add" at bounding box center [296, 101] width 22 height 11
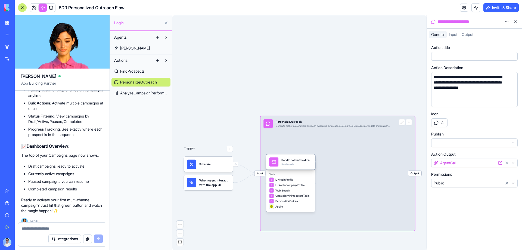
click at [301, 164] on div "Send emails" at bounding box center [296, 164] width 28 height 3
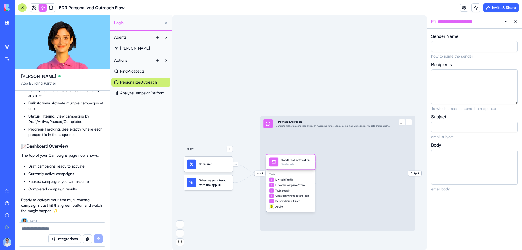
click at [506, 19] on html "BETA My Workspace New app Marketplace Integrations Recent BDR Personalized Outr…" at bounding box center [261, 125] width 522 height 250
click at [498, 30] on span "Delete" at bounding box center [492, 32] width 11 height 5
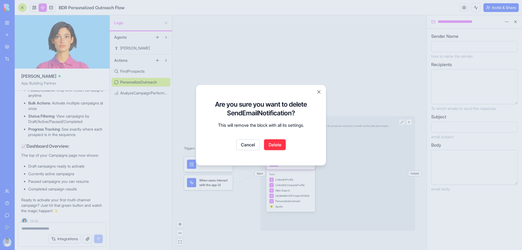
click at [277, 146] on button "Delete" at bounding box center [275, 144] width 22 height 11
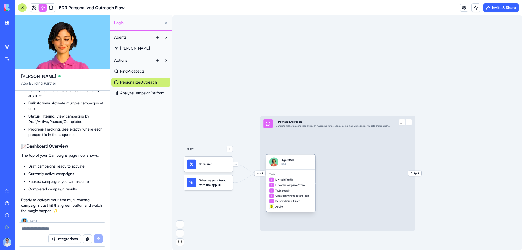
click at [304, 200] on div "PersonalizeOutreach" at bounding box center [290, 201] width 43 height 5
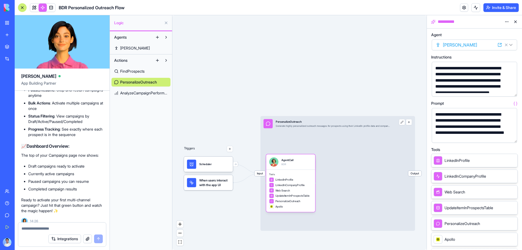
click at [467, 225] on span "PersonalizeOutreach" at bounding box center [463, 223] width 36 height 5
click at [448, 223] on span "PersonalizeOutreach" at bounding box center [463, 223] width 36 height 5
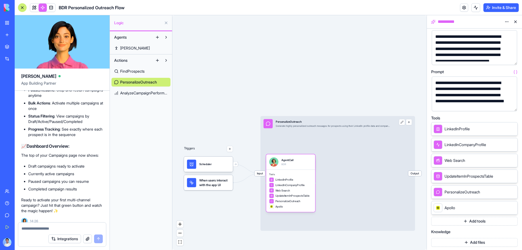
scroll to position [109, 0]
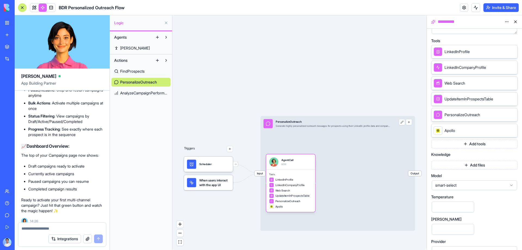
click at [515, 23] on button at bounding box center [515, 21] width 9 height 9
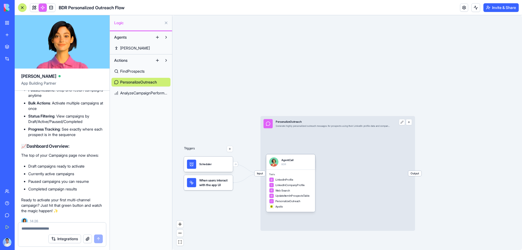
click at [127, 72] on span "FindProspects" at bounding box center [132, 71] width 24 height 5
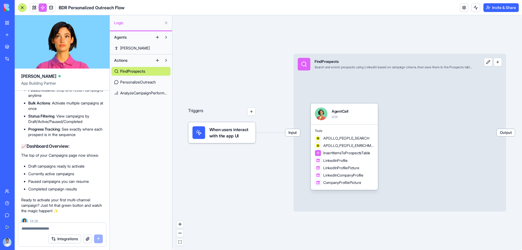
click at [21, 7] on div at bounding box center [22, 7] width 9 height 9
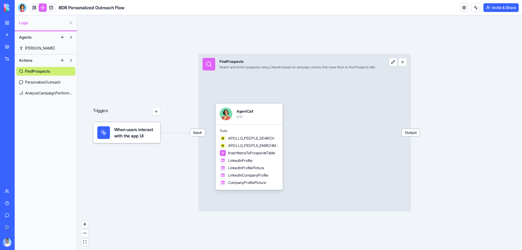
click at [20, 37] on div "New app" at bounding box center [16, 34] width 7 height 5
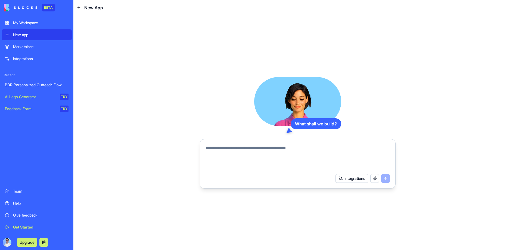
click at [35, 51] on link "Marketplace" at bounding box center [37, 46] width 70 height 11
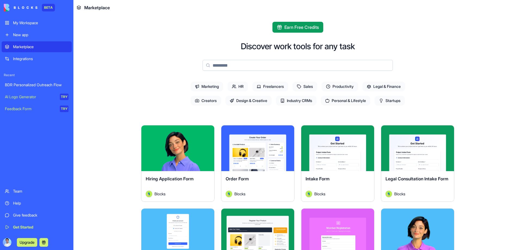
click at [37, 58] on div "Integrations" at bounding box center [40, 58] width 55 height 5
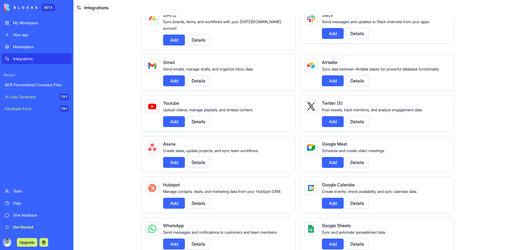
scroll to position [54, 0]
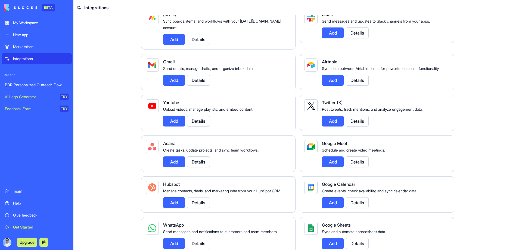
click at [172, 75] on button "Add" at bounding box center [174, 80] width 22 height 11
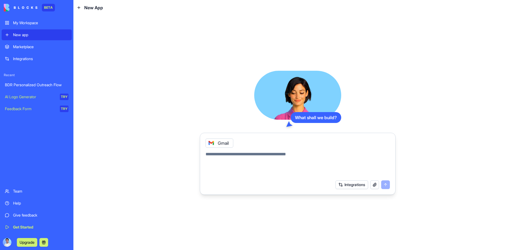
click at [53, 88] on link "BDR Personalized Outreach Flow" at bounding box center [37, 84] width 70 height 11
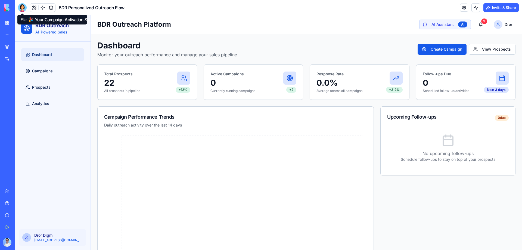
click at [8, 6] on img at bounding box center [21, 8] width 34 height 8
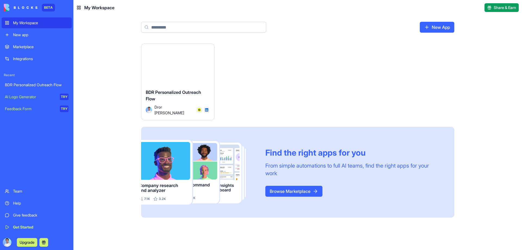
click at [17, 7] on img at bounding box center [21, 8] width 34 height 8
click at [173, 29] on input at bounding box center [203, 27] width 125 height 11
click at [292, 191] on link "Browse Marketplace" at bounding box center [293, 191] width 57 height 11
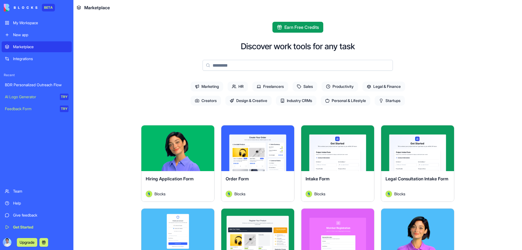
click at [230, 62] on input at bounding box center [298, 65] width 190 height 11
click at [308, 83] on span "Sales" at bounding box center [305, 87] width 25 height 10
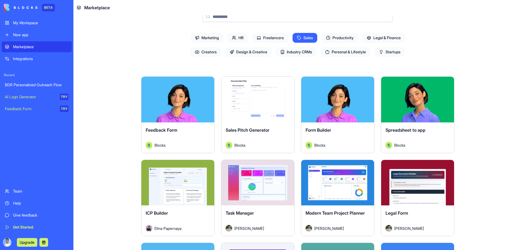
scroll to position [54, 0]
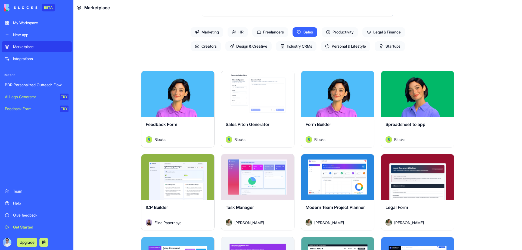
click at [412, 95] on button "Explore" at bounding box center [417, 93] width 41 height 11
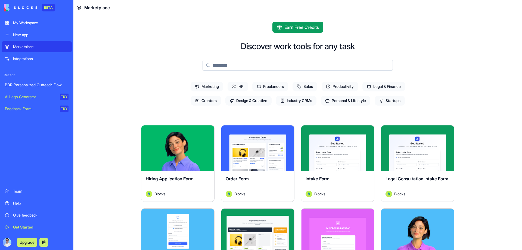
click at [261, 67] on input at bounding box center [298, 65] width 190 height 11
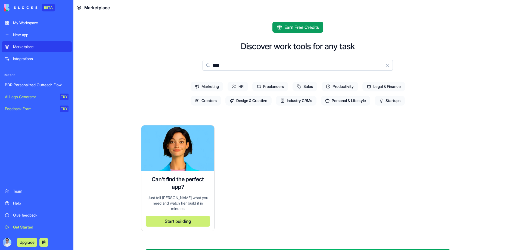
click at [261, 67] on input "***" at bounding box center [298, 65] width 190 height 11
type input "**"
click at [302, 88] on span "Sales" at bounding box center [305, 87] width 25 height 10
click at [232, 66] on input "**" at bounding box center [298, 65] width 190 height 11
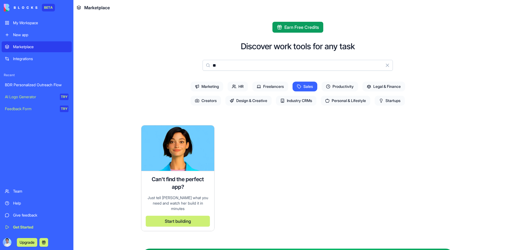
click at [232, 66] on input "**" at bounding box center [298, 65] width 190 height 11
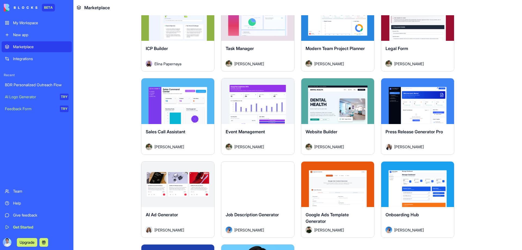
scroll to position [136, 0]
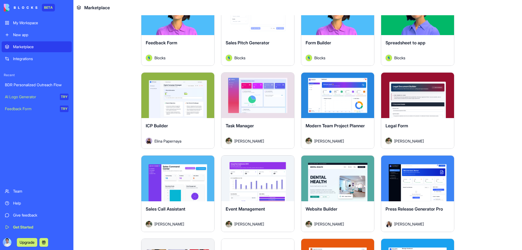
click at [175, 95] on button "Explore" at bounding box center [178, 95] width 41 height 11
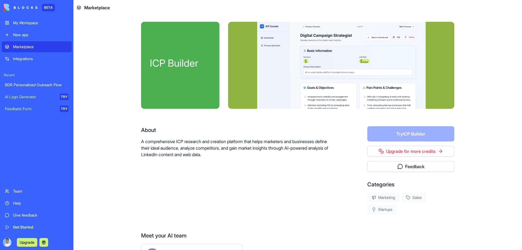
scroll to position [43, 0]
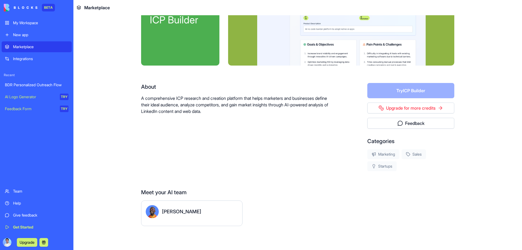
click at [163, 215] on div "Steve" at bounding box center [181, 212] width 39 height 8
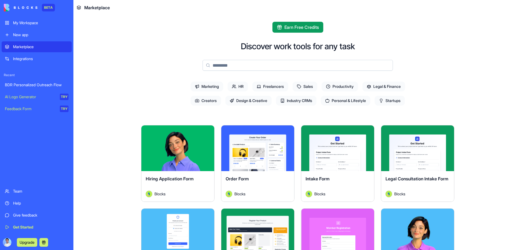
click at [301, 85] on span "Sales" at bounding box center [305, 87] width 25 height 10
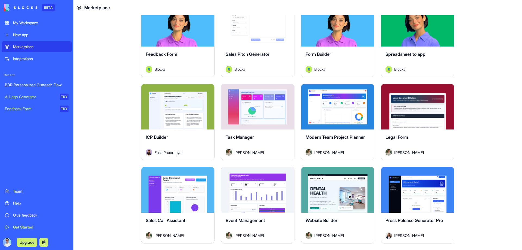
scroll to position [108, 0]
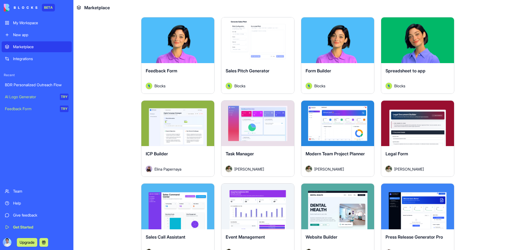
click at [194, 134] on div "Explore" at bounding box center [177, 124] width 73 height 46
click at [181, 121] on button "Explore" at bounding box center [178, 123] width 41 height 11
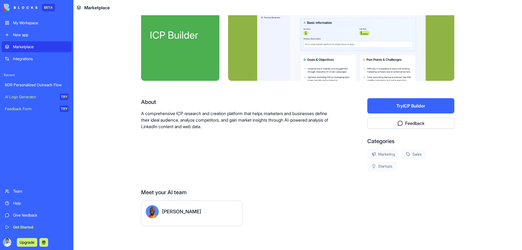
scroll to position [43, 0]
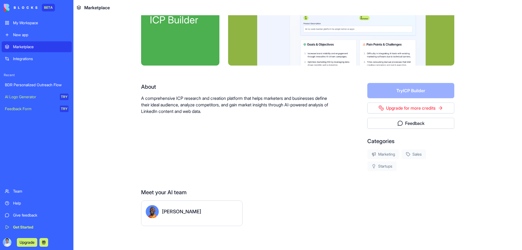
click at [25, 60] on div "Integrations" at bounding box center [40, 58] width 55 height 5
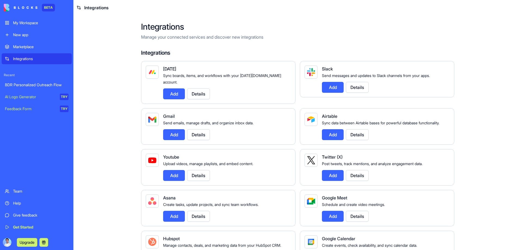
click at [46, 45] on div "Marketplace" at bounding box center [40, 46] width 55 height 5
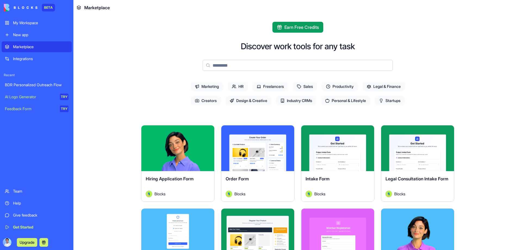
click at [31, 227] on div "Get Started" at bounding box center [40, 226] width 55 height 5
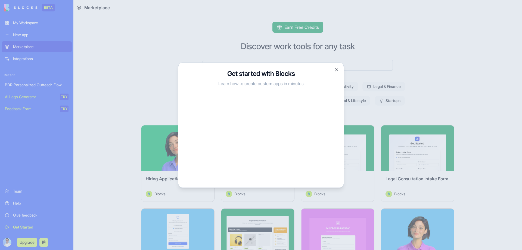
click at [339, 68] on div "Get started with Blocks Learn how to create custom apps in minutes Close" at bounding box center [261, 124] width 166 height 125
click at [335, 70] on button "Close" at bounding box center [336, 69] width 5 height 5
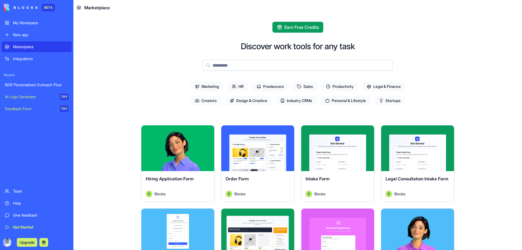
click at [297, 102] on span "Industry CRMs" at bounding box center [296, 101] width 41 height 10
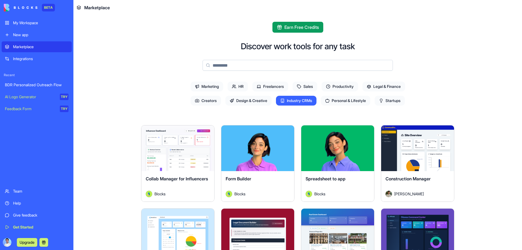
click at [32, 242] on button "Upgrade" at bounding box center [27, 242] width 20 height 9
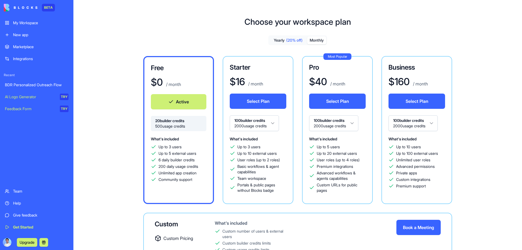
click at [313, 39] on button "Monthly" at bounding box center [316, 40] width 19 height 8
click at [30, 57] on div "Integrations" at bounding box center [40, 58] width 55 height 5
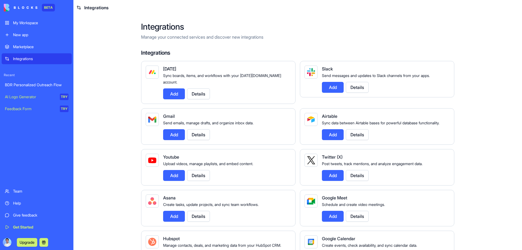
click at [170, 129] on button "Add" at bounding box center [174, 134] width 22 height 11
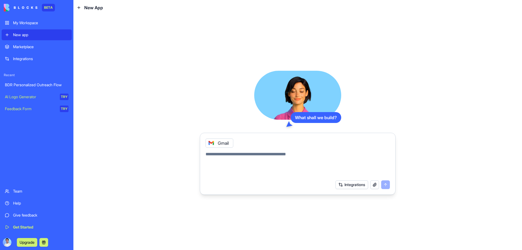
click at [33, 46] on div "Marketplace" at bounding box center [40, 46] width 55 height 5
click at [43, 84] on div "BDR Personalized Outreach Flow" at bounding box center [37, 84] width 64 height 5
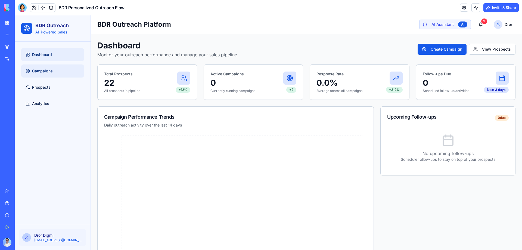
click at [78, 71] on link "Campaigns" at bounding box center [52, 70] width 63 height 13
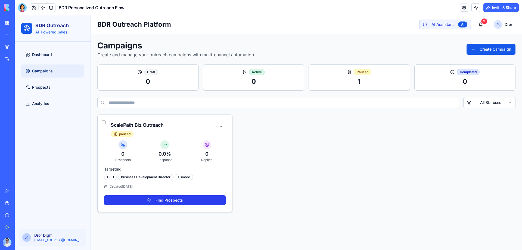
click at [180, 202] on button "Find Prospects" at bounding box center [165, 200] width 122 height 10
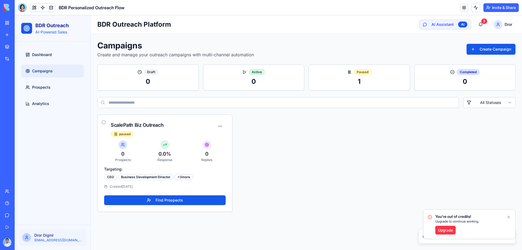
click at [510, 214] on div "You're out of credits! Upgrade to continue working. Upgrade" at bounding box center [470, 223] width 92 height 29
click at [508, 217] on icon "Notifications alt+T" at bounding box center [509, 217] width 4 height 4
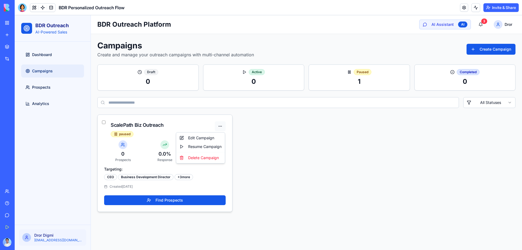
click at [223, 125] on html "BDR Outreach AI-Powered Sales Dashboard Campaigns Prospects Analytics Dror Digm…" at bounding box center [269, 132] width 508 height 235
click at [210, 148] on div "Resume Campaign" at bounding box center [200, 146] width 47 height 9
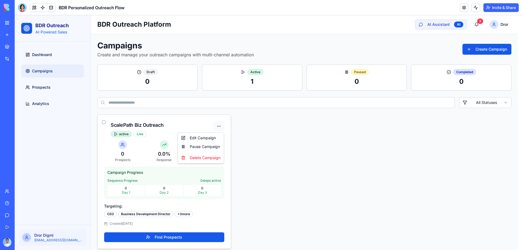
click at [221, 123] on html "BDR Outreach AI-Powered Sales Dashboard Campaigns Prospects Analytics Dror Digm…" at bounding box center [269, 135] width 508 height 240
click at [208, 149] on div "Pause Campaign" at bounding box center [201, 146] width 44 height 9
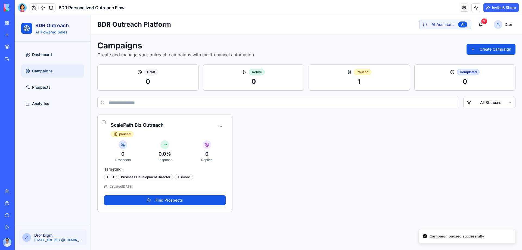
click at [8, 57] on link "Integrations" at bounding box center [13, 58] width 22 height 11
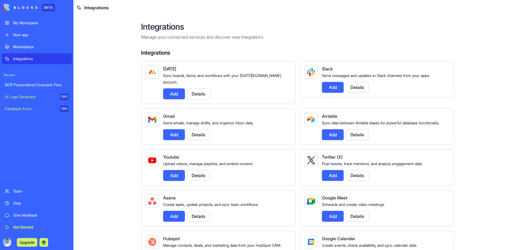
click at [50, 87] on div "BDR Personalized Outreach Flow" at bounding box center [37, 84] width 64 height 5
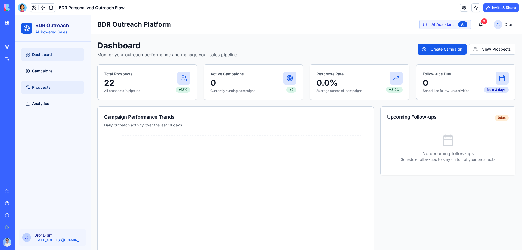
click at [65, 91] on link "Prospects" at bounding box center [52, 87] width 63 height 13
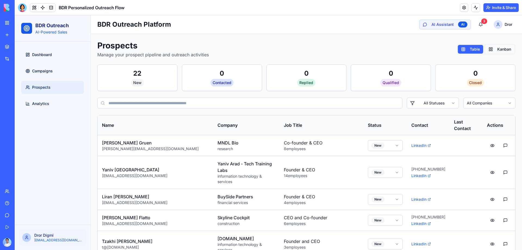
click at [507, 50] on button "Kanban" at bounding box center [500, 49] width 29 height 9
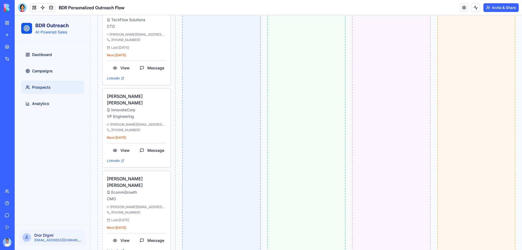
scroll to position [54, 0]
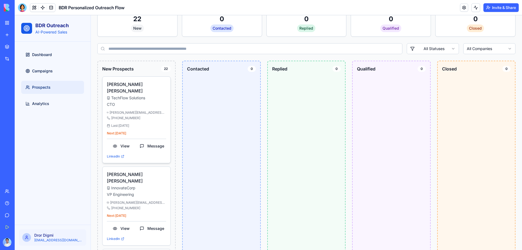
click at [143, 102] on div "Sarah Chen TechFlow Solutions CTO sarah.chen@techstartup.com +1-555-0123 Last: …" at bounding box center [136, 120] width 59 height 78
click at [150, 141] on button "Message" at bounding box center [152, 146] width 29 height 10
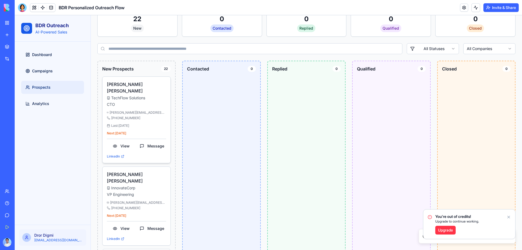
click at [130, 95] on span "TechFlow Solutions" at bounding box center [128, 97] width 34 height 5
click at [122, 85] on h4 "Sarah Chen" at bounding box center [136, 87] width 59 height 13
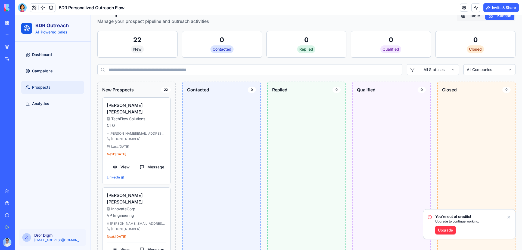
scroll to position [0, 0]
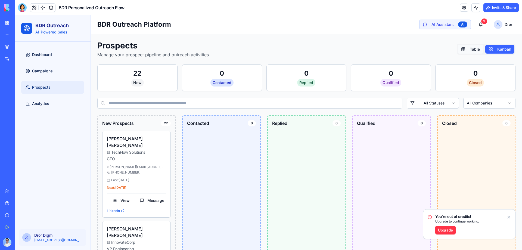
click at [470, 48] on button "Table" at bounding box center [470, 49] width 25 height 9
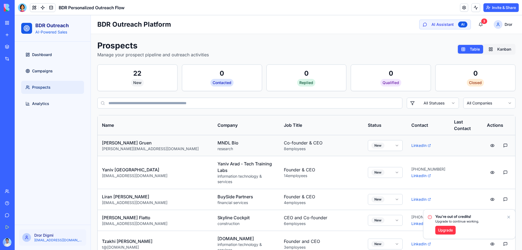
click at [126, 140] on p "Steve Gruen" at bounding box center [155, 143] width 107 height 7
click at [123, 140] on p "Steve Gruen" at bounding box center [155, 143] width 107 height 7
click at [487, 141] on button at bounding box center [492, 146] width 11 height 10
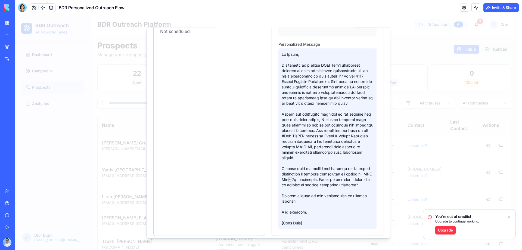
scroll to position [182, 0]
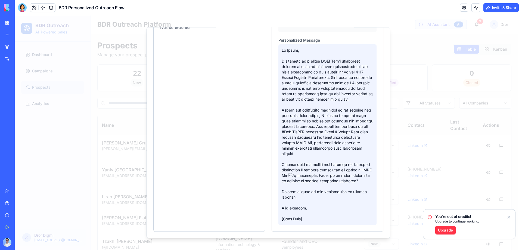
click at [309, 178] on p at bounding box center [328, 134] width 92 height 174
click at [297, 183] on p at bounding box center [328, 134] width 92 height 174
click at [299, 181] on p at bounding box center [328, 134] width 92 height 174
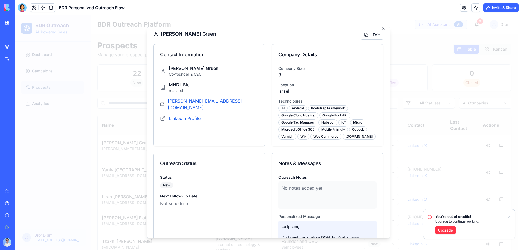
scroll to position [0, 0]
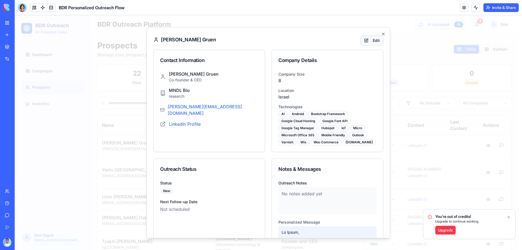
click at [375, 39] on button "Edit" at bounding box center [372, 40] width 23 height 10
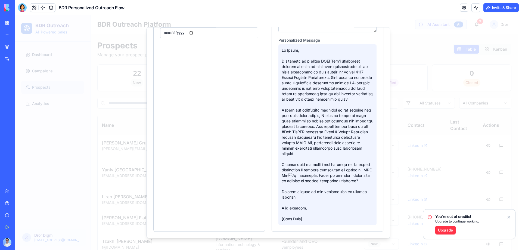
click at [315, 158] on p at bounding box center [328, 134] width 92 height 174
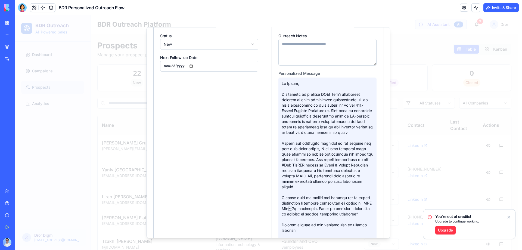
scroll to position [180, 0]
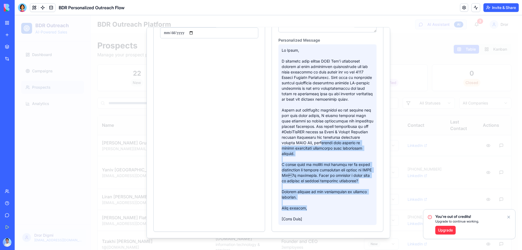
drag, startPoint x: 308, startPoint y: 141, endPoint x: 307, endPoint y: 211, distance: 70.2
click at [307, 211] on p at bounding box center [328, 134] width 92 height 174
click at [307, 212] on p at bounding box center [328, 134] width 92 height 174
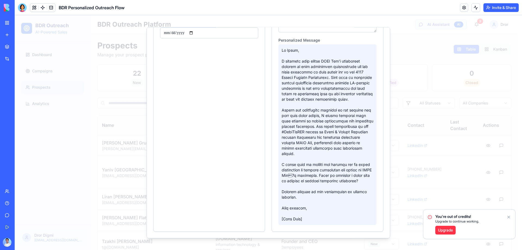
click at [308, 217] on p at bounding box center [328, 134] width 92 height 174
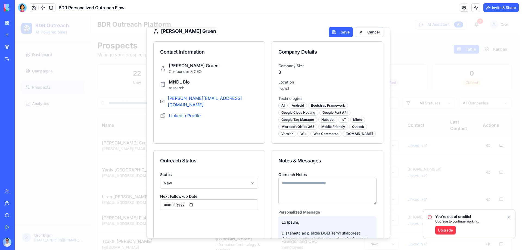
scroll to position [0, 0]
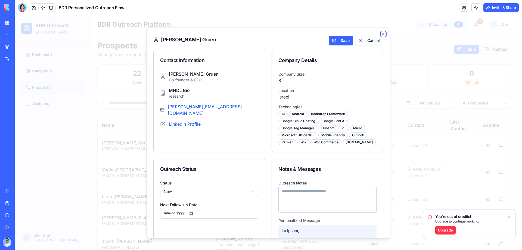
click at [381, 32] on icon "button" at bounding box center [383, 34] width 4 height 4
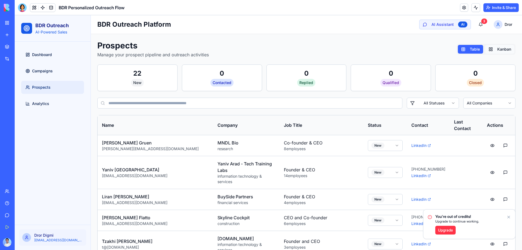
click at [496, 45] on button "Kanban" at bounding box center [500, 49] width 29 height 9
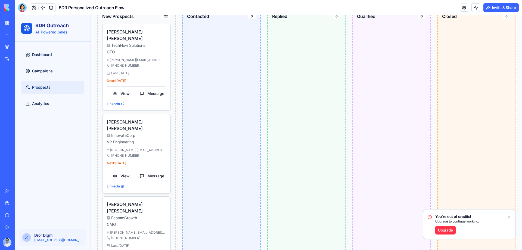
scroll to position [109, 0]
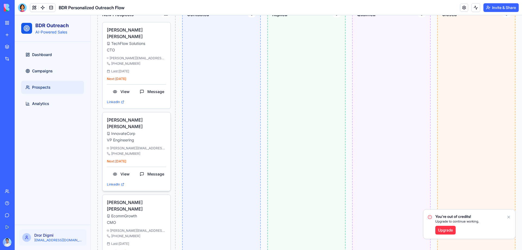
click at [132, 137] on p "VP Engineering" at bounding box center [136, 139] width 59 height 5
click at [150, 169] on button "Message" at bounding box center [152, 174] width 29 height 10
click at [118, 169] on button "View" at bounding box center [121, 174] width 29 height 10
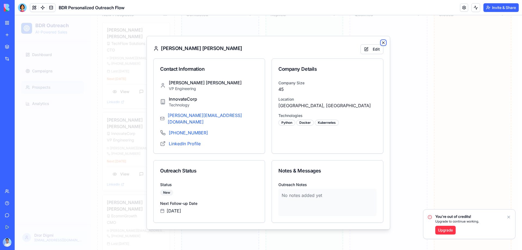
click at [383, 45] on icon "button" at bounding box center [383, 43] width 4 height 4
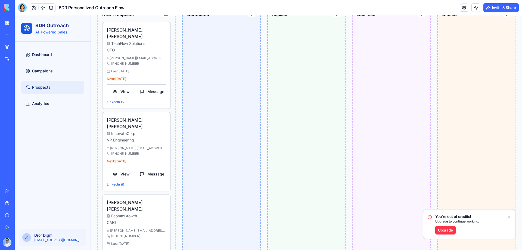
click at [510, 216] on icon "Notifications alt+T" at bounding box center [509, 217] width 4 height 4
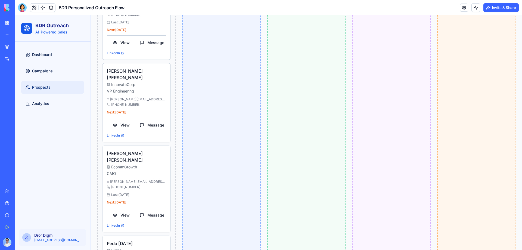
scroll to position [163, 0]
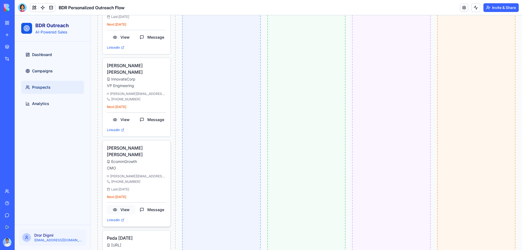
click at [126, 205] on button "View" at bounding box center [121, 210] width 29 height 10
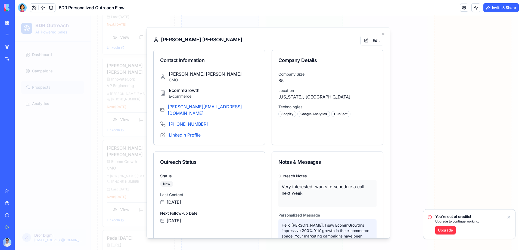
scroll to position [27, 0]
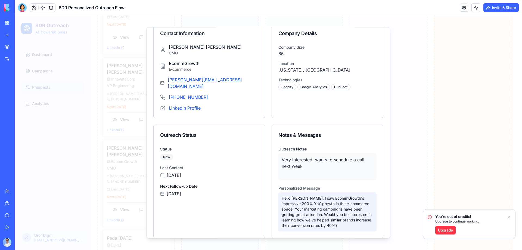
click at [188, 97] on div "Emily Johnson CMO EcommGrowth E-commerce emily.j@ecommgrowth.com +1-555-0789 Li…" at bounding box center [209, 81] width 111 height 74
click at [190, 104] on link "LinkedIn Profile" at bounding box center [185, 107] width 32 height 7
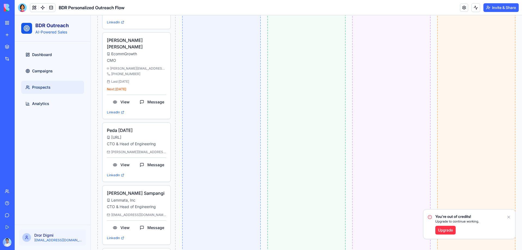
scroll to position [326, 0]
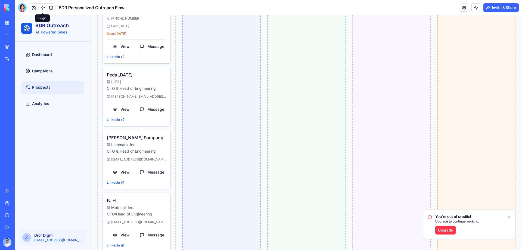
click at [42, 8] on link at bounding box center [43, 8] width 8 height 8
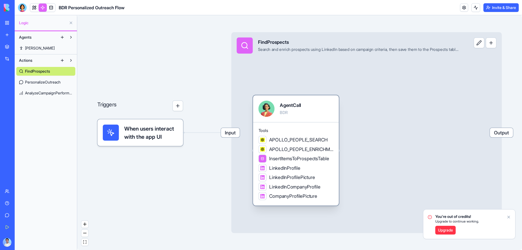
click at [310, 162] on div "InsertItemsToProspectsTable" at bounding box center [294, 159] width 71 height 8
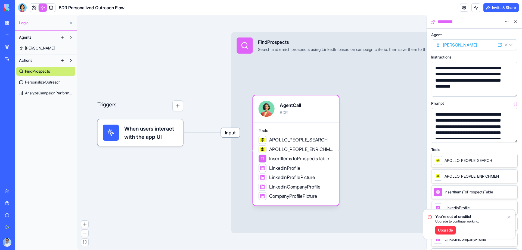
click at [232, 137] on span "Input" at bounding box center [230, 132] width 19 height 9
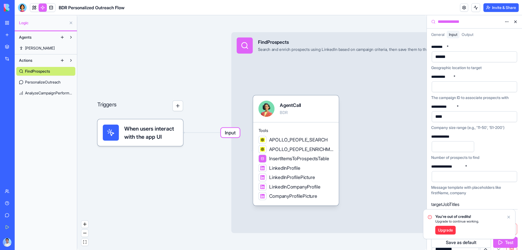
click at [143, 139] on span "When users interact with the app UI" at bounding box center [151, 133] width 54 height 16
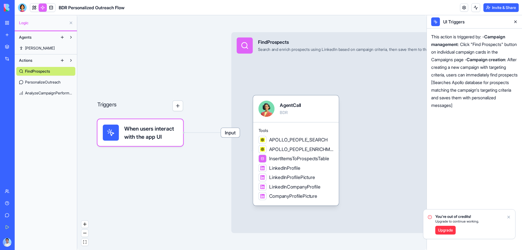
drag, startPoint x: 222, startPoint y: 131, endPoint x: 241, endPoint y: 131, distance: 18.5
click at [241, 131] on div "Input FindProspects Search and enrich prospects using LinkedIn based on campaig…" at bounding box center [366, 132] width 271 height 201
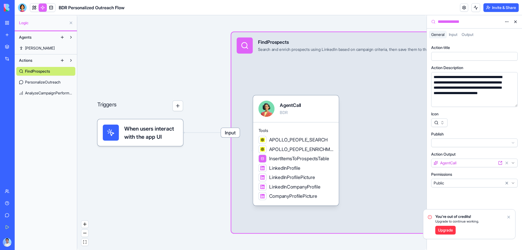
click at [180, 110] on button "button" at bounding box center [177, 105] width 11 height 11
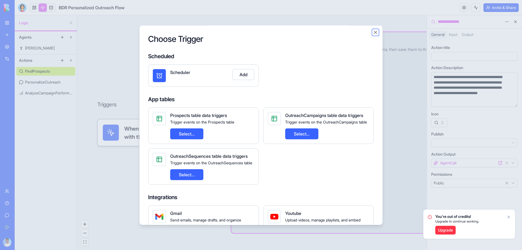
click at [374, 32] on button "Close" at bounding box center [375, 32] width 5 height 5
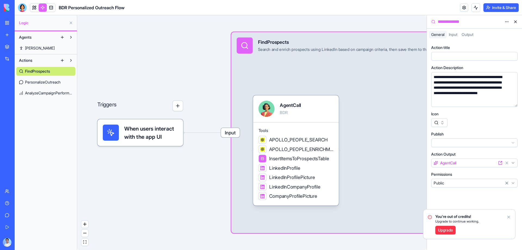
click at [47, 85] on span "PersonalizeOutreach" at bounding box center [43, 81] width 36 height 5
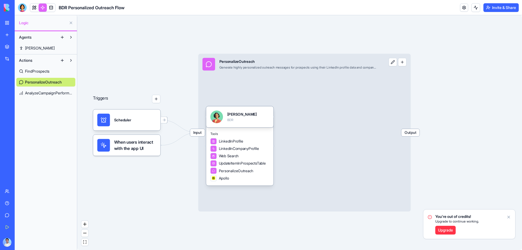
click at [43, 72] on span "FindProspects" at bounding box center [37, 71] width 24 height 5
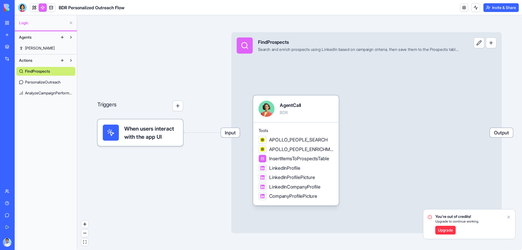
click at [46, 92] on span "AnalyzeCampaignPerformance" at bounding box center [49, 92] width 48 height 5
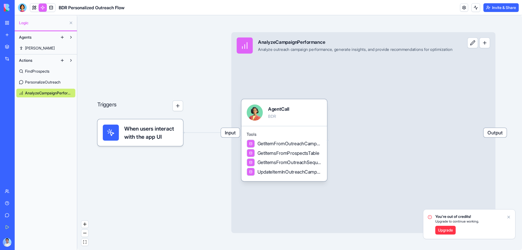
click at [33, 69] on span "FindProspects" at bounding box center [37, 71] width 24 height 5
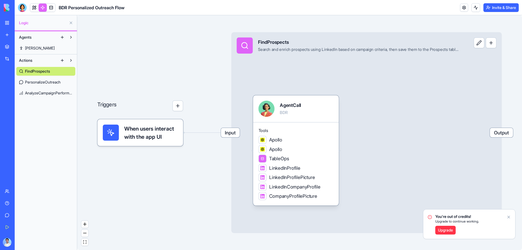
click at [37, 79] on link "PersonalizeOutreach" at bounding box center [45, 82] width 59 height 9
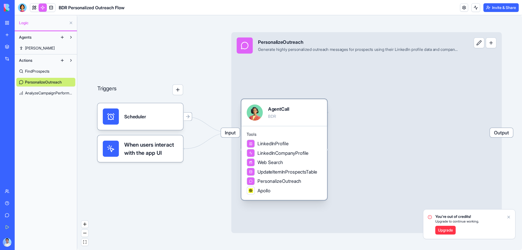
click at [270, 141] on span "LinkedInProfile" at bounding box center [273, 143] width 31 height 7
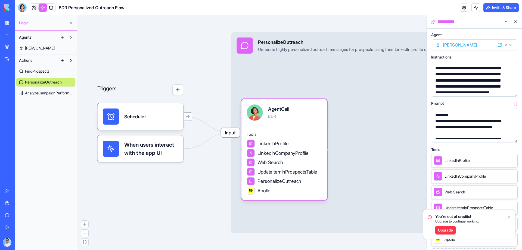
scroll to position [109, 0]
click at [510, 135] on button "button" at bounding box center [512, 137] width 9 height 9
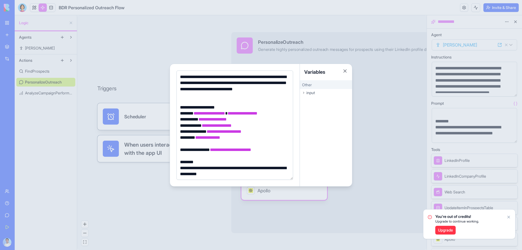
click at [258, 111] on span "**********" at bounding box center [243, 113] width 30 height 4
click at [278, 113] on div "**********" at bounding box center [233, 113] width 111 height 6
click at [319, 89] on div "input" at bounding box center [326, 93] width 52 height 8
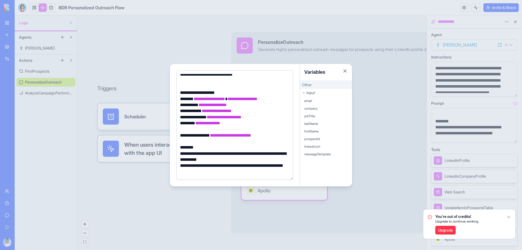
scroll to position [27, 0]
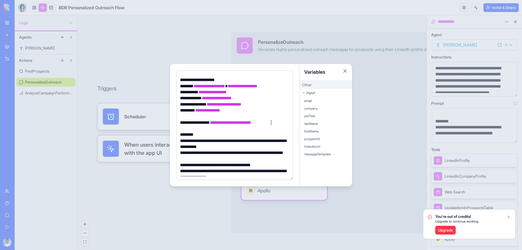
click at [251, 121] on span "**********" at bounding box center [230, 123] width 41 height 4
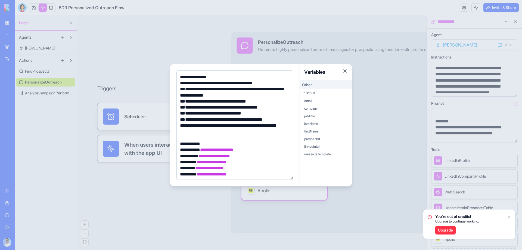
scroll to position [147, 0]
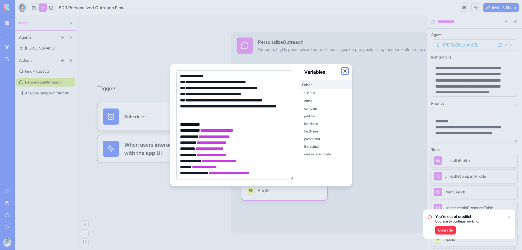
click at [344, 73] on button "Close" at bounding box center [344, 70] width 5 height 5
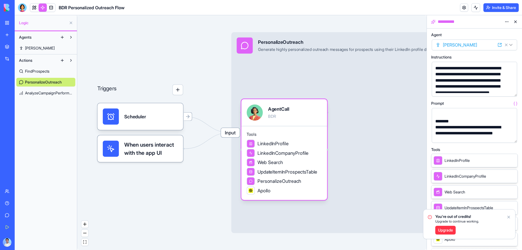
click at [516, 23] on button at bounding box center [515, 21] width 9 height 9
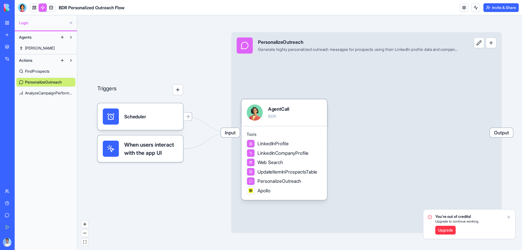
click at [48, 93] on span "AnalyzeCampaignPerformance" at bounding box center [49, 92] width 48 height 5
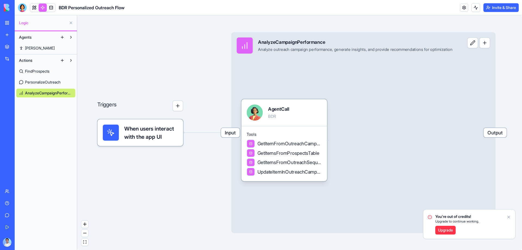
click at [29, 35] on span "Agents" at bounding box center [25, 37] width 13 height 5
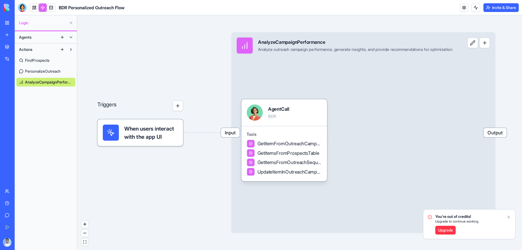
click at [25, 22] on span "Logic" at bounding box center [43, 22] width 48 height 5
click at [61, 38] on button at bounding box center [62, 37] width 9 height 9
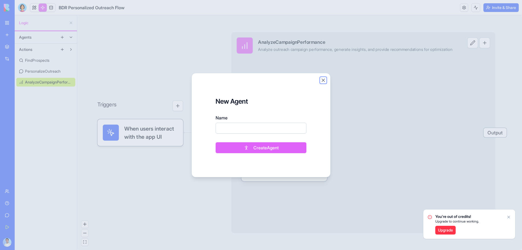
click at [323, 82] on button "Close" at bounding box center [323, 80] width 5 height 5
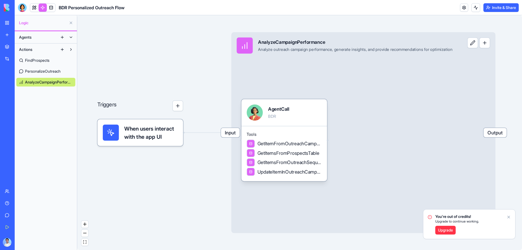
click at [58, 50] on button at bounding box center [62, 49] width 9 height 9
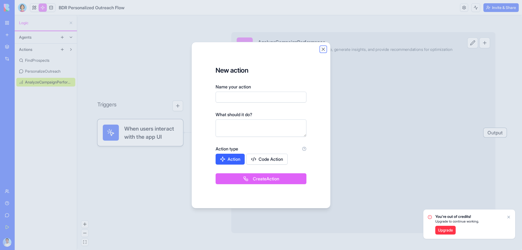
click at [325, 47] on button "Close" at bounding box center [323, 49] width 5 height 5
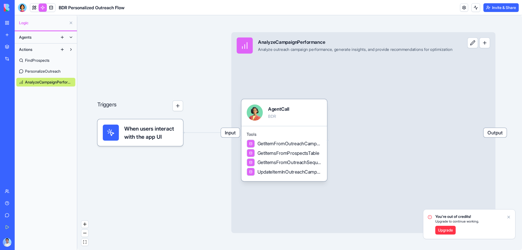
click at [10, 21] on link "My Workspace" at bounding box center [13, 22] width 22 height 11
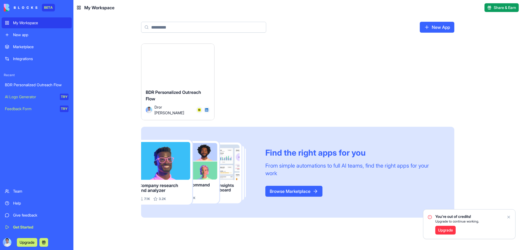
click at [180, 64] on button "Launch" at bounding box center [178, 66] width 41 height 11
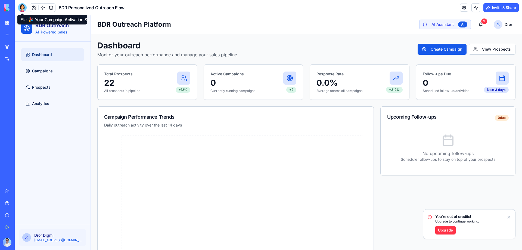
click at [20, 8] on div at bounding box center [22, 7] width 9 height 9
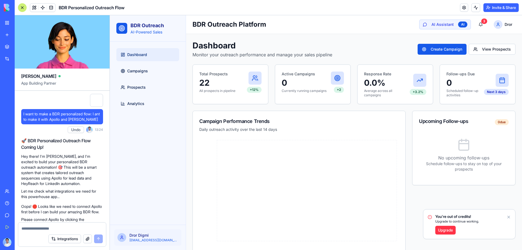
scroll to position [2157, 0]
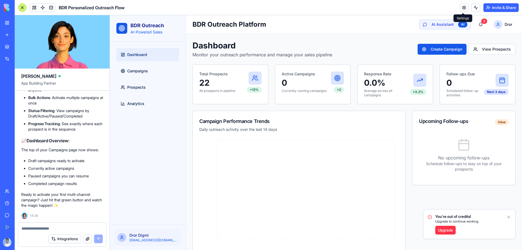
click at [462, 8] on link at bounding box center [464, 8] width 8 height 8
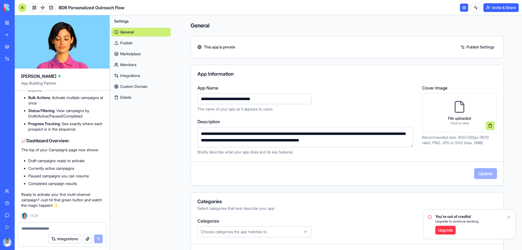
scroll to position [81, 0]
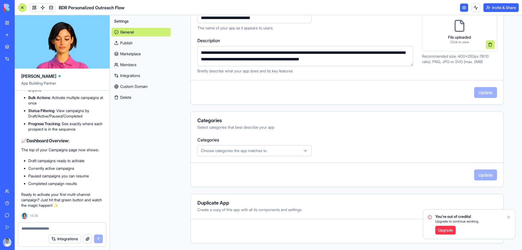
click at [306, 151] on icon "button" at bounding box center [305, 150] width 5 height 5
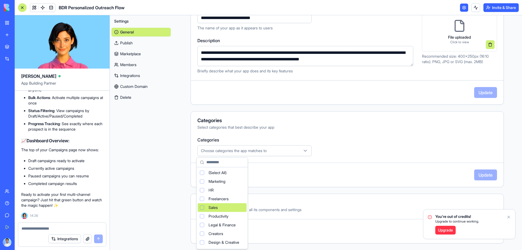
click at [226, 204] on div "Sales" at bounding box center [222, 207] width 49 height 9
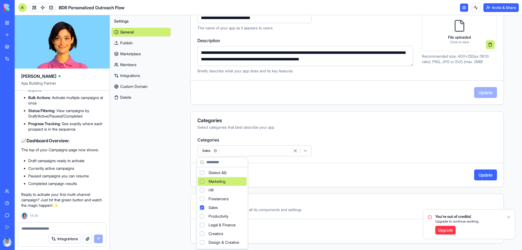
click at [344, 124] on html "BETA My Workspace New app Marketplace Integrations Recent BDR Personalized Outr…" at bounding box center [261, 125] width 522 height 250
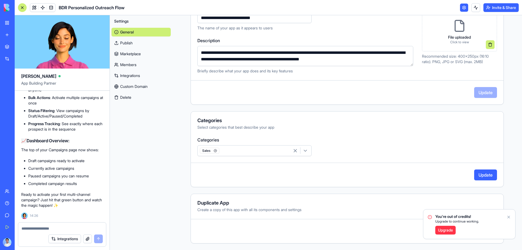
click at [451, 230] on link "Upgrade" at bounding box center [446, 230] width 20 height 9
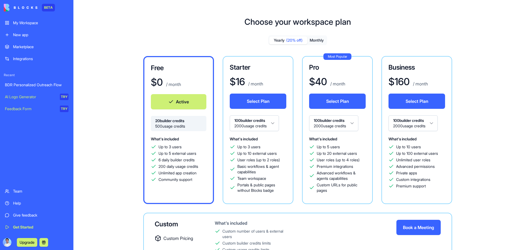
click at [275, 124] on html "BETA My Workspace New app Marketplace Integrations Recent BDR Personalized Outr…" at bounding box center [261, 125] width 522 height 250
click at [272, 123] on html "BETA My Workspace New app Marketplace Integrations Recent BDR Personalized Outr…" at bounding box center [261, 125] width 522 height 250
click at [313, 39] on button "Monthly" at bounding box center [316, 40] width 19 height 8
click at [272, 123] on html "BETA My Workspace New app Marketplace Integrations Recent BDR Personalized Outr…" at bounding box center [261, 125] width 522 height 250
click at [265, 126] on html "BETA My Workspace New app Marketplace Integrations Recent BDR Personalized Outr…" at bounding box center [261, 125] width 522 height 250
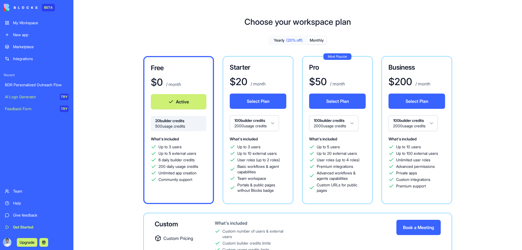
click at [23, 206] on link "Help" at bounding box center [37, 203] width 70 height 11
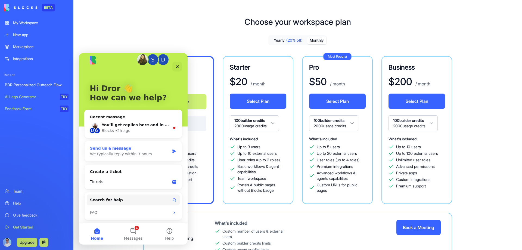
scroll to position [8, 0]
click at [140, 203] on button "Search for help" at bounding box center [133, 199] width 93 height 11
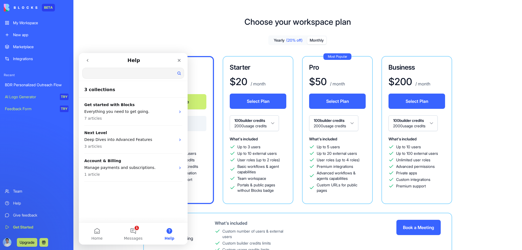
scroll to position [0, 0]
type input "*"
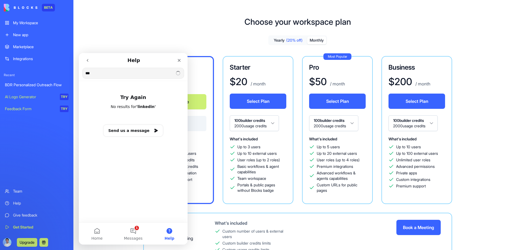
type input "***"
click at [139, 131] on button "Send us a message" at bounding box center [133, 130] width 59 height 11
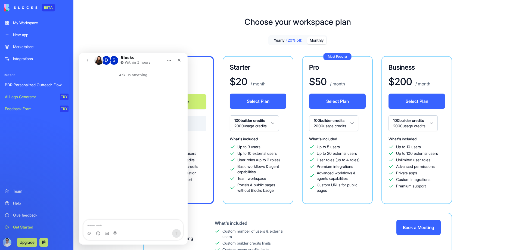
click at [123, 227] on textarea "Message…" at bounding box center [134, 224] width 100 height 9
type textarea "**********"
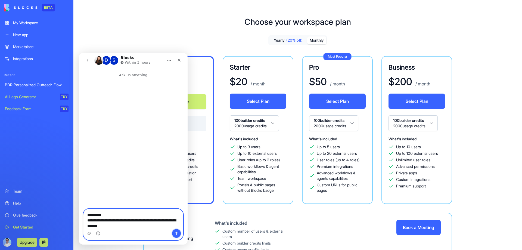
click at [175, 235] on icon "Send a message…" at bounding box center [176, 233] width 4 height 4
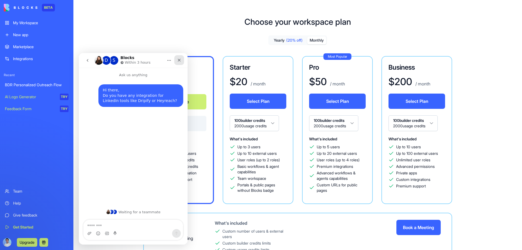
click at [177, 60] on icon "Close" at bounding box center [179, 60] width 4 height 4
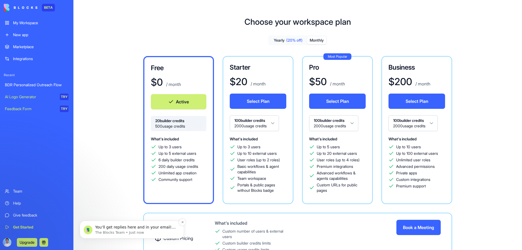
click at [122, 231] on p "The Blocks Team • Just now" at bounding box center [136, 232] width 82 height 5
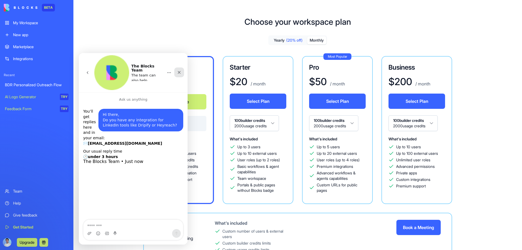
click at [177, 67] on div "Close" at bounding box center [179, 72] width 10 height 10
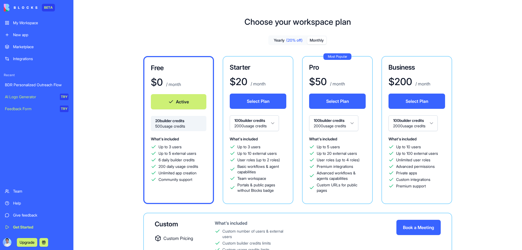
click at [34, 45] on div "Marketplace" at bounding box center [40, 46] width 55 height 5
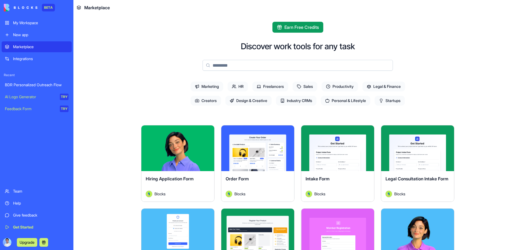
click at [246, 101] on span "Design & Creative" at bounding box center [249, 101] width 46 height 10
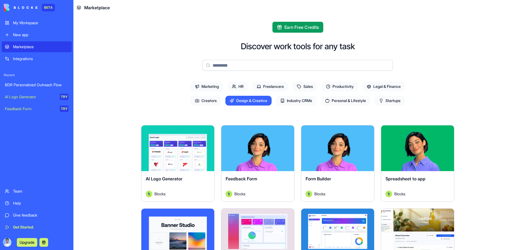
click at [332, 86] on span "Productivity" at bounding box center [340, 87] width 36 height 10
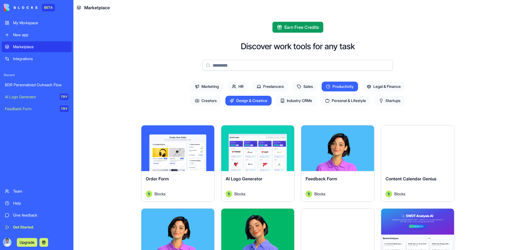
click at [273, 84] on span "Freelancers" at bounding box center [270, 87] width 36 height 10
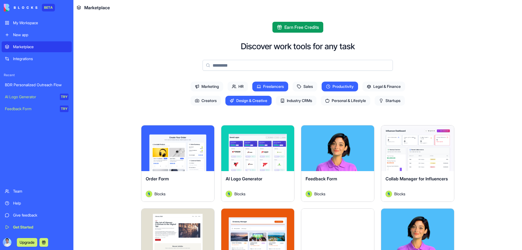
click at [198, 86] on span "Marketing" at bounding box center [207, 87] width 33 height 10
click at [235, 85] on span "HR" at bounding box center [238, 87] width 20 height 10
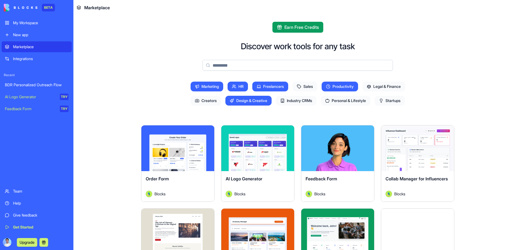
click at [258, 85] on icon at bounding box center [259, 86] width 4 height 4
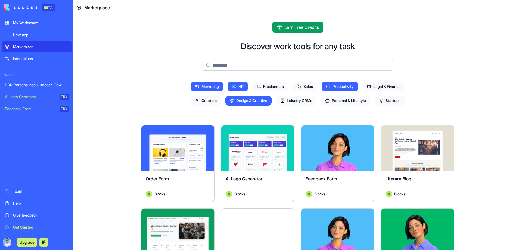
click at [207, 84] on span "Marketing" at bounding box center [207, 87] width 33 height 10
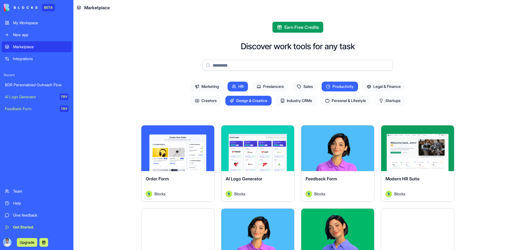
click at [236, 102] on span "Design & Creative" at bounding box center [249, 101] width 46 height 10
click at [345, 87] on span "Productivity" at bounding box center [340, 87] width 36 height 10
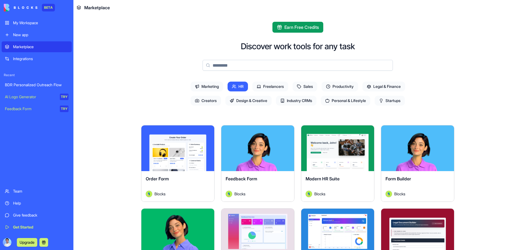
click at [396, 98] on span "Startups" at bounding box center [390, 101] width 30 height 10
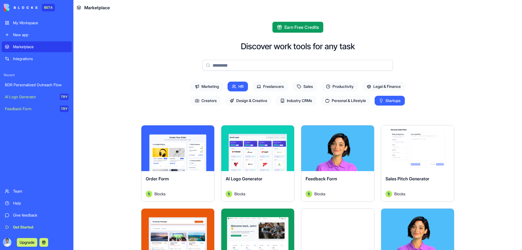
click at [240, 87] on span "HR" at bounding box center [238, 87] width 20 height 10
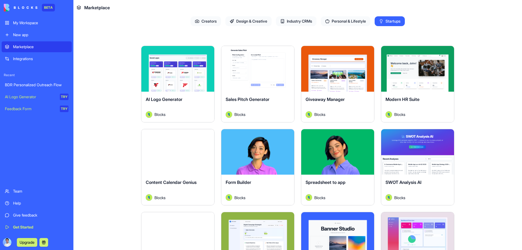
scroll to position [82, 0]
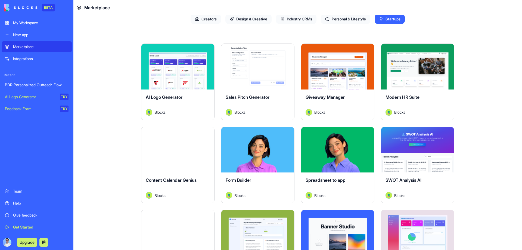
click at [262, 71] on button "Explore" at bounding box center [257, 66] width 41 height 11
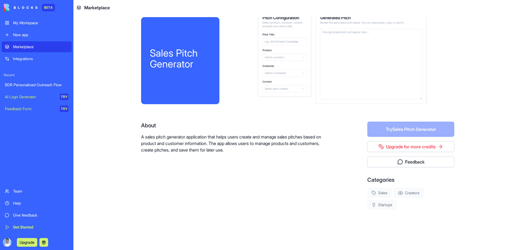
scroll to position [6, 0]
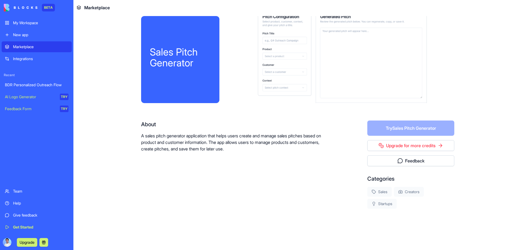
click at [383, 199] on div "Sales Creators Startups" at bounding box center [411, 198] width 87 height 22
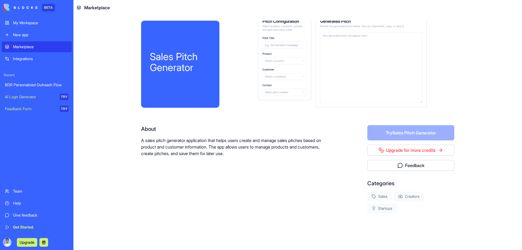
scroll to position [0, 0]
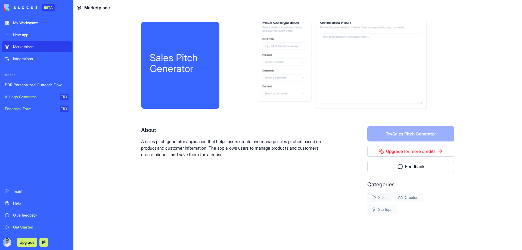
click at [34, 82] on div "BDR Personalized Outreach Flow" at bounding box center [37, 84] width 64 height 5
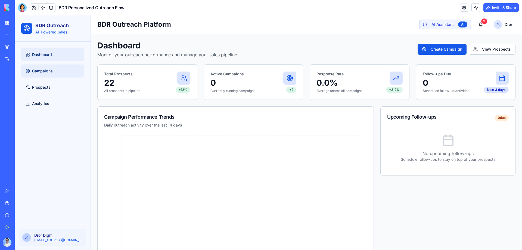
click at [63, 70] on link "Campaigns" at bounding box center [52, 70] width 63 height 13
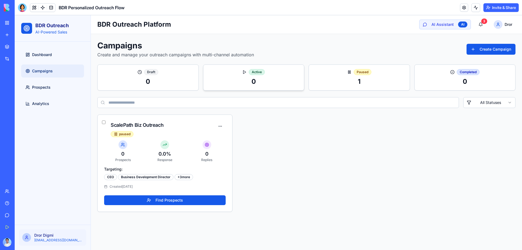
click at [258, 80] on div "0" at bounding box center [254, 81] width 92 height 9
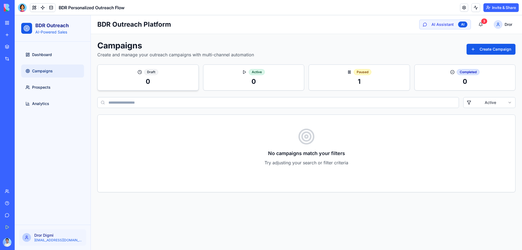
click at [187, 65] on div "Draft 0" at bounding box center [148, 78] width 101 height 26
click at [334, 85] on div "1" at bounding box center [359, 81] width 92 height 9
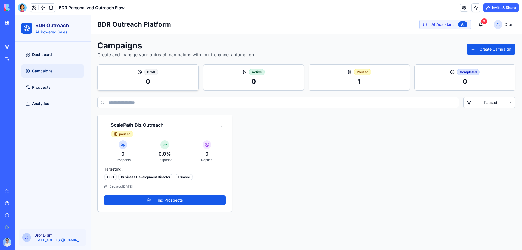
click at [168, 79] on div "0" at bounding box center [148, 81] width 92 height 9
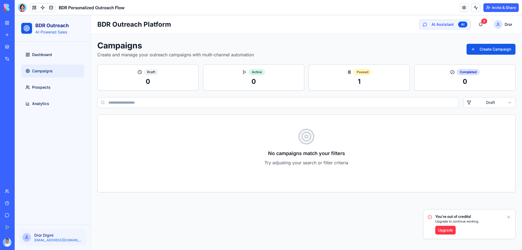
click at [447, 227] on link "Upgrade" at bounding box center [446, 230] width 20 height 9
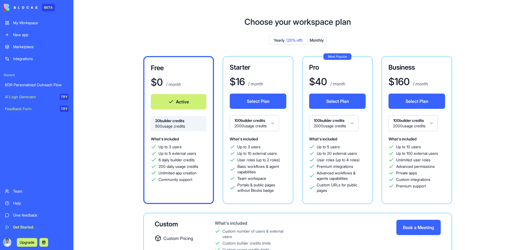
click at [273, 123] on html "BETA My Workspace New app Marketplace Integrations Recent BDR Personalized Outr…" at bounding box center [261, 125] width 522 height 250
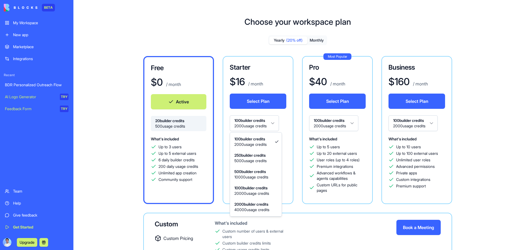
click at [273, 123] on html "BETA My Workspace New app Marketplace Integrations Recent BDR Personalized Outr…" at bounding box center [261, 125] width 522 height 250
